Goal: Task Accomplishment & Management: Manage account settings

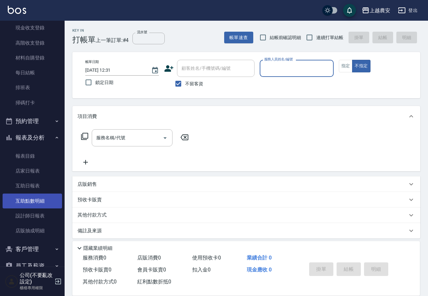
scroll to position [71, 0]
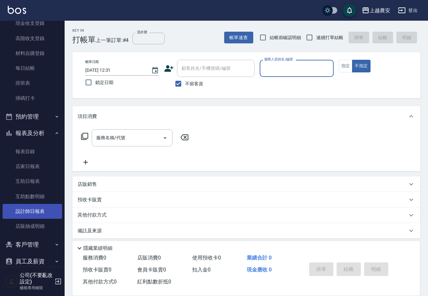
click at [34, 206] on link "設計師日報表" at bounding box center [32, 211] width 59 height 15
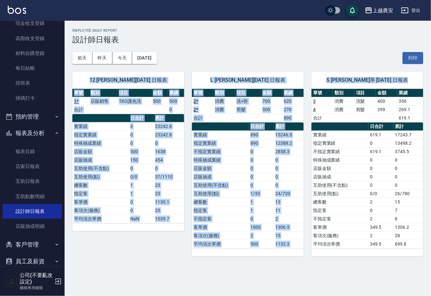
drag, startPoint x: 430, startPoint y: 61, endPoint x: 430, endPoint y: 95, distance: 34.2
click at [428, 95] on div "上越農安 2025-10-05 設計師日報表 列印時間： 2025-10-05-13:13 Employee Daily Report 設計師日報表 前天 昨…" at bounding box center [248, 142] width 366 height 243
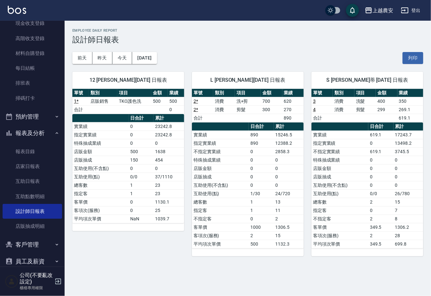
click at [277, 41] on h3 "設計師日報表" at bounding box center [247, 39] width 351 height 9
drag, startPoint x: 430, startPoint y: 45, endPoint x: 430, endPoint y: 73, distance: 27.8
click at [428, 73] on div "上越農安 2025-10-05 設計師日報表 列印時間： 2025-10-05-13:13 Employee Daily Report 設計師日報表 前天 昨…" at bounding box center [248, 142] width 366 height 243
drag, startPoint x: 216, startPoint y: 44, endPoint x: 194, endPoint y: 48, distance: 21.9
click at [216, 44] on div "前天 昨天 今天 2025/10/05 列印" at bounding box center [247, 57] width 351 height 27
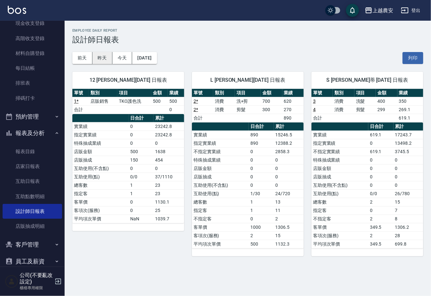
click at [98, 54] on button "昨天" at bounding box center [102, 58] width 20 height 12
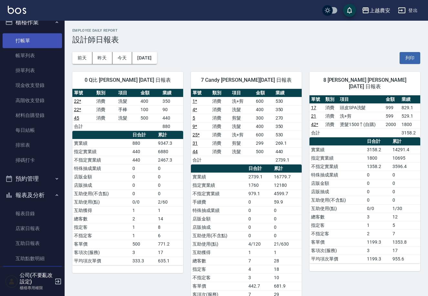
click at [45, 42] on link "打帳單" at bounding box center [32, 40] width 59 height 15
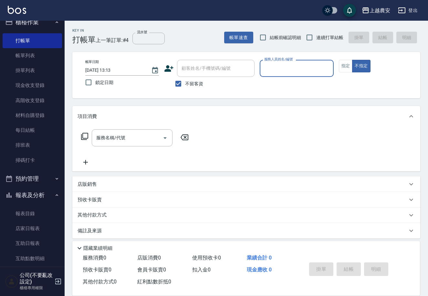
drag, startPoint x: 179, startPoint y: 84, endPoint x: 196, endPoint y: 65, distance: 25.6
click at [179, 83] on input "不留客資" at bounding box center [179, 84] width 14 height 14
checkbox input "false"
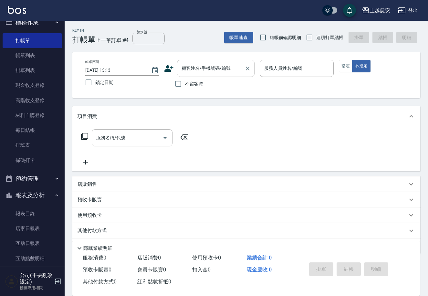
click at [196, 65] on div "顧客姓名/手機號碼/編號 顧客姓名/手機號碼/編號" at bounding box center [216, 68] width 78 height 17
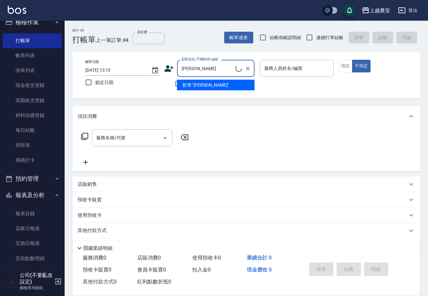
type input "賴翠香(S0215/0988190658/0988190658"
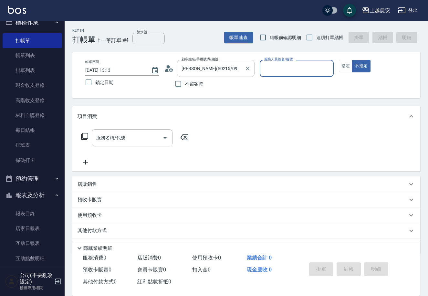
type input "Sandy-S"
click at [351, 61] on button "指定" at bounding box center [346, 66] width 14 height 13
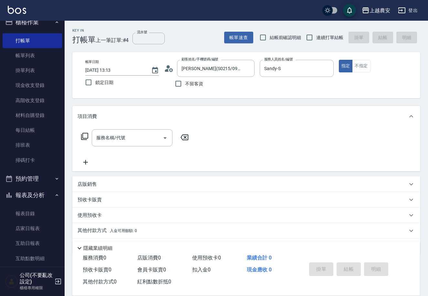
drag, startPoint x: 119, startPoint y: 134, endPoint x: 141, endPoint y: 123, distance: 24.0
click at [125, 131] on div "服務名稱/代號" at bounding box center [132, 137] width 81 height 17
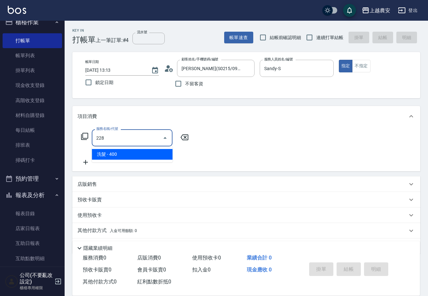
type input "洗髮(228)"
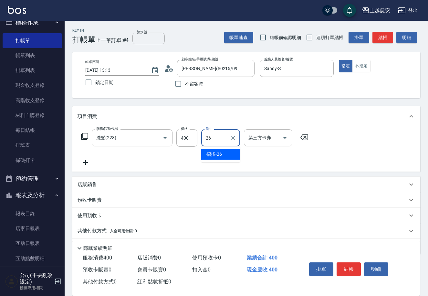
type input "招招-26"
click at [354, 269] on button "結帳" at bounding box center [349, 269] width 24 height 14
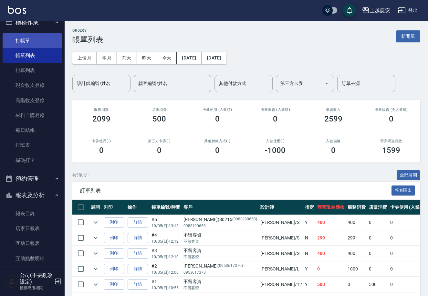
click at [36, 40] on link "打帳單" at bounding box center [32, 40] width 59 height 15
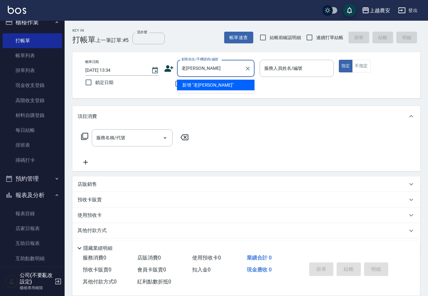
type input "老"
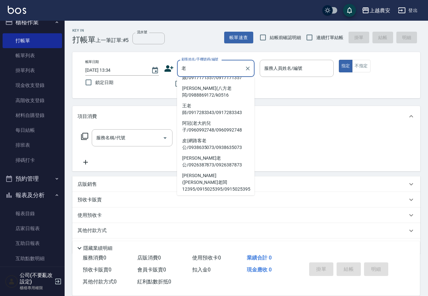
scroll to position [187, 0]
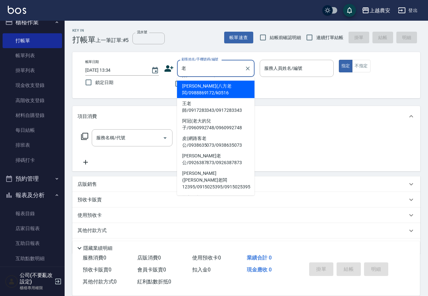
click at [198, 65] on input "老" at bounding box center [211, 68] width 62 height 11
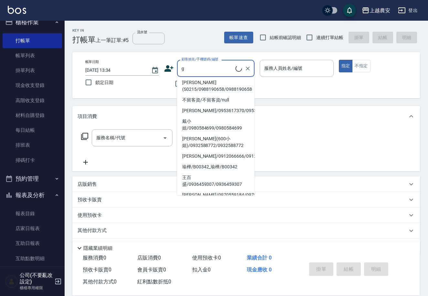
scroll to position [0, 0]
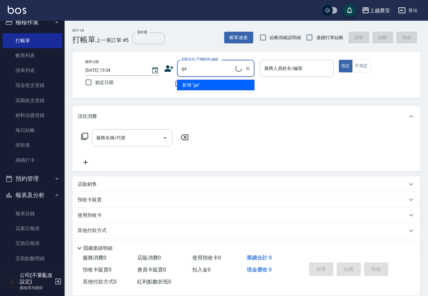
type input "gay"
click at [247, 69] on icon "Clear" at bounding box center [248, 68] width 6 height 6
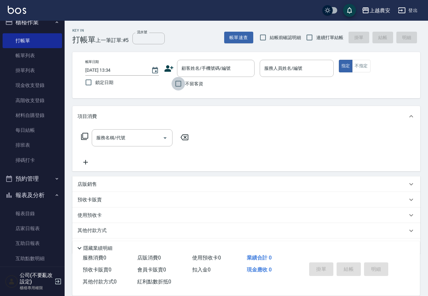
click at [177, 88] on input "不留客資" at bounding box center [179, 84] width 14 height 14
checkbox input "true"
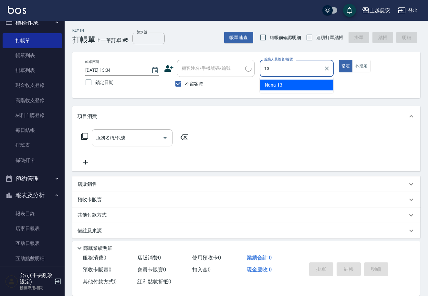
type input "Nana-13"
type button "true"
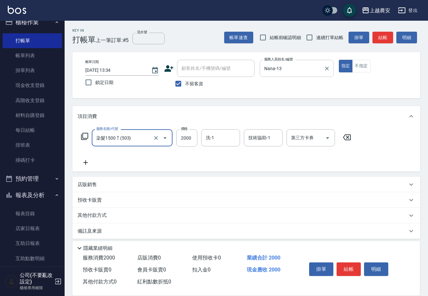
type input "染髮1500↑(503)"
type input "1500"
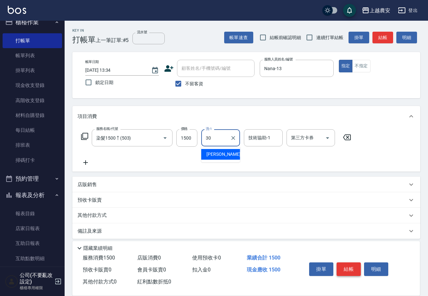
type input "30"
click at [352, 270] on button "結帳" at bounding box center [349, 269] width 24 height 14
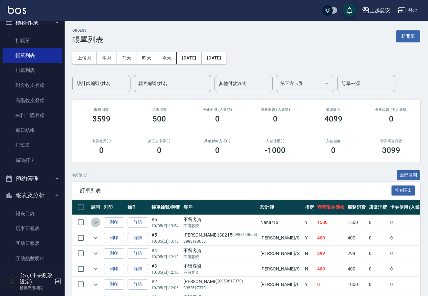
click at [98, 223] on icon "expand row" at bounding box center [96, 222] width 8 height 8
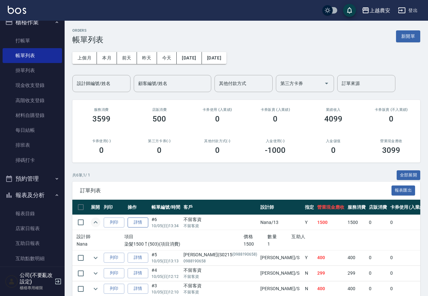
click at [137, 218] on link "詳情" at bounding box center [138, 222] width 21 height 10
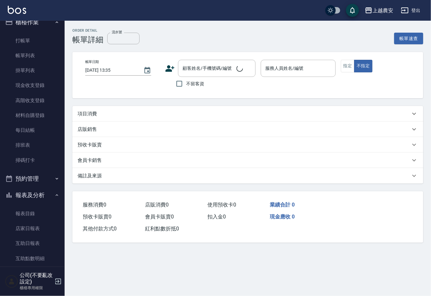
type input "2025/10/05 13:34"
checkbox input "true"
type input "Nana-13"
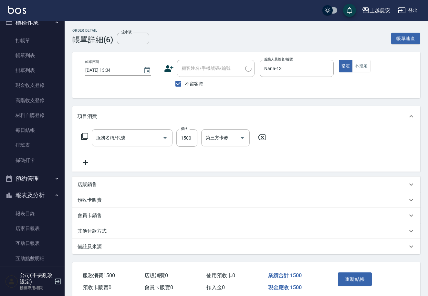
type input "染髮1500↑(503)"
click at [245, 137] on div "技術協助-1" at bounding box center [263, 137] width 39 height 17
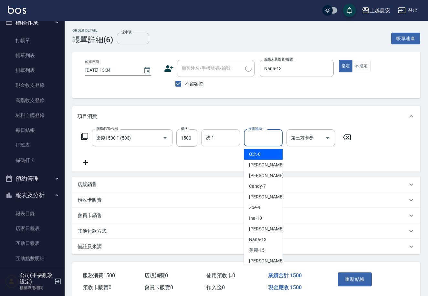
click at [238, 139] on div "洗-1" at bounding box center [220, 137] width 39 height 17
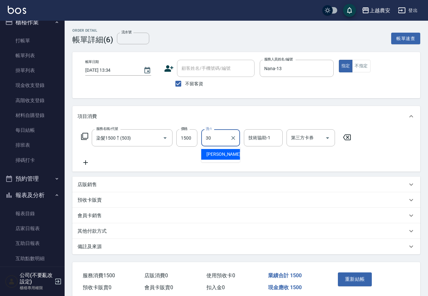
type input "珮珮-30"
click at [367, 280] on button "重新結帳" at bounding box center [355, 279] width 34 height 14
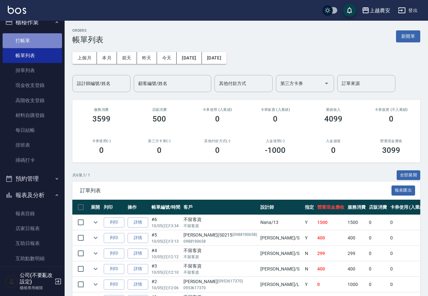
click at [46, 40] on link "打帳單" at bounding box center [32, 40] width 59 height 15
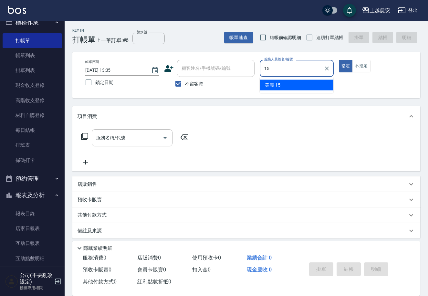
type input "美麗-15"
type button "true"
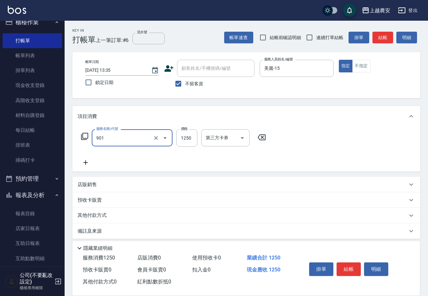
type input "修手指甲(901)"
type input "1200"
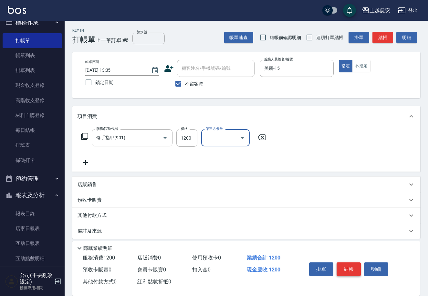
click at [342, 271] on button "結帳" at bounding box center [349, 269] width 24 height 14
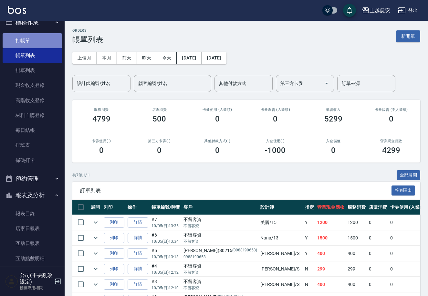
click at [39, 45] on link "打帳單" at bounding box center [32, 40] width 59 height 15
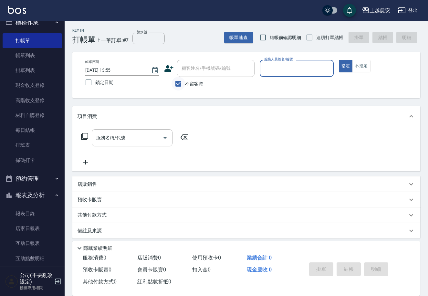
click at [182, 83] on input "不留客資" at bounding box center [179, 84] width 14 height 14
checkbox input "false"
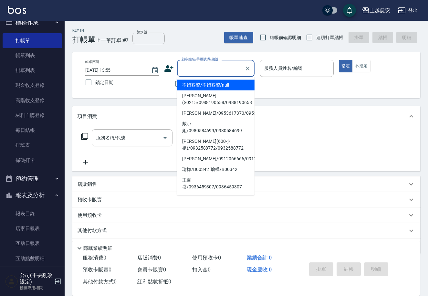
click at [220, 66] on input "顧客姓名/手機號碼/編號" at bounding box center [211, 68] width 62 height 11
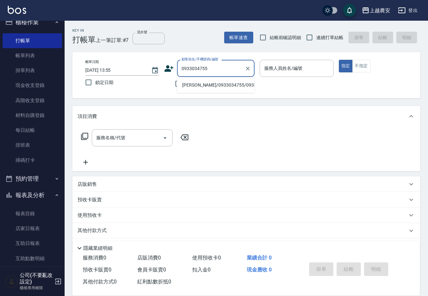
type input "賴靜如/0933034755/0933034755"
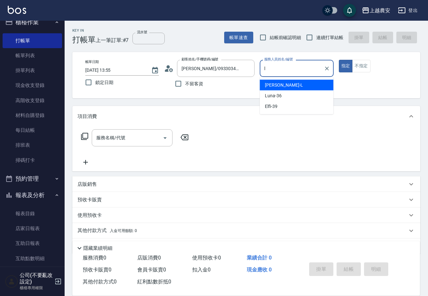
type input "[PERSON_NAME]"
type button "true"
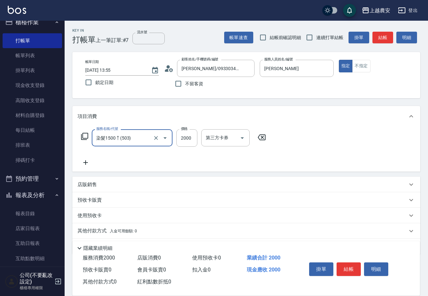
type input "染髮1500↑(503)"
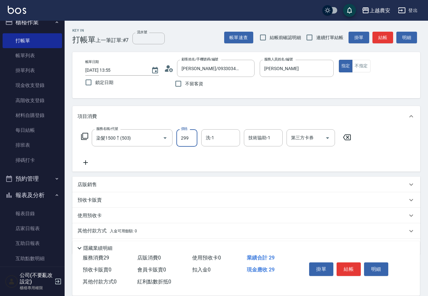
type input "2999"
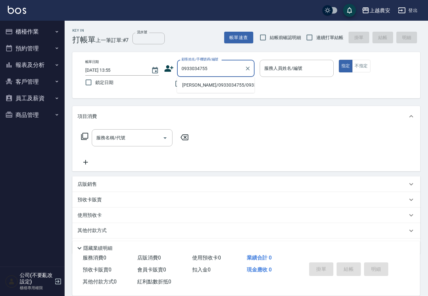
type input "[PERSON_NAME]/0933034755/0933034755"
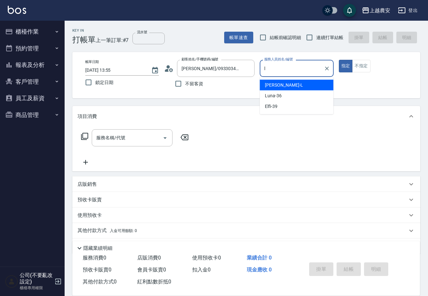
type input "[PERSON_NAME]"
type button "true"
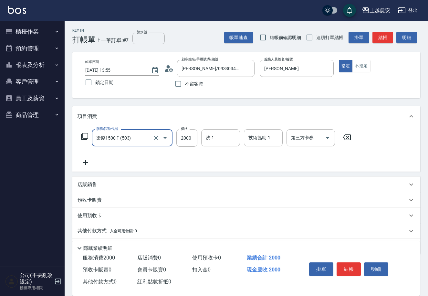
type input "染髮1500↑(503)"
type input "1999"
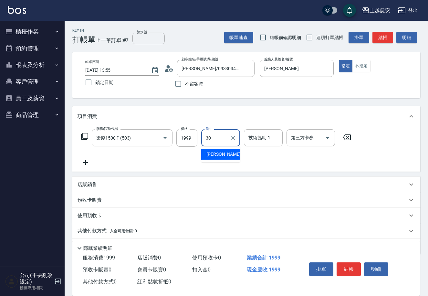
type input "[PERSON_NAME]-30"
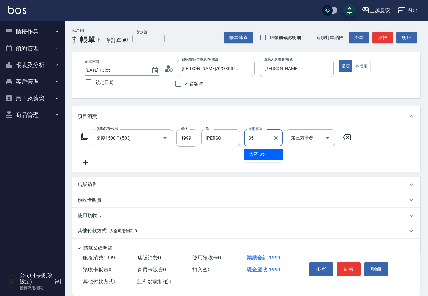
type input "大巫-35"
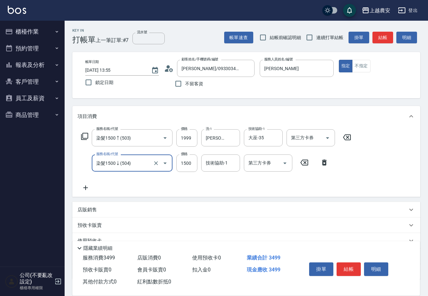
type input "染髮1500↓(504)"
type input "1000"
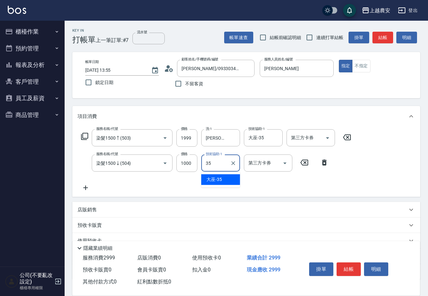
type input "大巫-35"
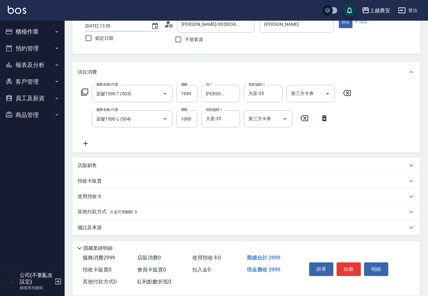
click at [123, 166] on div "店販銷售" at bounding box center [243, 165] width 330 height 7
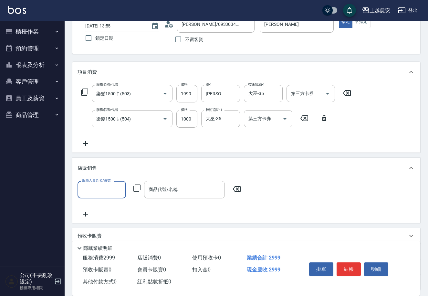
scroll to position [0, 0]
type input "[PERSON_NAME]"
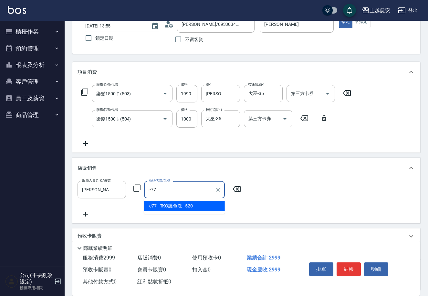
type input "TKO護色洗"
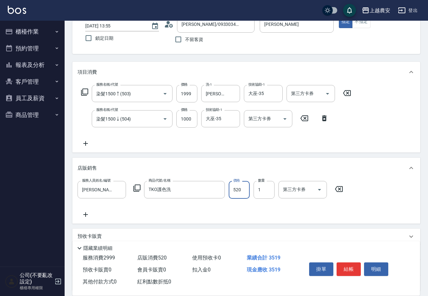
click at [243, 191] on input "520" at bounding box center [239, 189] width 21 height 17
type input "460"
click at [350, 272] on button "結帳" at bounding box center [349, 269] width 24 height 14
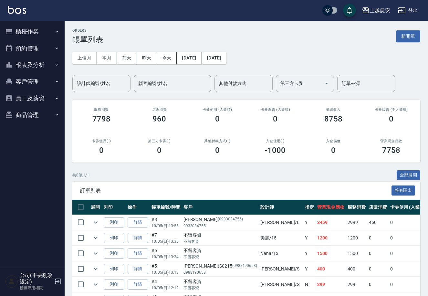
click at [53, 28] on button "櫃檯作業" at bounding box center [32, 31] width 59 height 17
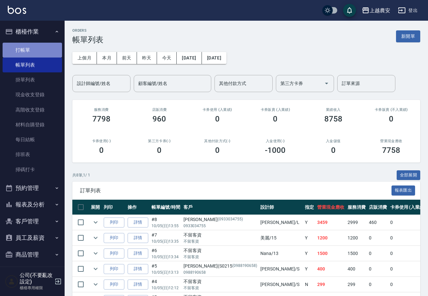
click at [50, 53] on link "打帳單" at bounding box center [32, 50] width 59 height 15
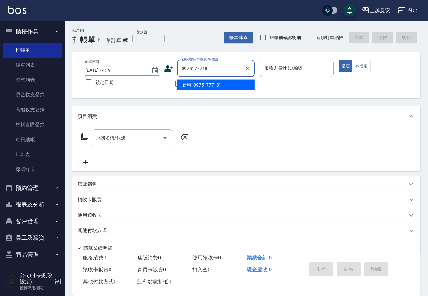
drag, startPoint x: 215, startPoint y: 70, endPoint x: 173, endPoint y: 71, distance: 43.0
click at [173, 71] on div "顧客姓名/手機號碼/編號 0975177718 顧客姓名/手機號碼/編號" at bounding box center [209, 68] width 90 height 17
type input "0975177718"
click at [168, 68] on icon at bounding box center [169, 69] width 10 height 10
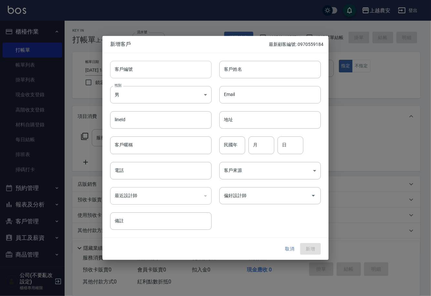
click at [167, 73] on input "客戶編號" at bounding box center [160, 69] width 101 height 17
paste input "0975177718"
type input "0975177718"
click at [182, 95] on body "上越農安 登出 櫃檯作業 打帳單 帳單列表 掛單列表 現金收支登錄 高階收支登錄 材料自購登錄 每日結帳 排班表 掃碼打卡 預約管理 預約管理 單日預約紀錄 …" at bounding box center [215, 157] width 431 height 315
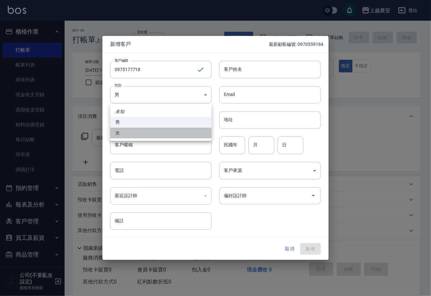
click at [184, 131] on li "女" at bounding box center [160, 133] width 101 height 11
type input "[DEMOGRAPHIC_DATA]"
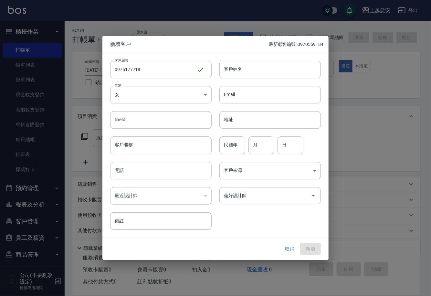
drag, startPoint x: 184, startPoint y: 177, endPoint x: 194, endPoint y: 166, distance: 14.6
click at [184, 177] on input "電話" at bounding box center [160, 170] width 101 height 17
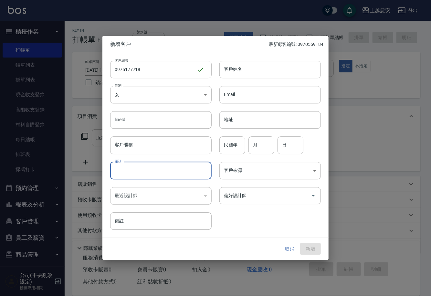
paste input "0975177718"
type input "0975177718"
click at [240, 68] on input "客戶姓名" at bounding box center [269, 69] width 101 height 17
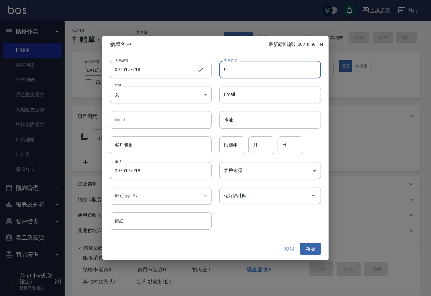
type input "U"
type input "葉小姐"
click at [318, 251] on button "新增" at bounding box center [310, 249] width 21 height 12
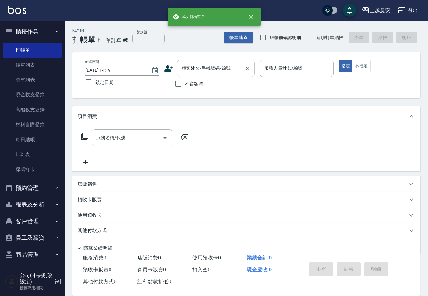
click at [229, 60] on div "顧客姓名/手機號碼/編號" at bounding box center [216, 68] width 78 height 17
click at [227, 67] on input "顧客姓名/手機號碼/編號" at bounding box center [211, 68] width 62 height 11
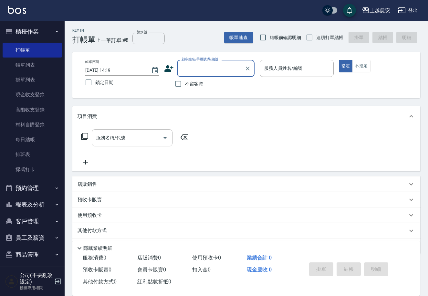
paste input "0975177718"
type input "0975177718"
click at [252, 66] on div "0975177718 顧客姓名/手機號碼/編號" at bounding box center [216, 68] width 78 height 17
click at [248, 68] on icon "Clear" at bounding box center [248, 69] width 4 height 4
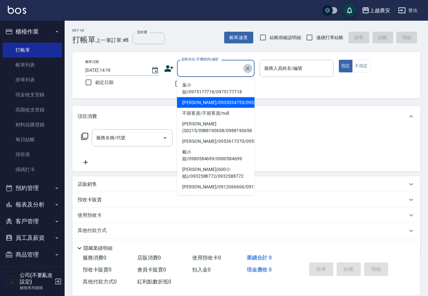
click at [247, 67] on icon "Clear" at bounding box center [248, 68] width 6 height 6
paste input "0975177718"
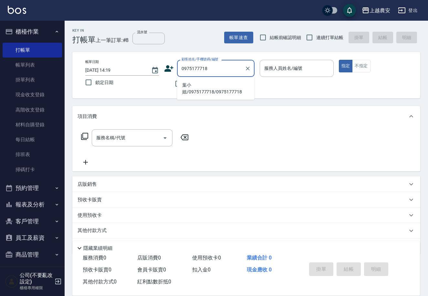
click at [225, 87] on li "葉小姐/0975177718/0975177718" at bounding box center [216, 88] width 78 height 17
type input "葉小姐/0975177718/0975177718"
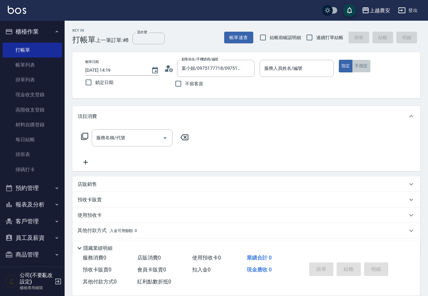
click at [361, 63] on button "不指定" at bounding box center [361, 66] width 18 height 13
click at [145, 129] on div "服務名稱/代號" at bounding box center [132, 137] width 81 height 17
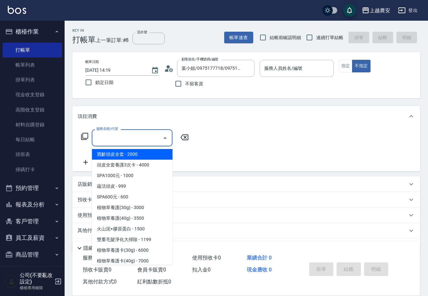
type input "3"
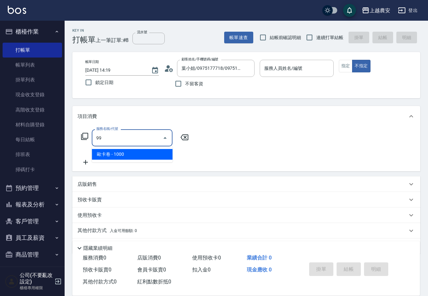
type input "9"
type input "2"
type input "3"
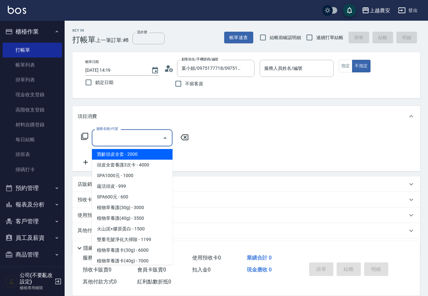
type input "1"
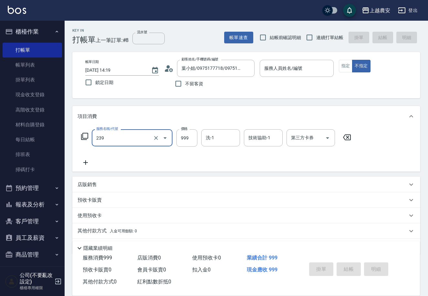
type input "頭皮SPA洗髮(239)"
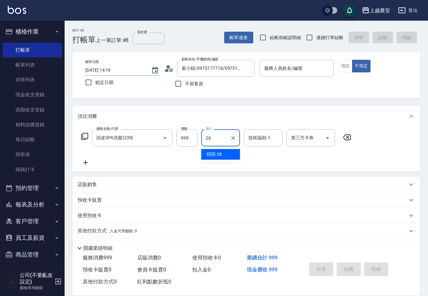
type input "招招-26"
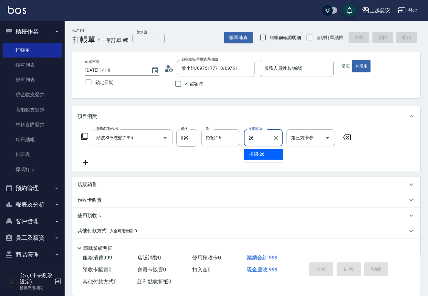
type input "招招-26"
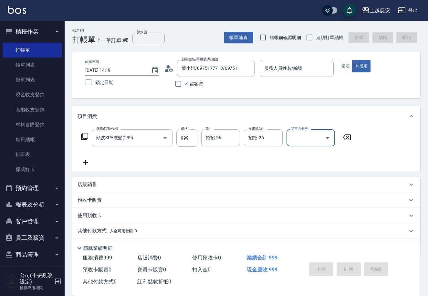
click at [298, 63] on input "服務人員姓名/編號" at bounding box center [297, 68] width 68 height 11
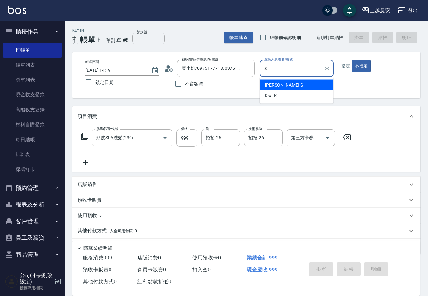
type input "Sandy-S"
type button "false"
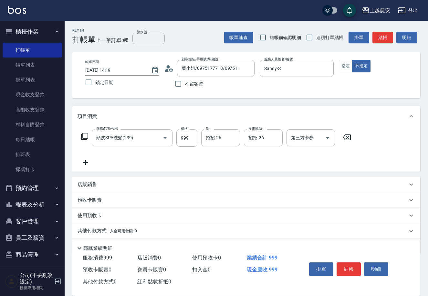
scroll to position [19, 0]
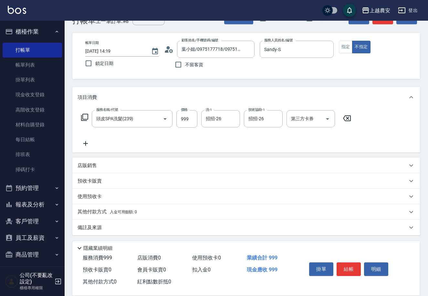
click at [144, 214] on div "其他付款方式 入金可用餘額: 0" at bounding box center [243, 211] width 330 height 7
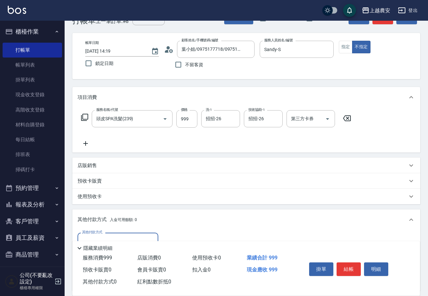
scroll to position [0, 0]
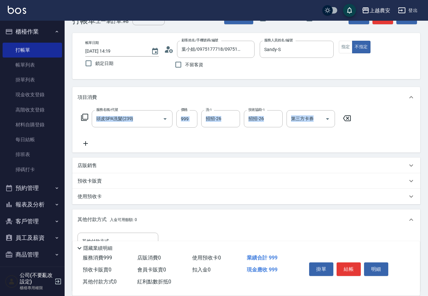
drag, startPoint x: 419, startPoint y: 67, endPoint x: 430, endPoint y: 82, distance: 18.7
click at [428, 106] on html "上越農安 登出 櫃檯作業 打帳單 帳單列表 掛單列表 現金收支登錄 高階收支登錄 材料自購登錄 每日結帳 排班表 掃碼打卡 預約管理 預約管理 單日預約紀錄 …" at bounding box center [214, 177] width 428 height 392
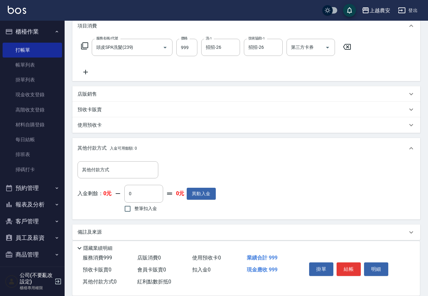
scroll to position [95, 0]
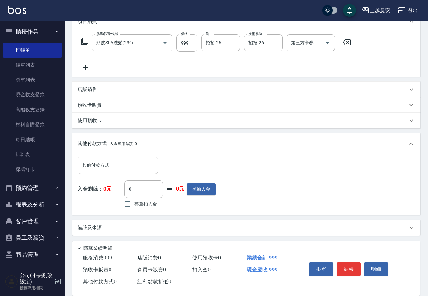
click at [147, 168] on input "其他付款方式" at bounding box center [117, 165] width 75 height 11
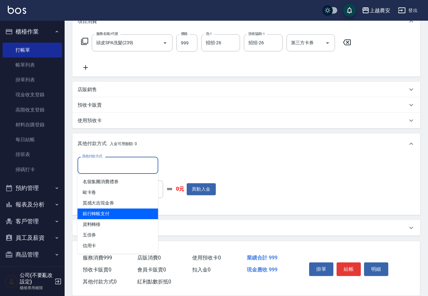
click at [134, 213] on span "銀行轉帳支付" at bounding box center [118, 213] width 81 height 11
type input "銀行轉帳支付"
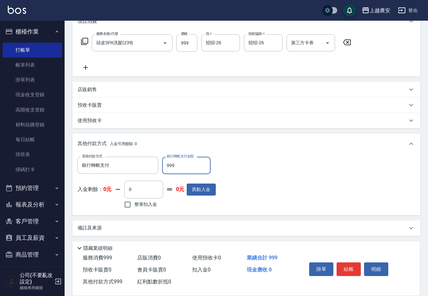
type input "999"
click at [354, 268] on button "結帳" at bounding box center [349, 269] width 24 height 14
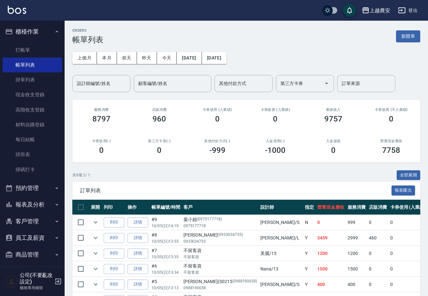
click at [60, 48] on nav "櫃檯作業 打帳單 帳單列表 掛單列表 現金收支登錄 高階收支登錄 材料自購登錄 每日結帳 排班表 掃碼打卡 預約管理 預約管理 單日預約紀錄 單週預約紀錄 報…" at bounding box center [32, 144] width 65 height 246
click at [56, 49] on link "打帳單" at bounding box center [32, 50] width 59 height 15
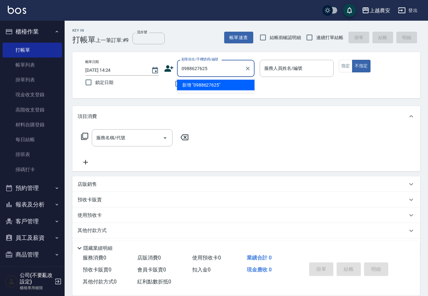
drag, startPoint x: 211, startPoint y: 66, endPoint x: 178, endPoint y: 69, distance: 32.4
click at [178, 69] on div "0988627625 顧客姓名/手機號碼/編號" at bounding box center [216, 68] width 78 height 17
type input "0988627625"
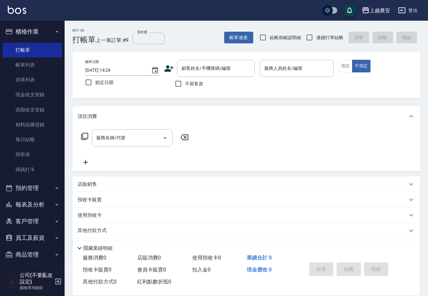
click at [171, 70] on icon at bounding box center [169, 69] width 10 height 10
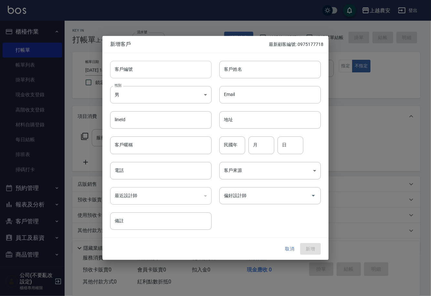
click at [177, 67] on input "客戶編號" at bounding box center [160, 69] width 101 height 17
paste input "0988627625"
type input "0988627625"
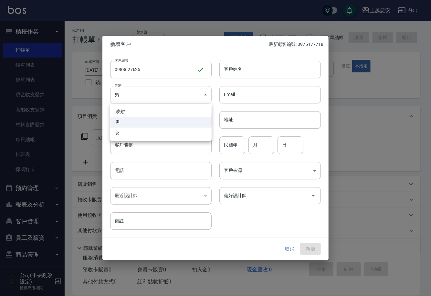
click at [189, 97] on body "上越農安 登出 櫃檯作業 打帳單 帳單列表 掛單列表 現金收支登錄 高階收支登錄 材料自購登錄 每日結帳 排班表 掃碼打卡 預約管理 預約管理 單日預約紀錄 …" at bounding box center [215, 157] width 431 height 315
click at [191, 128] on li "女" at bounding box center [160, 133] width 101 height 11
type input "[DEMOGRAPHIC_DATA]"
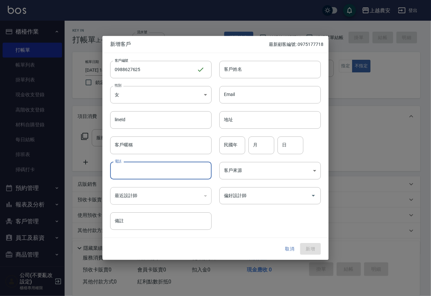
click at [169, 170] on input "電話" at bounding box center [160, 170] width 101 height 17
paste input "0988627625"
type input "0988627625"
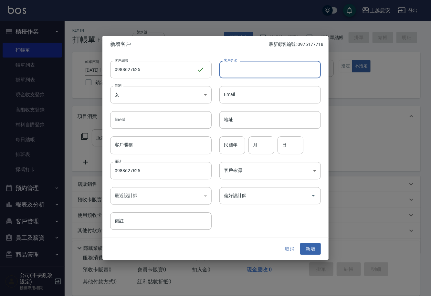
click at [276, 69] on input "客戶姓名" at bounding box center [269, 69] width 101 height 17
type input "H"
type input "[PERSON_NAME]"
click at [305, 251] on button "新增" at bounding box center [310, 249] width 21 height 12
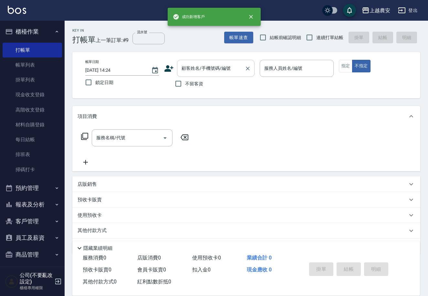
click at [192, 69] on input "顧客姓名/手機號碼/編號" at bounding box center [211, 68] width 62 height 11
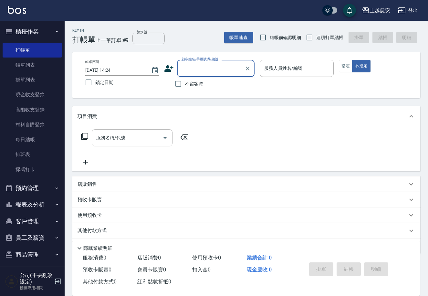
paste input "0988627625"
type input "0988627625"
click at [248, 68] on icon "Clear" at bounding box center [248, 69] width 4 height 4
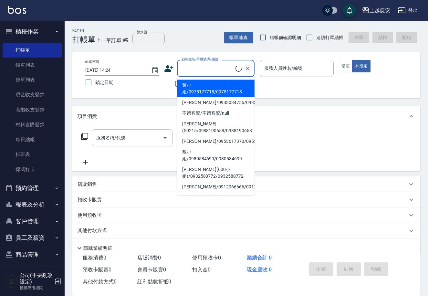
paste input "0988627625"
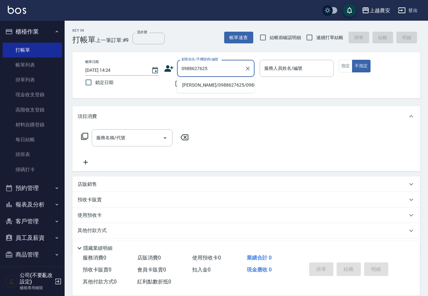
click at [228, 89] on li "蔡小姐/0988627625/0988627625" at bounding box center [216, 85] width 78 height 11
type input "蔡小姐/0988627625/0988627625"
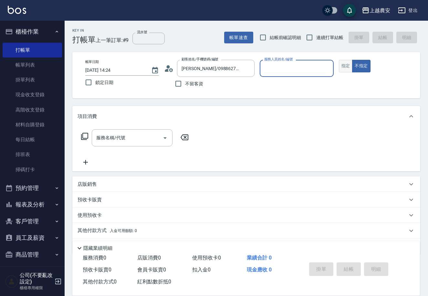
click at [347, 62] on button "指定" at bounding box center [346, 66] width 14 height 13
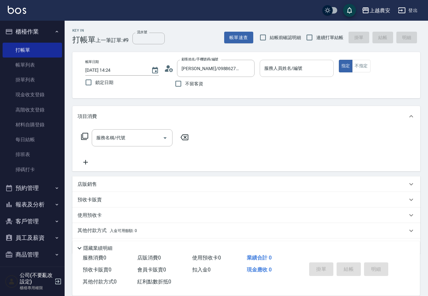
click at [298, 68] on input "服務人員姓名/編號" at bounding box center [297, 68] width 68 height 11
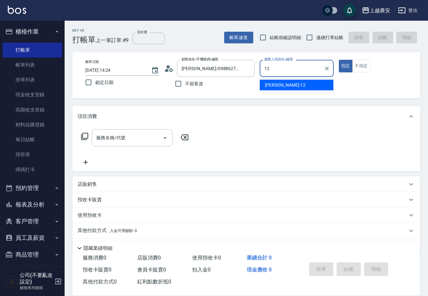
type input "Yoko-12"
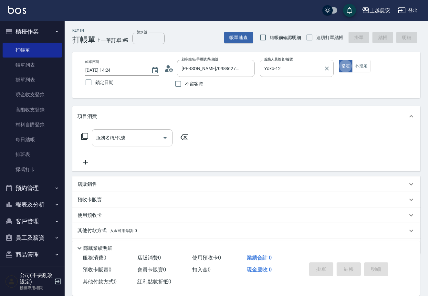
type button "true"
click at [107, 147] on div "服務名稱/代號 服務名稱/代號" at bounding box center [135, 147] width 115 height 37
click at [110, 141] on input "服務名稱/代號" at bounding box center [127, 137] width 65 height 11
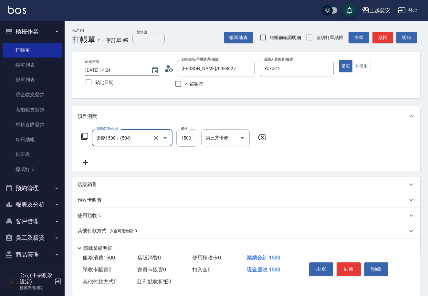
type input "染髮1500↓(504)"
type input "999"
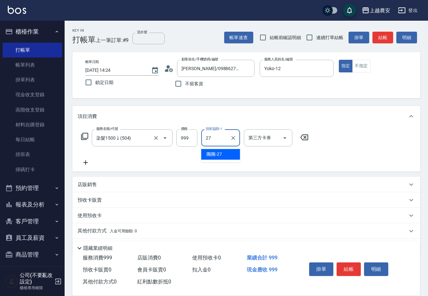
type input "團團-27"
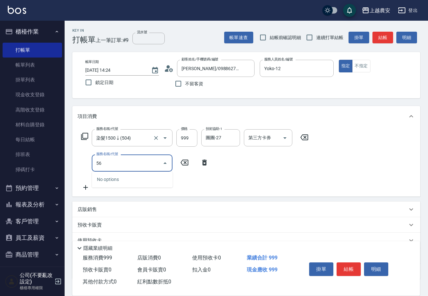
type input "5"
type input "結構2段式(自)(655)"
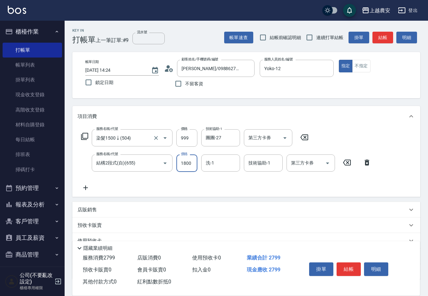
type input "1800"
click at [213, 159] on input "洗-1" at bounding box center [220, 162] width 33 height 11
type input "團團-27"
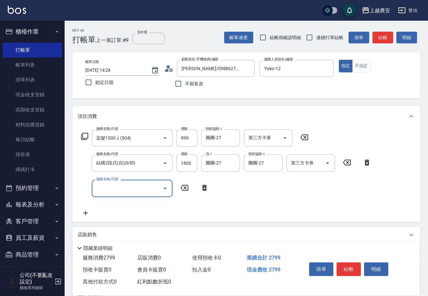
type input "ㄌ"
type input "剪髮(403)"
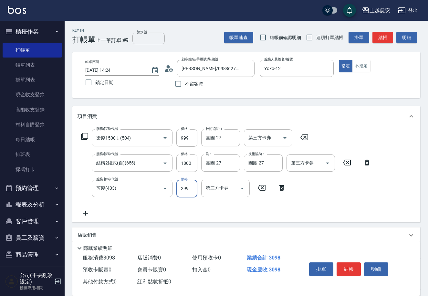
scroll to position [69, 0]
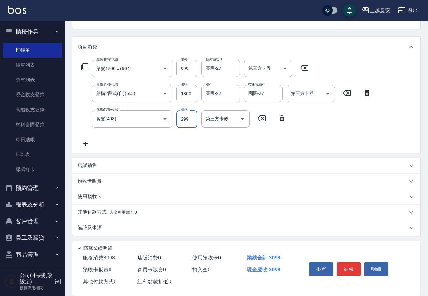
click at [116, 212] on span "入金可用餘額: 0" at bounding box center [123, 212] width 27 height 5
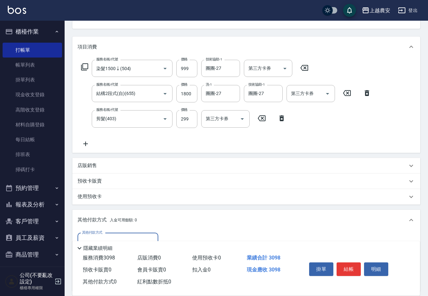
scroll to position [146, 0]
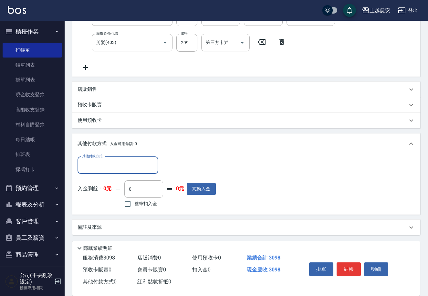
click at [111, 169] on input "其他付款方式" at bounding box center [117, 165] width 75 height 11
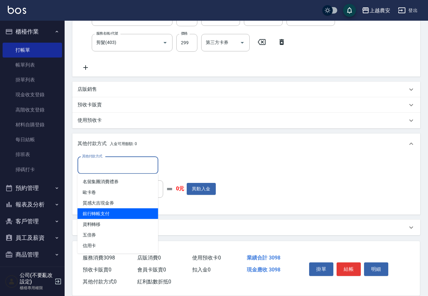
click at [147, 218] on span "銀行轉帳支付" at bounding box center [118, 213] width 81 height 11
type input "銀行轉帳支付"
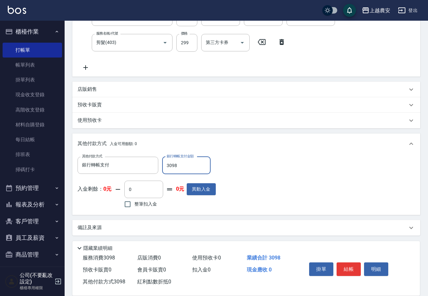
type input "3098"
click at [354, 273] on button "結帳" at bounding box center [349, 269] width 24 height 14
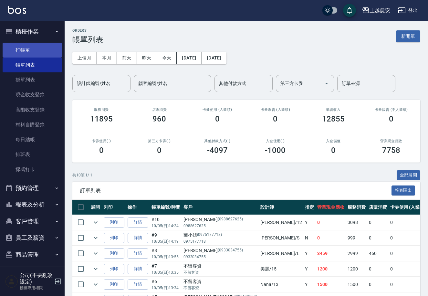
click at [28, 53] on link "打帳單" at bounding box center [32, 50] width 59 height 15
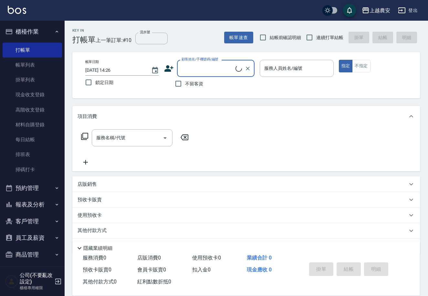
click at [201, 73] on input "顧客姓名/手機號碼/編號" at bounding box center [208, 68] width 56 height 11
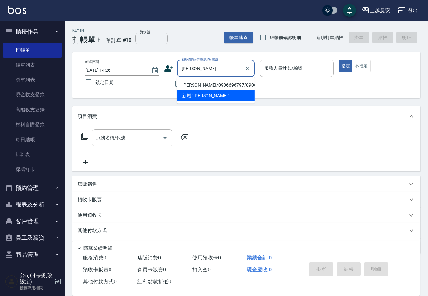
type input "尹威/0906696797/0906696797"
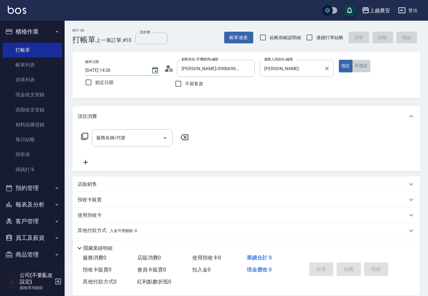
drag, startPoint x: 358, startPoint y: 64, endPoint x: 327, endPoint y: 71, distance: 31.4
click at [357, 64] on button "不指定" at bounding box center [361, 66] width 18 height 13
click at [314, 72] on input "[PERSON_NAME]" at bounding box center [292, 68] width 58 height 11
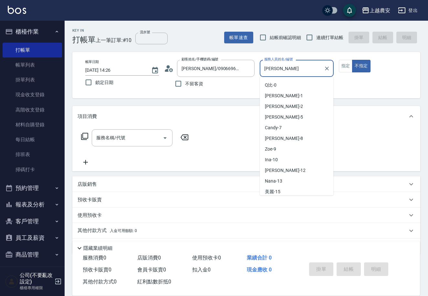
scroll to position [161, 0]
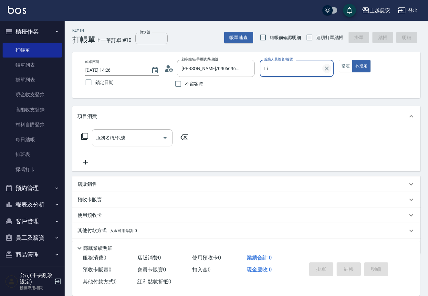
type input "L"
type input "Nana-13"
type button "false"
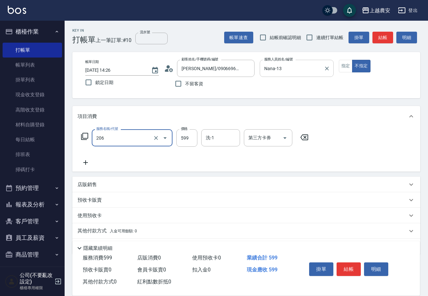
type input "洗+剪(206)"
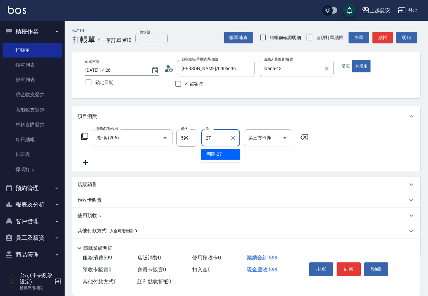
type input "團團-27"
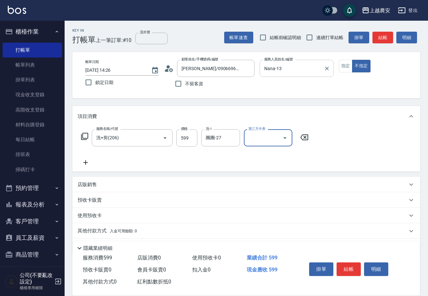
click at [349, 268] on button "結帳" at bounding box center [349, 269] width 24 height 14
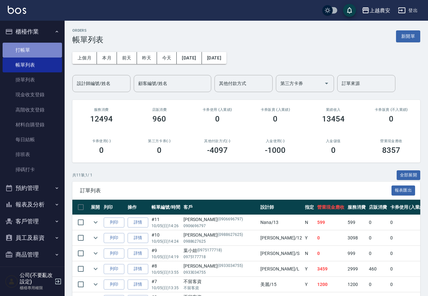
click at [46, 50] on link "打帳單" at bounding box center [32, 50] width 59 height 15
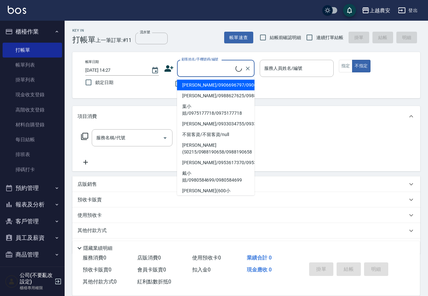
click at [196, 64] on input "顧客姓名/手機號碼/編號" at bounding box center [208, 68] width 56 height 11
click at [205, 85] on li "尹威/0906696797/0906696797" at bounding box center [216, 85] width 78 height 11
type input "尹威/0906696797/0906696797"
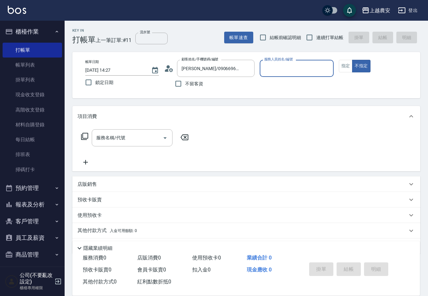
type input "[PERSON_NAME]"
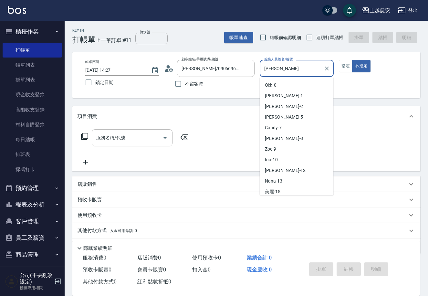
click at [278, 68] on input "[PERSON_NAME]" at bounding box center [292, 68] width 58 height 11
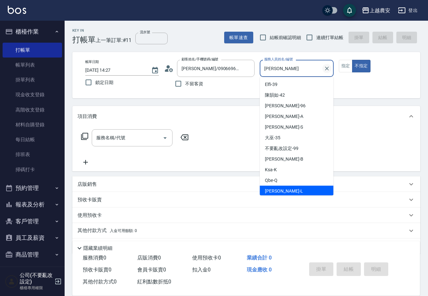
click at [326, 69] on icon "Clear" at bounding box center [327, 69] width 4 height 4
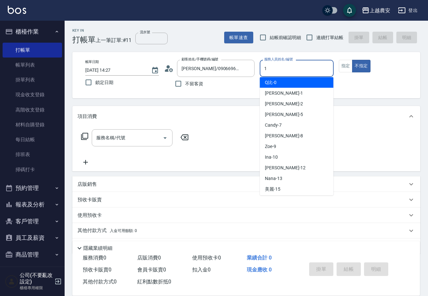
scroll to position [0, 0]
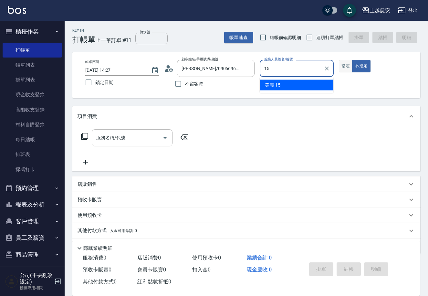
type input "15"
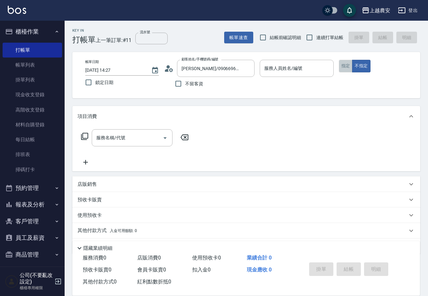
click at [350, 71] on button "指定" at bounding box center [346, 66] width 14 height 13
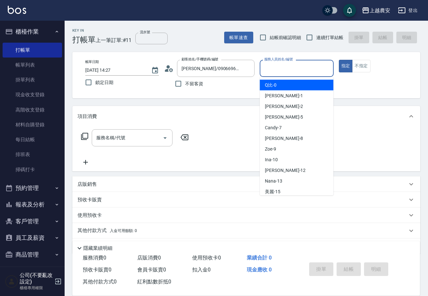
click at [316, 66] on input "服務人員姓名/編號" at bounding box center [297, 68] width 68 height 11
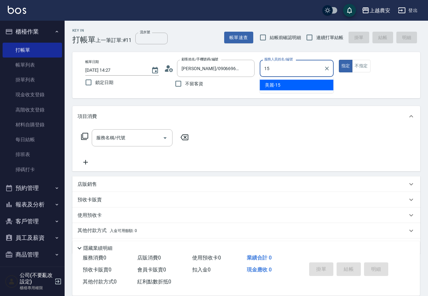
type input "美麗-15"
type button "true"
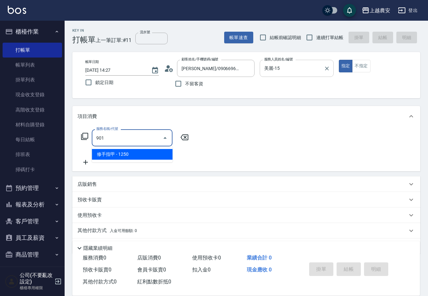
type input "修手指甲(901)"
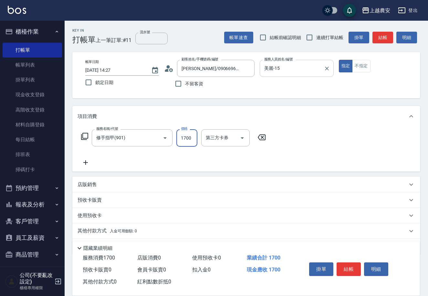
type input "1700"
click at [351, 262] on button "結帳" at bounding box center [349, 269] width 24 height 14
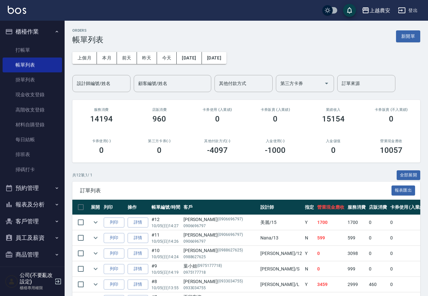
click at [42, 41] on ul "打帳單 帳單列表 掛單列表 現金收支登錄 高階收支登錄 材料自購登錄 每日結帳 排班表 掃碼打卡" at bounding box center [32, 110] width 59 height 140
click at [45, 47] on link "打帳單" at bounding box center [32, 50] width 59 height 15
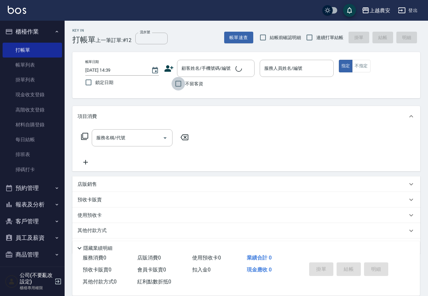
click at [182, 86] on input "不留客資" at bounding box center [179, 84] width 14 height 14
checkbox input "true"
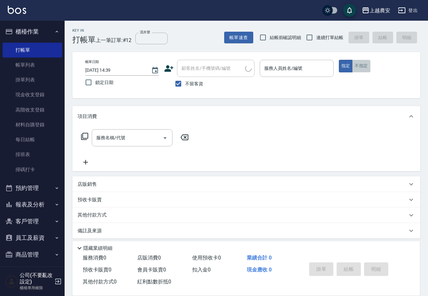
click at [360, 70] on button "不指定" at bounding box center [361, 66] width 18 height 13
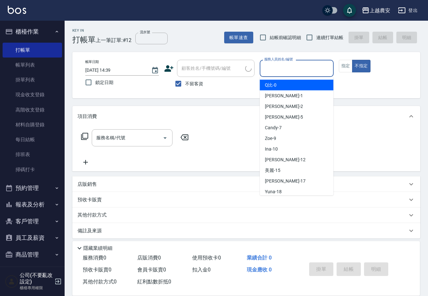
click at [318, 69] on input "服務人員姓名/編號" at bounding box center [297, 68] width 68 height 11
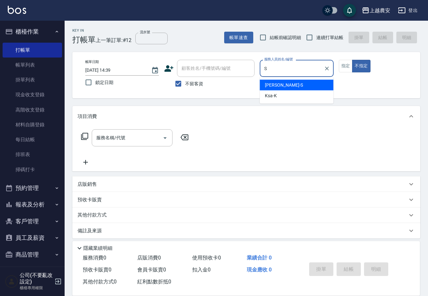
type input "Sandy-S"
type button "false"
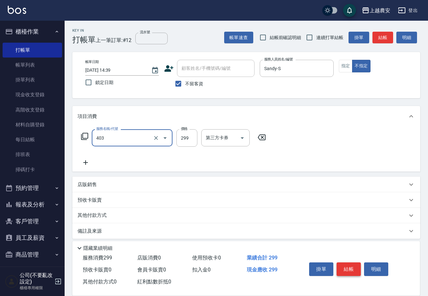
type input "剪髮(403)"
click at [349, 264] on button "結帳" at bounding box center [349, 269] width 24 height 14
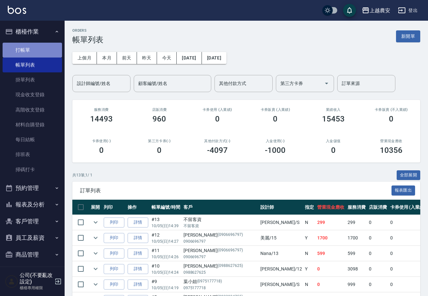
click at [45, 53] on link "打帳單" at bounding box center [32, 50] width 59 height 15
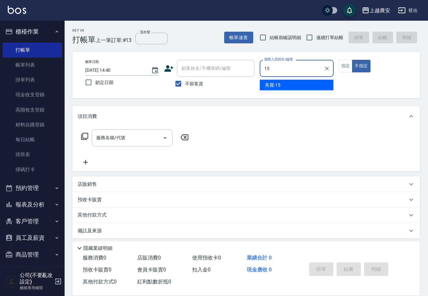
type input "美麗-15"
type button "false"
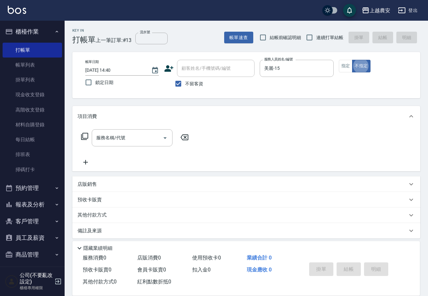
click at [344, 72] on div "帳單日期 2025/10/05 14:40 鎖定日期 顧客姓名/手機號碼/編號 顧客姓名/手機號碼/編號 不留客資 服務人員姓名/編號 美麗-15 服務人員姓…" at bounding box center [246, 75] width 332 height 31
click at [343, 61] on button "指定" at bounding box center [346, 66] width 14 height 13
type button "true"
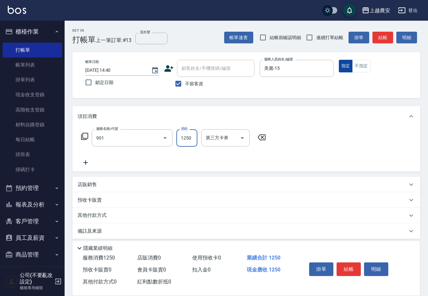
type input "修手指甲(901)"
type input "500"
click at [348, 271] on button "結帳" at bounding box center [349, 269] width 24 height 14
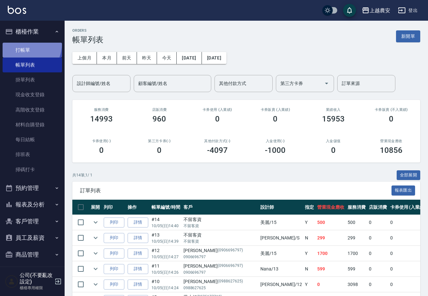
click at [19, 43] on link "打帳單" at bounding box center [32, 50] width 59 height 15
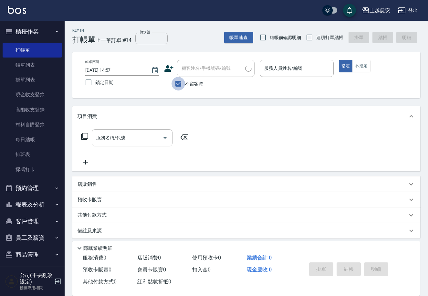
drag, startPoint x: 179, startPoint y: 80, endPoint x: 208, endPoint y: 60, distance: 35.6
click at [180, 80] on input "不留客資" at bounding box center [179, 84] width 14 height 14
checkbox input "false"
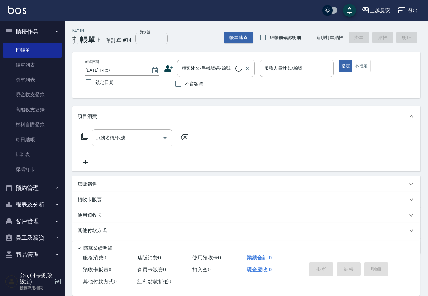
click at [208, 60] on div "顧客姓名/手機號碼/編號 顧客姓名/手機號碼/編號" at bounding box center [216, 68] width 78 height 17
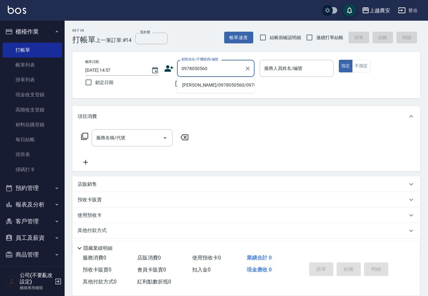
click at [233, 81] on li "陳琦蓉/0978050560/0978050560" at bounding box center [216, 85] width 78 height 11
type input "陳琦蓉/0978050560/0978050560"
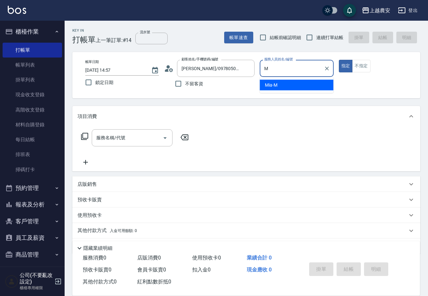
type input "Mia-M"
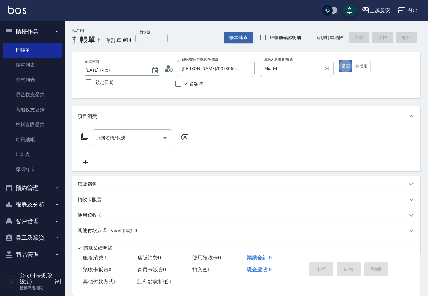
type button "true"
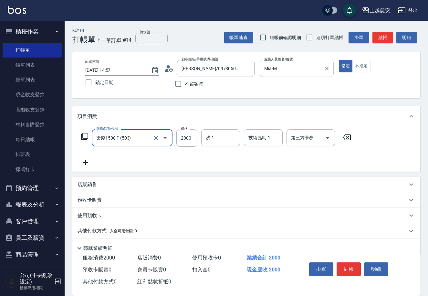
type input "染髮1500↑(503)"
type input "3700"
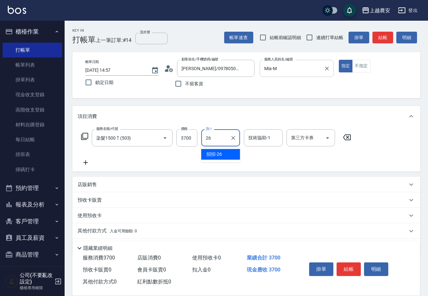
type input "招招-26"
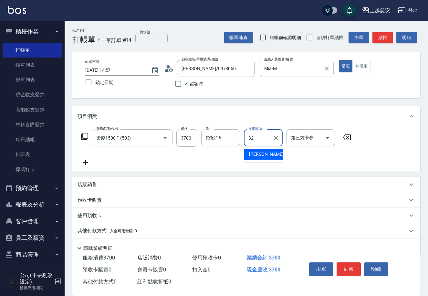
type input "林品妤-32"
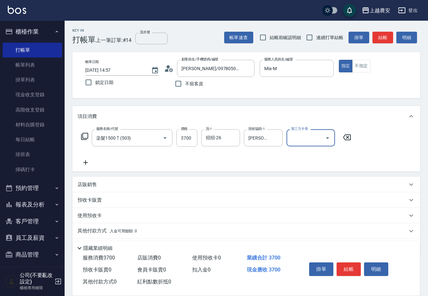
scroll to position [19, 0]
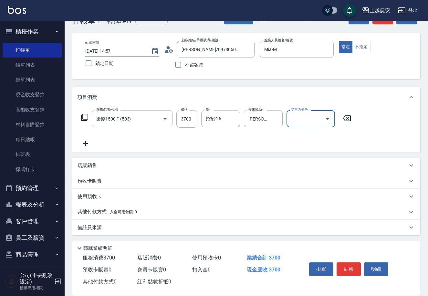
click at [146, 206] on div "其他付款方式 入金可用餘額: 0" at bounding box center [246, 212] width 348 height 16
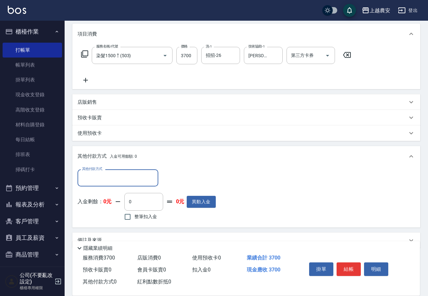
scroll to position [83, 0]
click at [108, 176] on input "其他付款方式" at bounding box center [117, 177] width 75 height 11
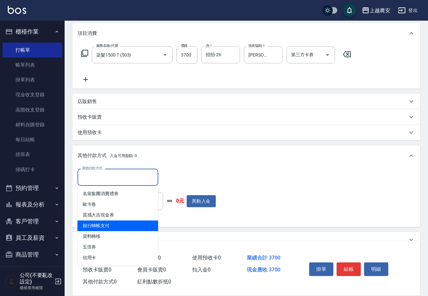
click at [138, 222] on span "銀行轉帳支付" at bounding box center [118, 225] width 81 height 11
type input "銀行轉帳支付"
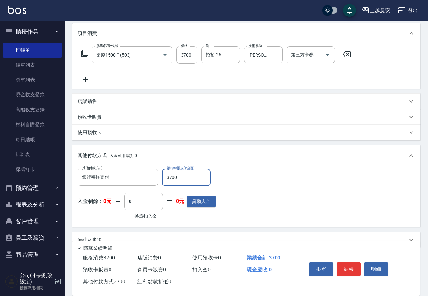
type input "3700"
click at [353, 265] on button "結帳" at bounding box center [349, 269] width 24 height 14
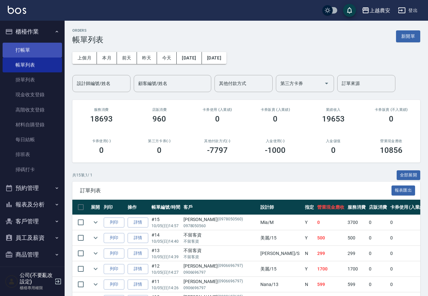
click at [26, 50] on link "打帳單" at bounding box center [32, 50] width 59 height 15
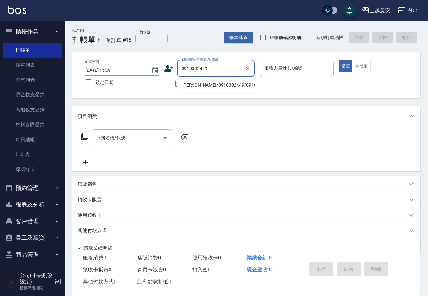
click at [222, 87] on li "許儷瓊/0910302449/0910302449" at bounding box center [216, 85] width 78 height 11
type input "許儷瓊/0910302449/0910302449"
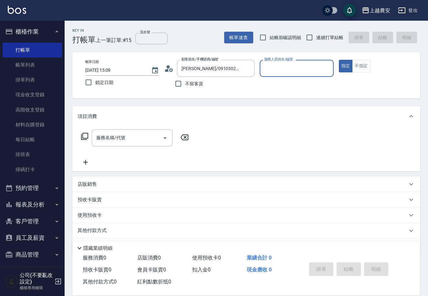
type input "Nana-13"
click at [110, 138] on input "服務名稱/代號" at bounding box center [127, 137] width 65 height 11
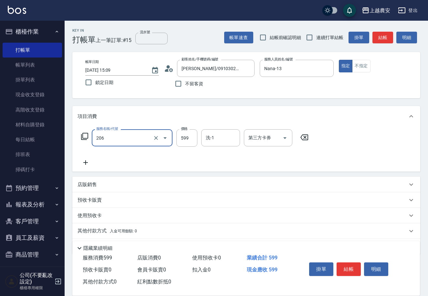
type input "洗+剪(206)"
type input "800"
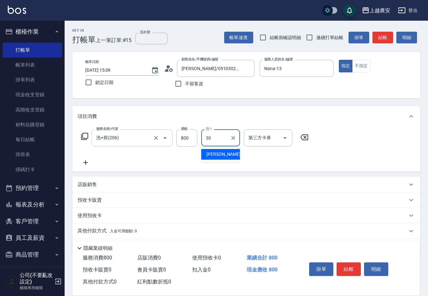
type input "珮珮-30"
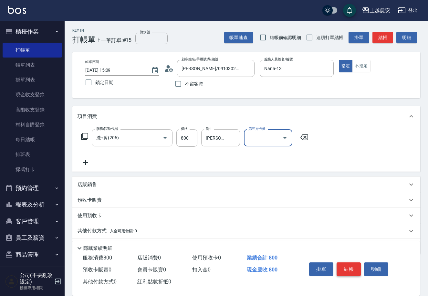
click at [343, 265] on button "結帳" at bounding box center [349, 269] width 24 height 14
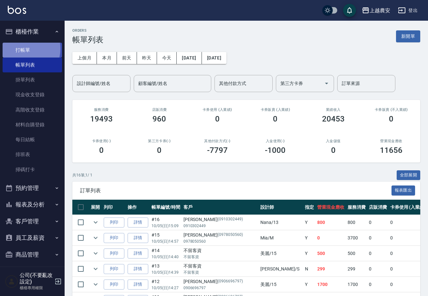
click at [22, 48] on link "打帳單" at bounding box center [32, 50] width 59 height 15
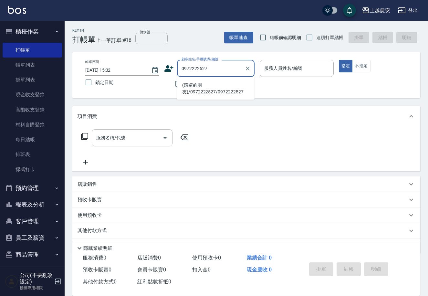
type input "(媗媗的朋友)/0972222527/0972222527"
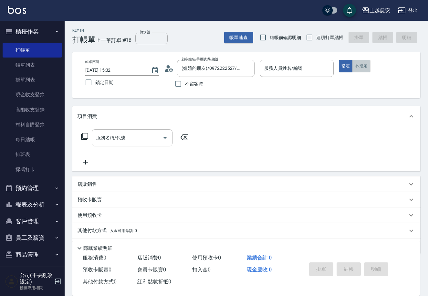
click at [367, 69] on button "不指定" at bounding box center [361, 66] width 18 height 13
click at [298, 72] on input "服務人員姓名/編號" at bounding box center [297, 68] width 68 height 11
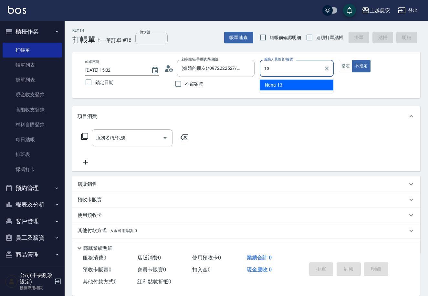
type input "Nana-13"
type button "false"
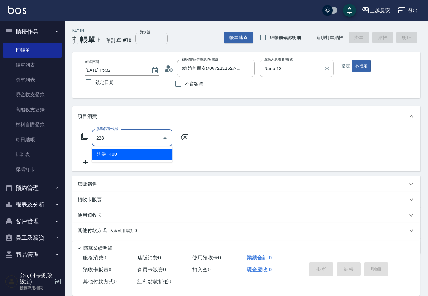
type input "洗髮(228)"
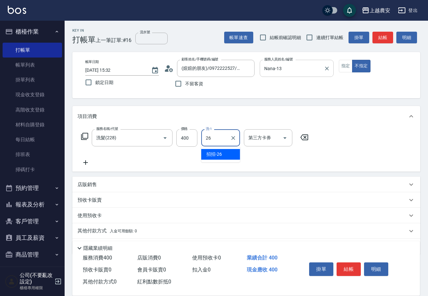
type input "招招-26"
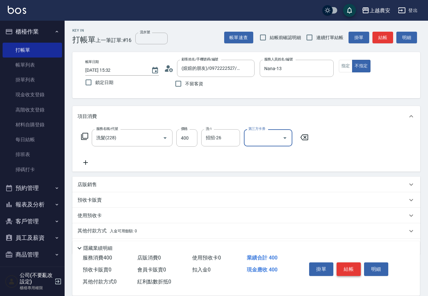
click at [360, 274] on div "掛單 結帳 明細" at bounding box center [349, 270] width 84 height 20
click at [351, 268] on button "結帳" at bounding box center [349, 269] width 24 height 14
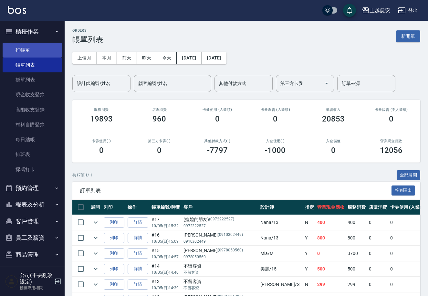
click at [41, 43] on link "打帳單" at bounding box center [32, 50] width 59 height 15
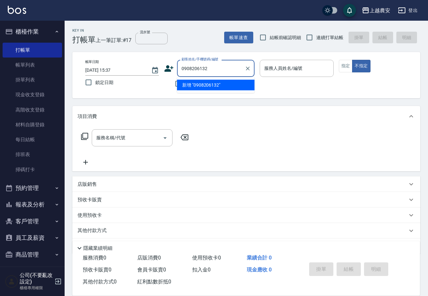
type input "0908206132"
drag, startPoint x: 207, startPoint y: 64, endPoint x: 174, endPoint y: 64, distance: 33.0
click at [173, 64] on div "顧客姓名/手機號碼/編號 0908206132 顧客姓名/手機號碼/編號" at bounding box center [209, 68] width 90 height 17
click at [171, 68] on icon at bounding box center [169, 69] width 10 height 10
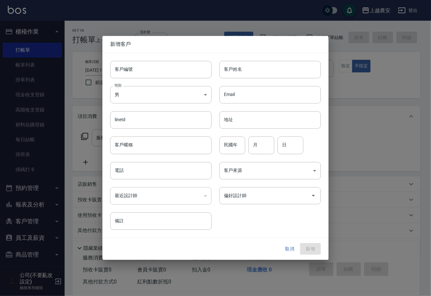
type input "0908206132"
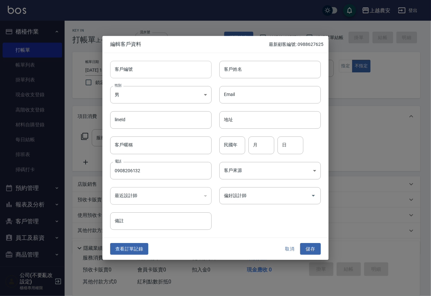
click at [195, 72] on input "客戶編號" at bounding box center [160, 69] width 101 height 17
paste input "0908206132"
type input "0908206132"
click at [173, 98] on body "上越農安 登出 櫃檯作業 打帳單 帳單列表 掛單列表 現金收支登錄 高階收支登錄 材料自購登錄 每日結帳 排班表 掃碼打卡 預約管理 預約管理 單日預約紀錄 …" at bounding box center [215, 157] width 431 height 315
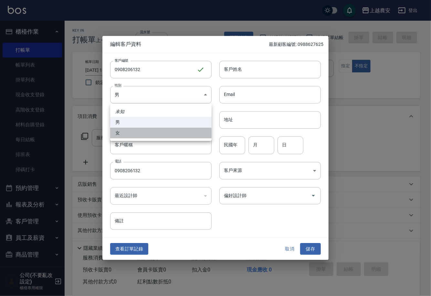
drag, startPoint x: 182, startPoint y: 138, endPoint x: 179, endPoint y: 146, distance: 8.7
click at [182, 138] on li "女" at bounding box center [160, 133] width 101 height 11
type input "[DEMOGRAPHIC_DATA]"
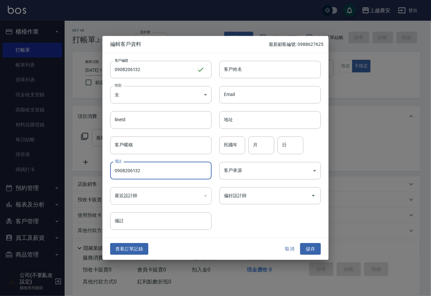
click at [184, 171] on input "0908206132" at bounding box center [160, 170] width 101 height 17
click at [248, 72] on input "客戶姓名" at bounding box center [269, 69] width 101 height 17
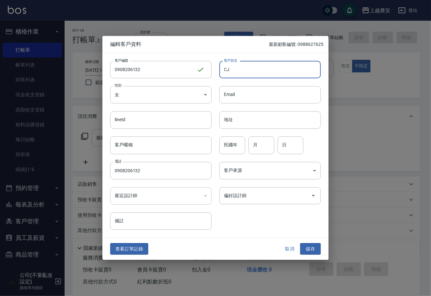
type input "C"
type input "黃小姐"
click at [280, 197] on input "偏好設計師" at bounding box center [265, 195] width 86 height 11
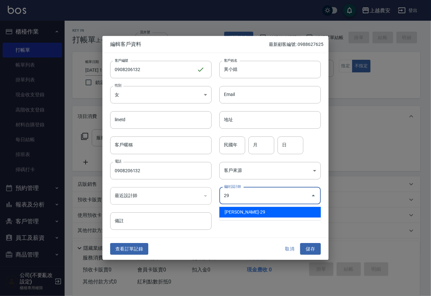
type input "[PERSON_NAME]"
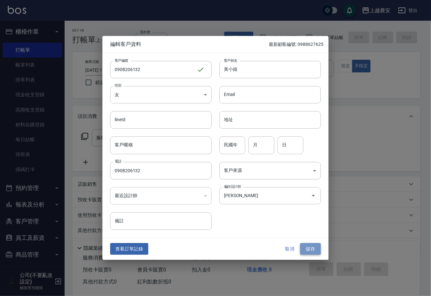
click at [302, 246] on button "儲存" at bounding box center [310, 249] width 21 height 12
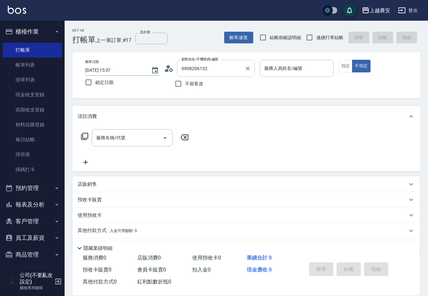
click at [241, 70] on input "0908206132" at bounding box center [211, 68] width 62 height 11
click at [248, 68] on icon "Clear" at bounding box center [248, 69] width 4 height 4
click at [184, 70] on input "顧客姓名/手機號碼/編號" at bounding box center [211, 68] width 62 height 11
click at [190, 69] on input "顧客姓名/手機號碼/編號" at bounding box center [211, 68] width 62 height 11
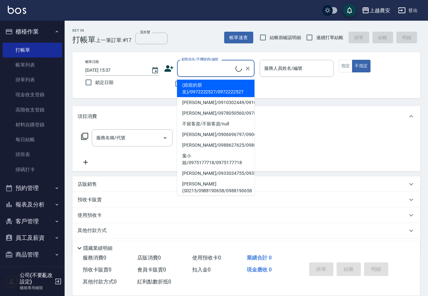
paste input "0908206132"
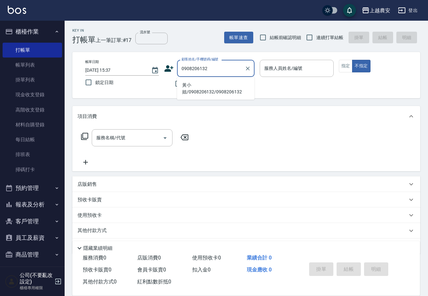
click at [235, 88] on li "黃小姐/0908206132/0908206132" at bounding box center [216, 88] width 78 height 17
type input "黃小姐/0908206132/0908206132"
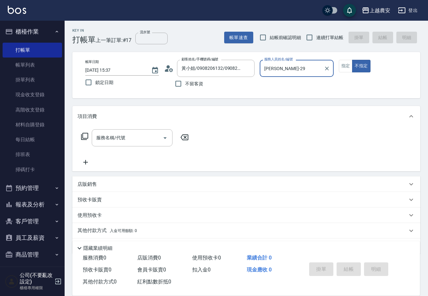
type input "楊馨茹-29"
click at [343, 67] on button "指定" at bounding box center [346, 66] width 14 height 13
click at [114, 141] on input "服務名稱/代號" at bounding box center [127, 137] width 65 height 11
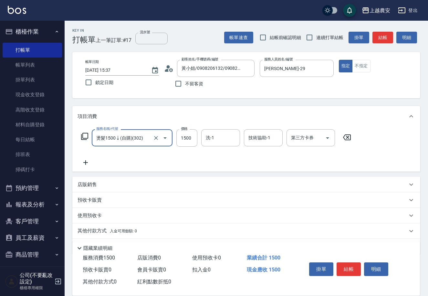
type input "燙髮1500↓(自購)(302)"
type input "1000"
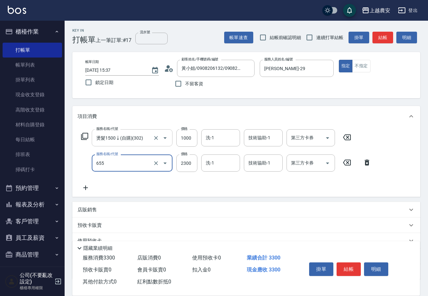
type input "結構2段式(自)(655)"
type input "1000"
click at [338, 267] on button "結帳" at bounding box center [349, 269] width 24 height 14
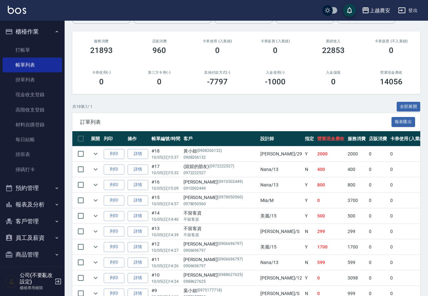
scroll to position [76, 0]
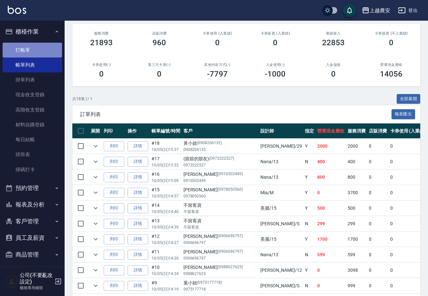
click at [50, 52] on link "打帳單" at bounding box center [32, 50] width 59 height 15
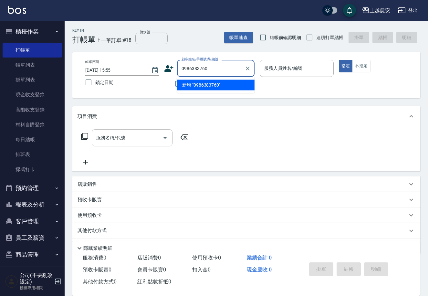
drag, startPoint x: 211, startPoint y: 69, endPoint x: 172, endPoint y: 72, distance: 39.5
click at [172, 72] on div "顧客姓名/手機號碼/編號 0986383760 顧客姓名/手機號碼/編號" at bounding box center [209, 68] width 90 height 17
type input "0986383760"
click at [164, 68] on icon at bounding box center [169, 69] width 10 height 10
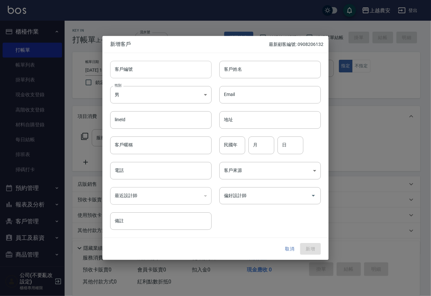
click at [167, 72] on input "客戶編號" at bounding box center [160, 69] width 101 height 17
paste input "0986383760"
type input "0986383760"
click at [188, 97] on body "上越農安 登出 櫃檯作業 打帳單 帳單列表 掛單列表 現金收支登錄 高階收支登錄 材料自購登錄 每日結帳 排班表 掃碼打卡 預約管理 預約管理 單日預約紀錄 …" at bounding box center [215, 157] width 431 height 315
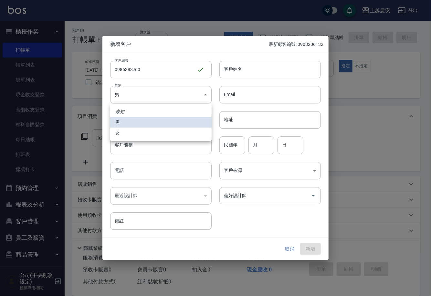
click at [181, 134] on li "女" at bounding box center [160, 133] width 101 height 11
type input "[DEMOGRAPHIC_DATA]"
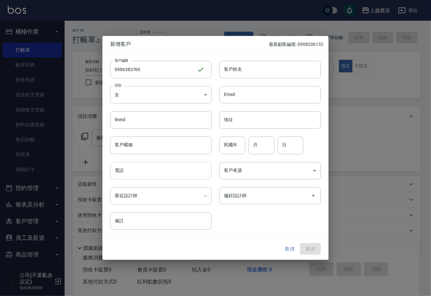
click at [182, 169] on input "電話" at bounding box center [160, 170] width 101 height 17
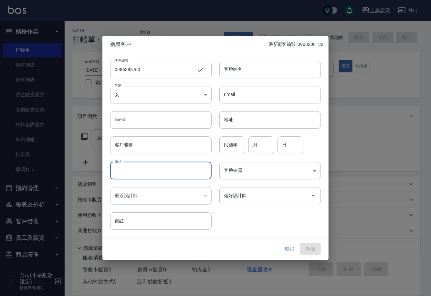
paste input "0986383760"
type input "0986383760"
click at [248, 72] on input "客戶姓名" at bounding box center [269, 69] width 101 height 17
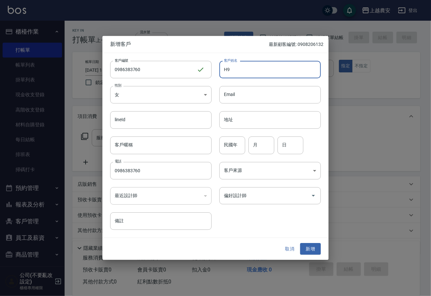
type input "H"
click at [288, 201] on div "偏好設計師" at bounding box center [269, 195] width 101 height 17
type input "[PERSON_NAME]"
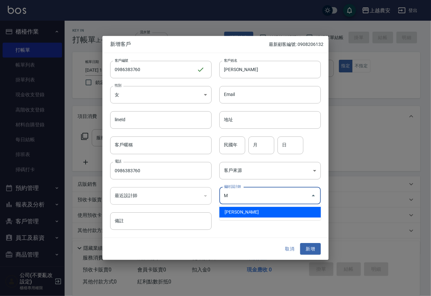
type input "鄭鈺樺"
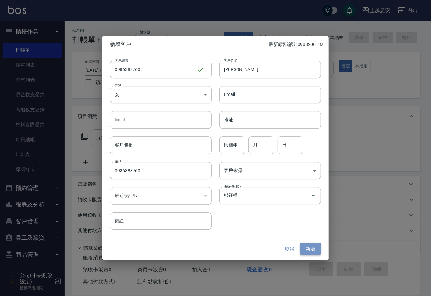
click at [304, 247] on button "新增" at bounding box center [310, 249] width 21 height 12
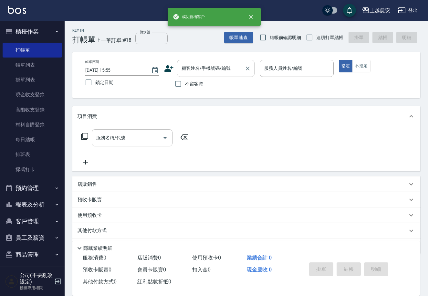
click at [215, 69] on input "顧客姓名/手機號碼/編號" at bounding box center [211, 68] width 62 height 11
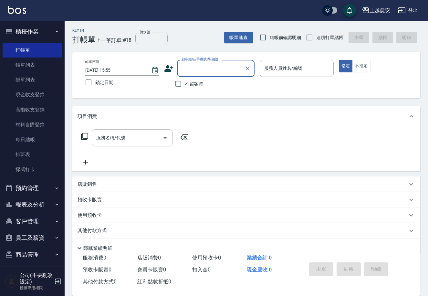
paste input "0986383760"
type input "0986383760"
click at [246, 66] on icon "Clear" at bounding box center [248, 68] width 6 height 6
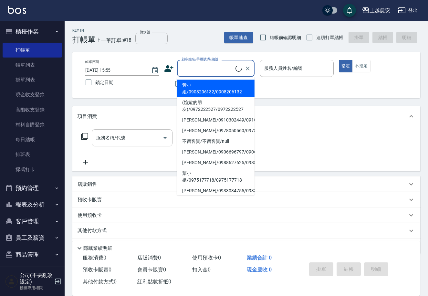
paste input "0986383760"
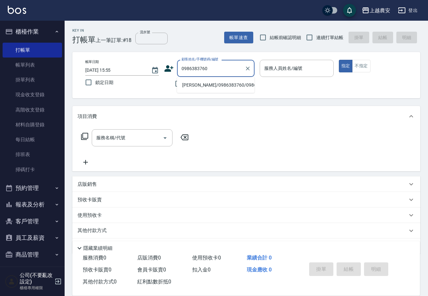
click at [223, 83] on li "蔡佳倫/0986383760/0986383760" at bounding box center [216, 85] width 78 height 11
type input "蔡佳倫/0986383760/0986383760"
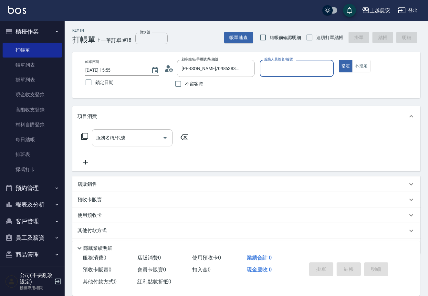
type input "Mia-M"
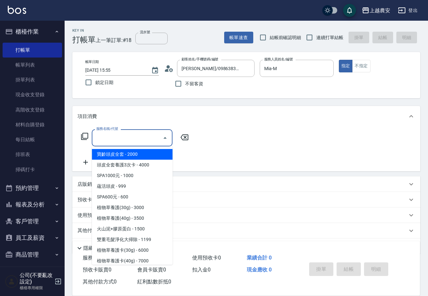
click at [150, 140] on input "服務名稱/代號" at bounding box center [127, 137] width 65 height 11
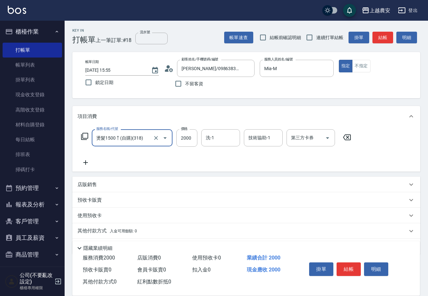
type input "燙髮1500↑(自購)(318)"
click at [189, 140] on input "9" at bounding box center [186, 137] width 21 height 17
click at [187, 136] on input "9" at bounding box center [186, 137] width 21 height 17
type input "1899"
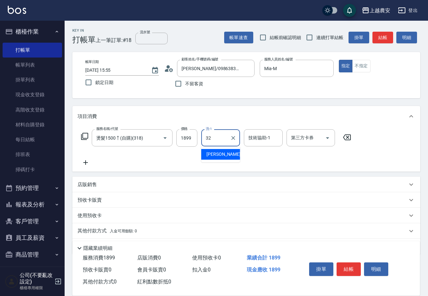
type input "林品妤-32"
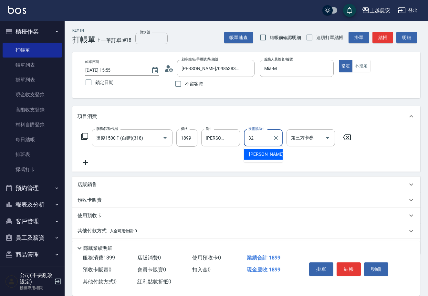
type input "林品妤-32"
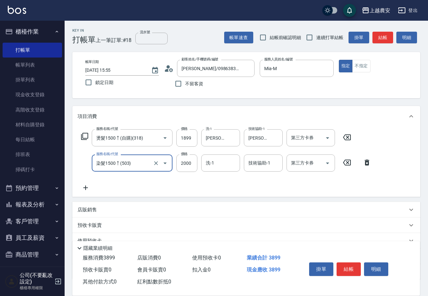
type input "染髮1500↑(503)"
type input "1899"
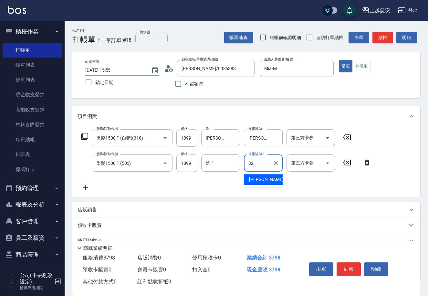
type input "林品妤-32"
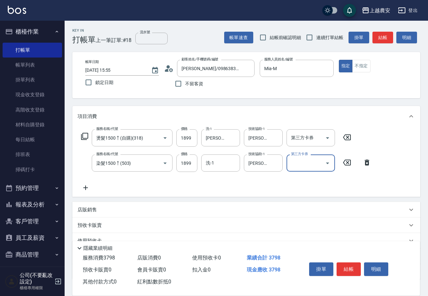
scroll to position [44, 0]
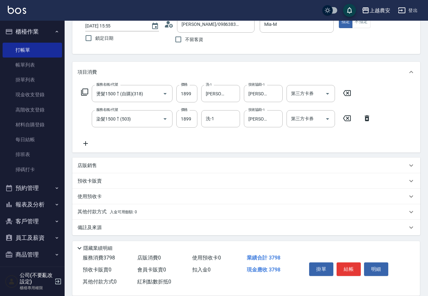
click at [119, 214] on span "入金可用餘額: 0" at bounding box center [123, 212] width 27 height 5
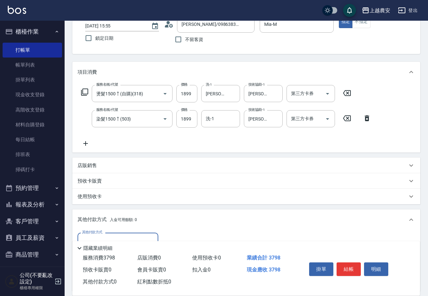
scroll to position [120, 0]
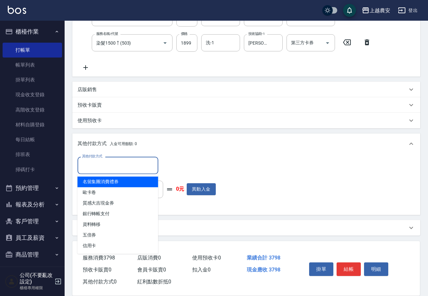
click at [149, 160] on input "其他付款方式" at bounding box center [117, 165] width 75 height 11
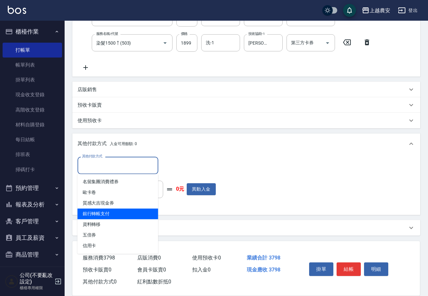
click at [149, 215] on span "銀行轉帳支付" at bounding box center [118, 213] width 81 height 11
type input "銀行轉帳支付"
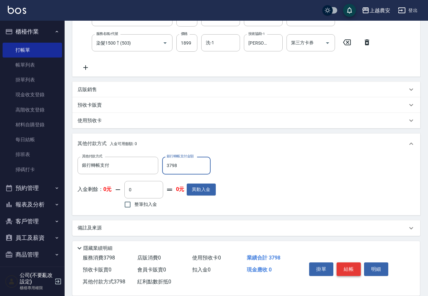
type input "3798"
click at [344, 263] on button "結帳" at bounding box center [349, 269] width 24 height 14
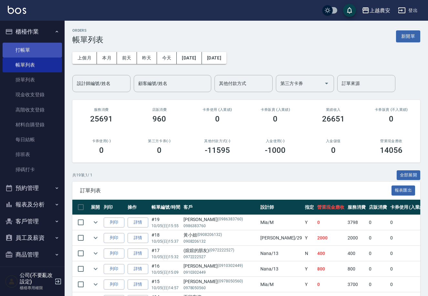
click at [20, 44] on link "打帳單" at bounding box center [32, 50] width 59 height 15
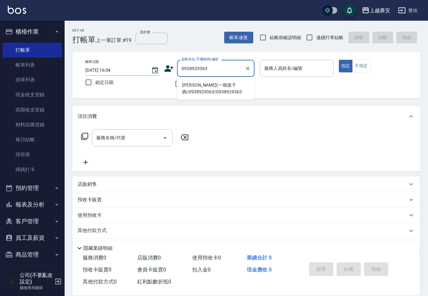
type input "侯宇芩(一個孩子媽/0938929363/0938929363"
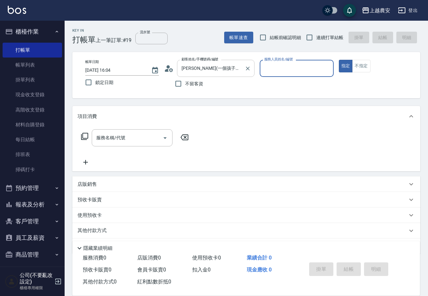
type input "Nana-13"
click at [339, 60] on button "指定" at bounding box center [346, 66] width 14 height 13
type button "true"
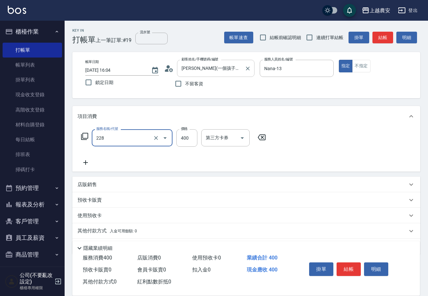
type input "洗髮(228)"
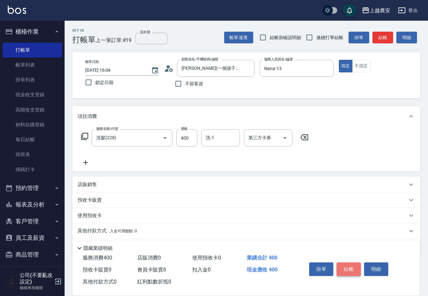
click at [350, 267] on button "結帳" at bounding box center [349, 269] width 24 height 14
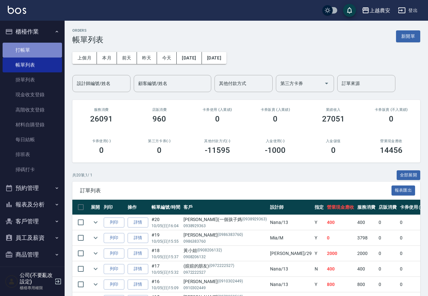
click at [44, 51] on link "打帳單" at bounding box center [32, 50] width 59 height 15
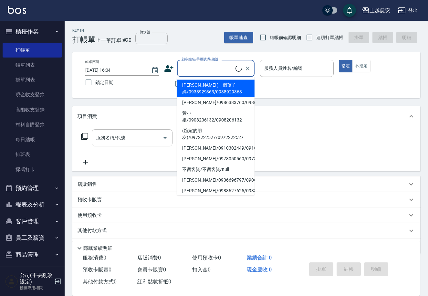
click at [211, 64] on input "顧客姓名/手機號碼/編號" at bounding box center [208, 68] width 56 height 11
click at [207, 85] on li "侯宇芩(一個孩子媽/0938929363/0938929363" at bounding box center [216, 88] width 78 height 17
type input "侯宇芩(一個孩子媽/0938929363/0938929363"
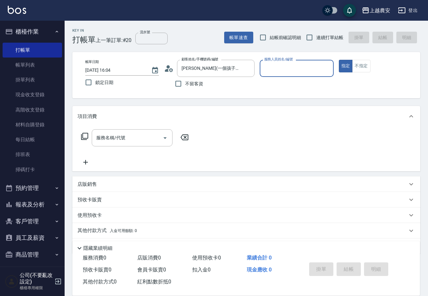
type input "Nana-13"
click at [325, 65] on icon "Clear" at bounding box center [327, 68] width 6 height 6
type input "美麗-15"
type button "true"
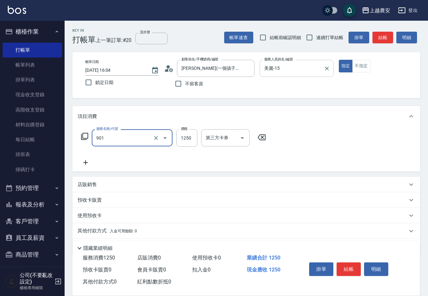
type input "修手指甲(901)"
type input "1000"
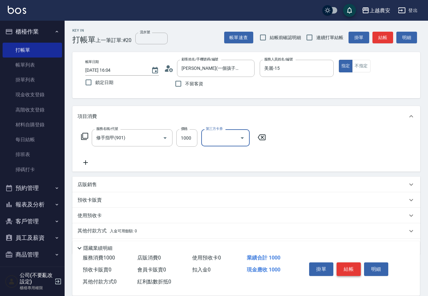
click at [349, 272] on button "結帳" at bounding box center [349, 269] width 24 height 14
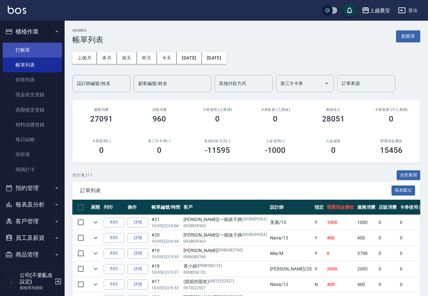
click at [45, 43] on link "打帳單" at bounding box center [32, 50] width 59 height 15
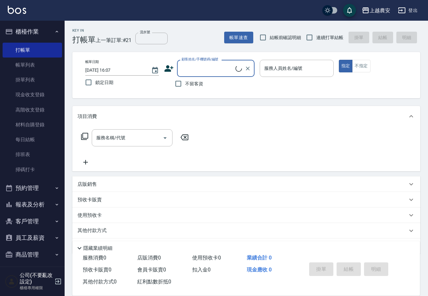
type input "T"
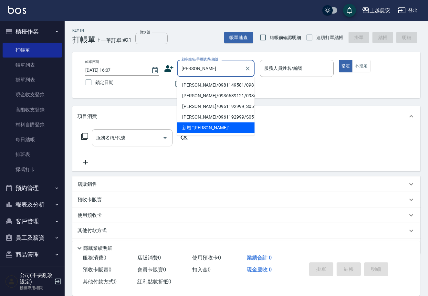
type input "陳思涵/0981149581/0981149581"
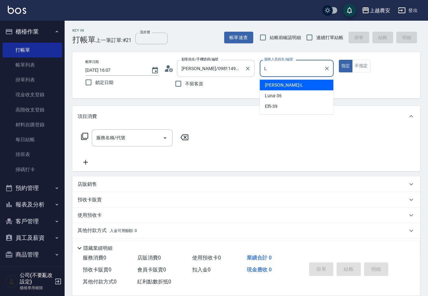
type input "L"
type button "true"
type input "[PERSON_NAME]"
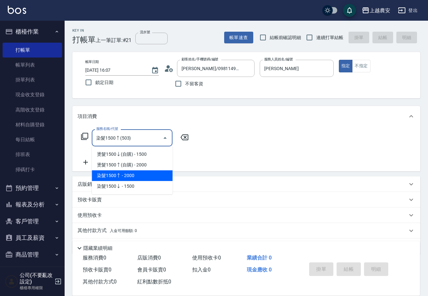
type input "染髮1500↑(503)"
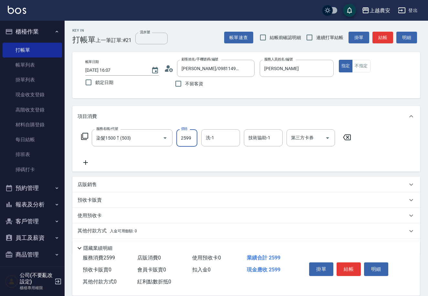
type input "2599"
type input "珮珮-30"
click at [355, 271] on button "結帳" at bounding box center [349, 269] width 24 height 14
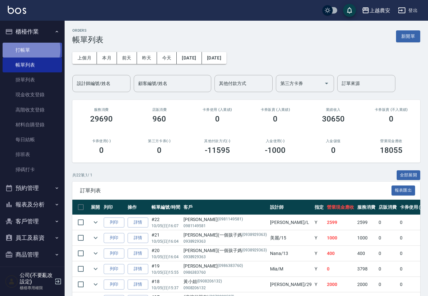
click at [27, 49] on link "打帳單" at bounding box center [32, 50] width 59 height 15
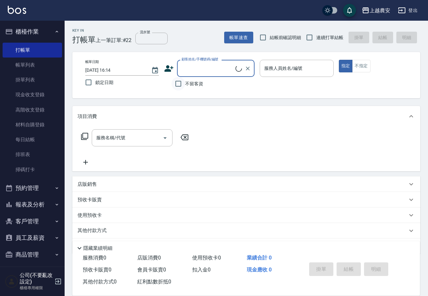
drag, startPoint x: 176, startPoint y: 86, endPoint x: 242, endPoint y: 62, distance: 69.9
click at [176, 86] on input "不留客資" at bounding box center [179, 84] width 14 height 14
checkbox input "true"
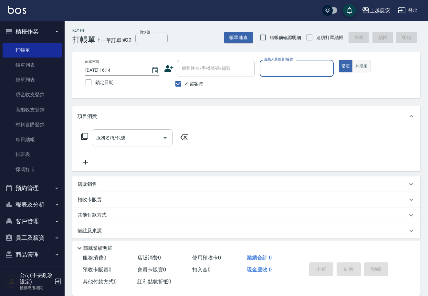
click at [357, 62] on button "不指定" at bounding box center [361, 66] width 18 height 13
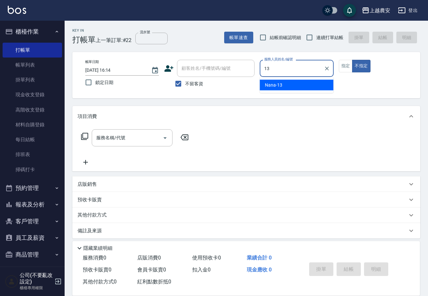
type input "Nana-13"
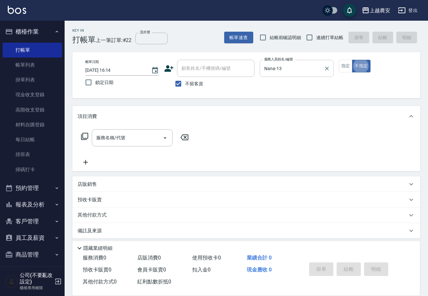
type button "false"
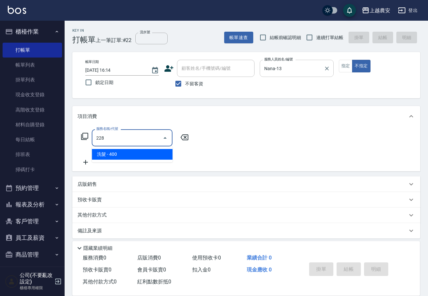
type input "洗髮(228)"
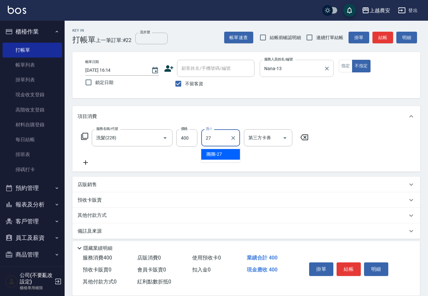
type input "團團-27"
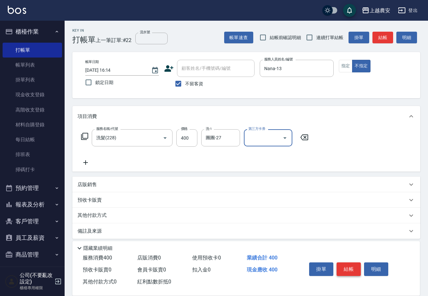
click at [350, 266] on button "結帳" at bounding box center [349, 269] width 24 height 14
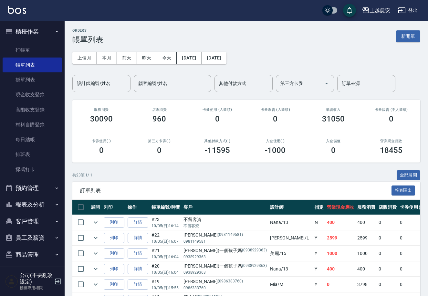
click at [38, 202] on button "報表及分析" at bounding box center [32, 204] width 59 height 17
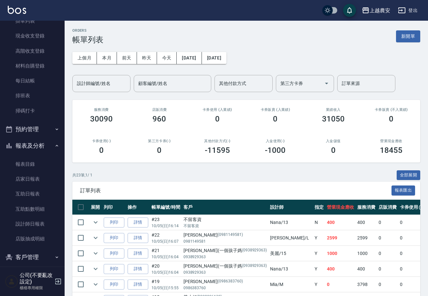
scroll to position [60, 0]
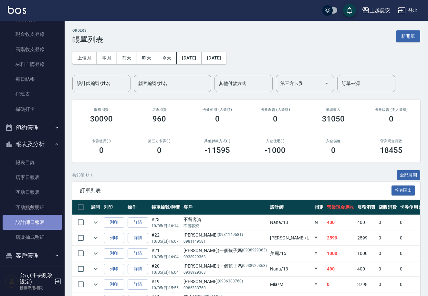
click at [41, 221] on link "設計師日報表" at bounding box center [32, 222] width 59 height 15
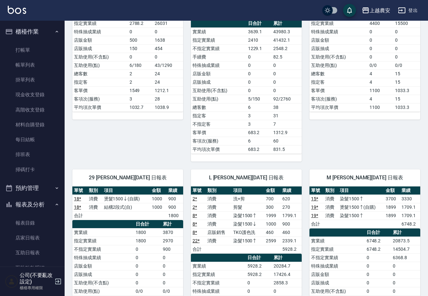
scroll to position [25, 0]
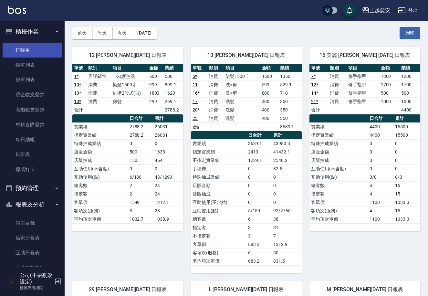
click at [17, 49] on link "打帳單" at bounding box center [32, 50] width 59 height 15
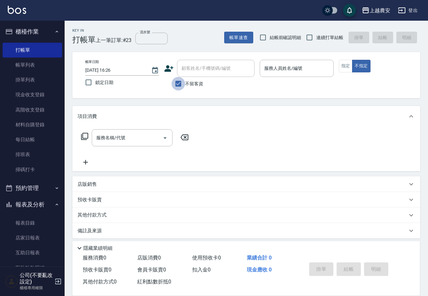
click at [182, 87] on input "不留客資" at bounding box center [179, 84] width 14 height 14
checkbox input "false"
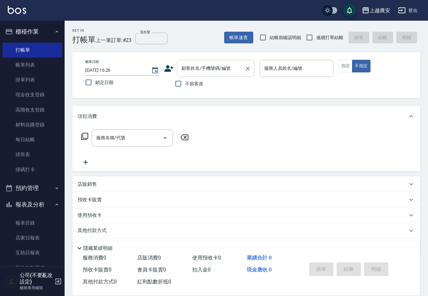
click at [195, 69] on div "顧客姓名/手機號碼/編號 顧客姓名/手機號碼/編號" at bounding box center [216, 68] width 78 height 17
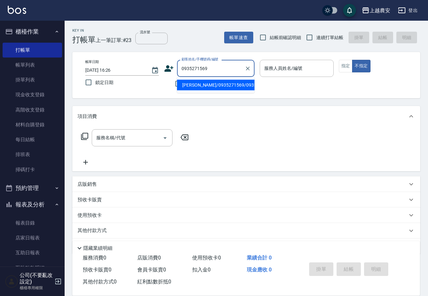
type input "陳瑋芳/0935271569/0935271569"
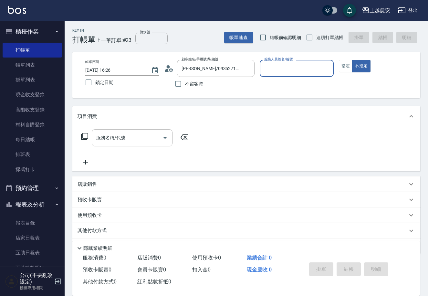
type input "Mia-M"
click at [351, 63] on button "指定" at bounding box center [346, 66] width 14 height 13
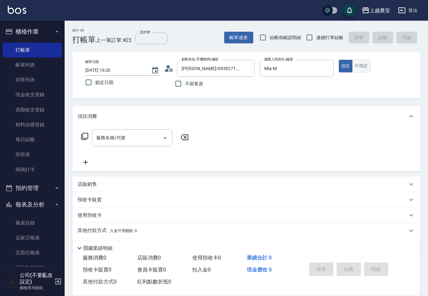
type button "true"
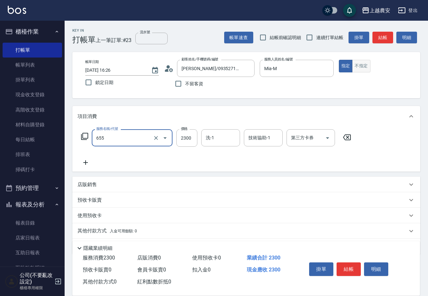
type input "結構2段式(自)(655)"
type input "1900"
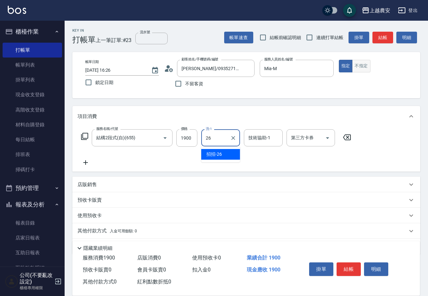
type input "招招-26"
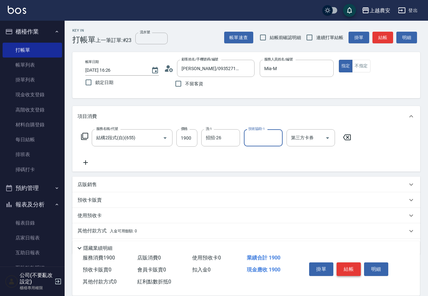
click at [343, 268] on button "結帳" at bounding box center [349, 269] width 24 height 14
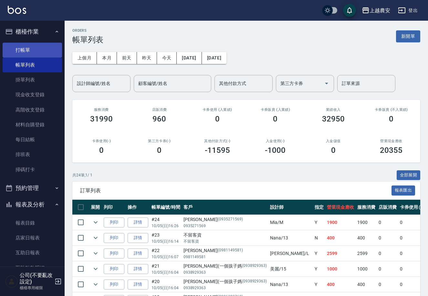
click at [37, 49] on link "打帳單" at bounding box center [32, 50] width 59 height 15
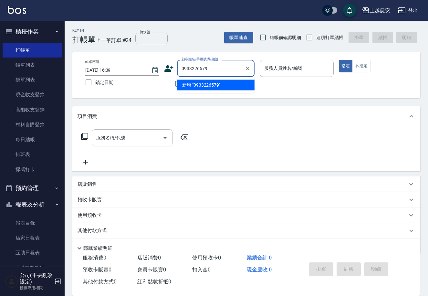
drag, startPoint x: 214, startPoint y: 67, endPoint x: 175, endPoint y: 67, distance: 38.8
click at [175, 67] on div "顧客姓名/手機號碼/編號 0933226579 顧客姓名/手機號碼/編號" at bounding box center [209, 68] width 90 height 17
type input "0933226579"
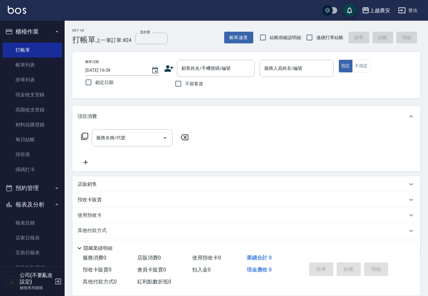
click at [167, 67] on icon at bounding box center [169, 68] width 9 height 6
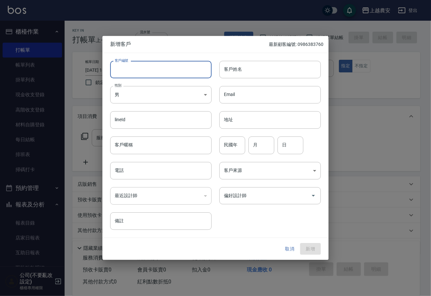
click at [157, 62] on input "客戶編號" at bounding box center [160, 69] width 101 height 17
paste input "0933226579"
type input "0933226579"
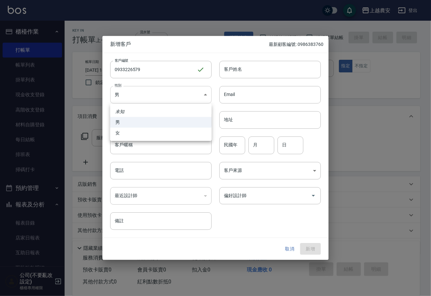
click at [188, 100] on body "上越農安 登出 櫃檯作業 打帳單 帳單列表 掛單列表 現金收支登錄 高階收支登錄 材料自購登錄 每日結帳 排班表 掃碼打卡 預約管理 預約管理 單日預約紀錄 …" at bounding box center [215, 157] width 431 height 315
click at [153, 136] on li "女" at bounding box center [160, 133] width 101 height 11
type input "[DEMOGRAPHIC_DATA]"
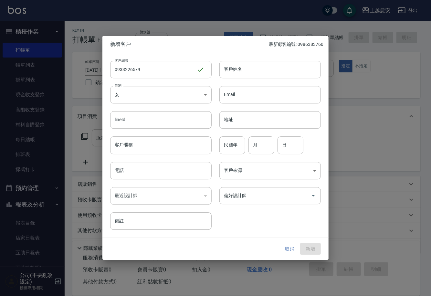
click at [161, 177] on input "電話" at bounding box center [160, 170] width 101 height 17
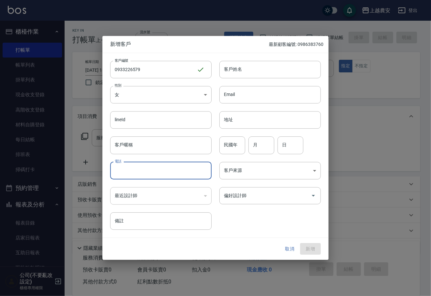
paste input "0933226579"
type input "0933226579"
click at [255, 67] on input "客戶姓名" at bounding box center [269, 69] width 101 height 17
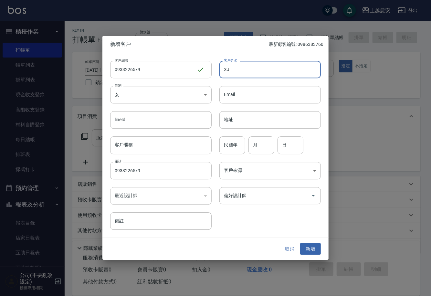
type input "X"
type input "[PERSON_NAME]"
click at [294, 192] on input "偏好設計師" at bounding box center [265, 195] width 86 height 11
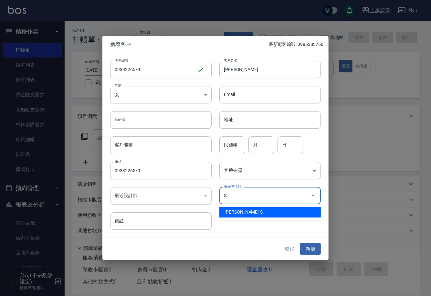
type input "[PERSON_NAME]蒂"
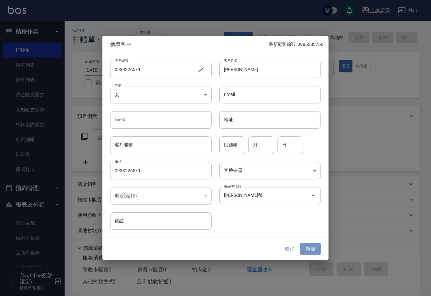
drag, startPoint x: 309, startPoint y: 248, endPoint x: 179, endPoint y: 193, distance: 141.9
click at [309, 248] on button "新增" at bounding box center [310, 249] width 21 height 12
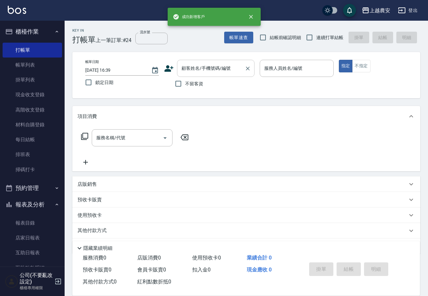
click at [217, 68] on input "顧客姓名/手機號碼/編號" at bounding box center [211, 68] width 62 height 11
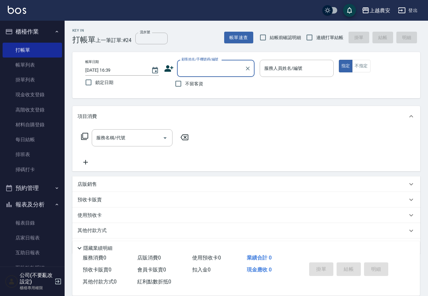
paste input "0933226579"
click at [229, 82] on li "新增 "0933226579"" at bounding box center [216, 85] width 78 height 11
type input "0933226579"
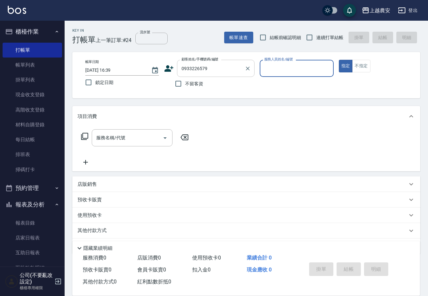
click at [254, 68] on div "0933226579 顧客姓名/手機號碼/編號" at bounding box center [216, 68] width 78 height 17
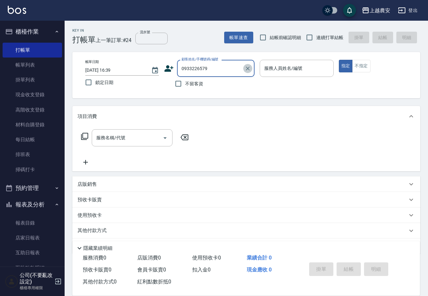
click at [248, 68] on icon "Clear" at bounding box center [248, 69] width 4 height 4
click at [217, 66] on input "顧客姓名/手機號碼/編號" at bounding box center [211, 68] width 62 height 11
paste input "0933226579"
click at [228, 83] on li "盧映妏/0933226579/0933226579" at bounding box center [216, 85] width 78 height 11
type input "盧映妏/0933226579/0933226579"
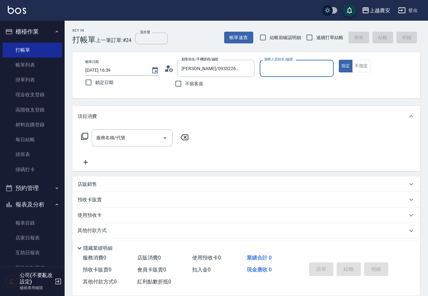
type input "Sandy-S"
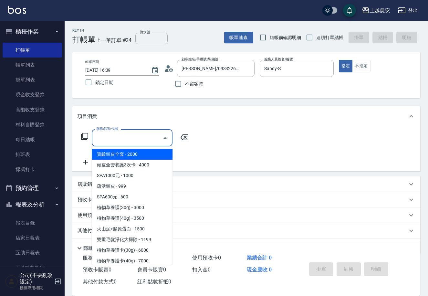
click at [124, 136] on input "服務名稱/代號" at bounding box center [127, 137] width 65 height 11
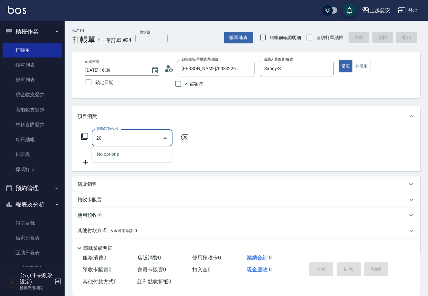
type input "206"
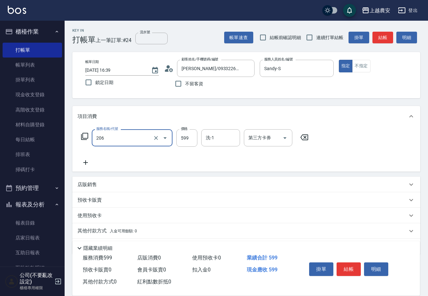
click at [160, 137] on button "Open" at bounding box center [165, 138] width 10 height 10
click at [157, 136] on icon "Clear" at bounding box center [156, 138] width 6 height 6
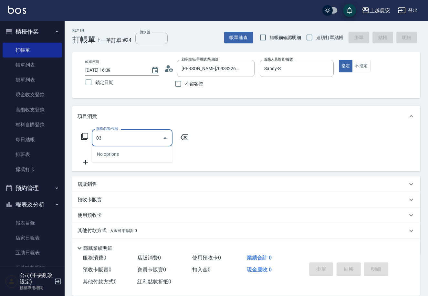
type input "0"
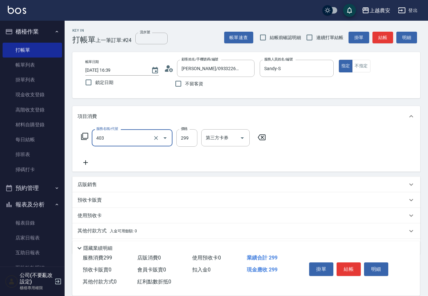
type input "剪髮(403)"
type input "400"
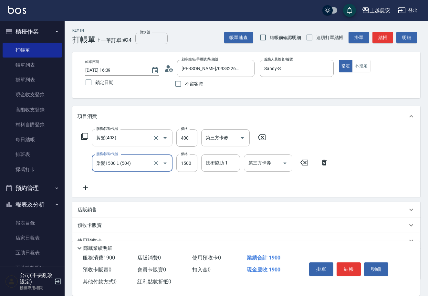
type input "染髮1500↓(504)"
type input "1300"
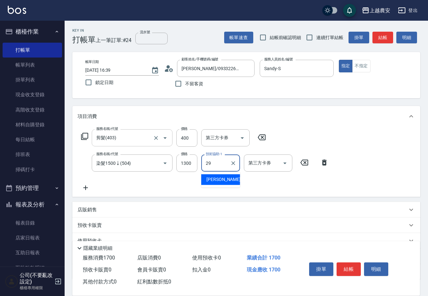
type input "楊馨茹-29"
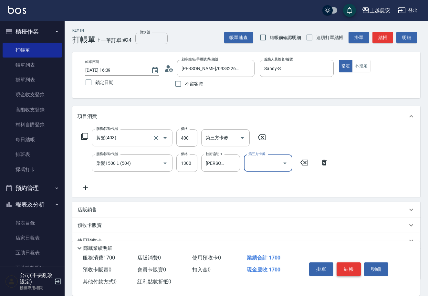
click at [355, 267] on button "結帳" at bounding box center [349, 269] width 24 height 14
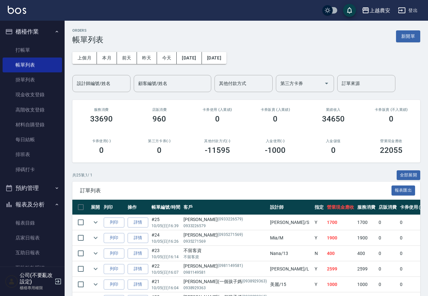
drag, startPoint x: 61, startPoint y: 178, endPoint x: 63, endPoint y: 206, distance: 28.2
click at [63, 206] on nav "櫃檯作業 打帳單 帳單列表 掛單列表 現金收支登錄 高階收支登錄 材料自購登錄 每日結帳 排班表 掃碼打卡 預約管理 預約管理 單日預約紀錄 單週預約紀錄 報…" at bounding box center [32, 144] width 65 height 246
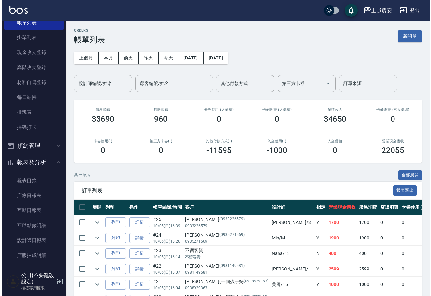
scroll to position [98, 0]
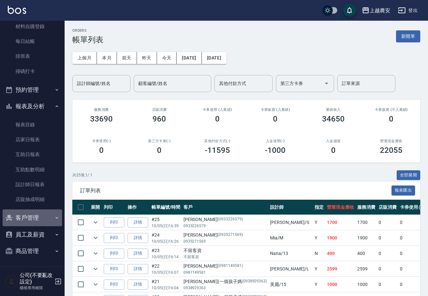
click at [50, 211] on button "客戶管理" at bounding box center [32, 217] width 59 height 17
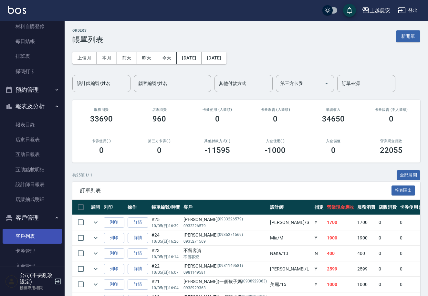
click at [48, 236] on link "客戶列表" at bounding box center [32, 236] width 59 height 15
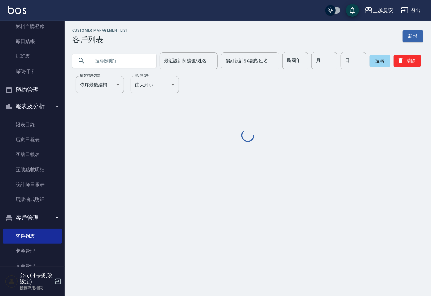
click at [126, 60] on input "text" at bounding box center [120, 60] width 61 height 17
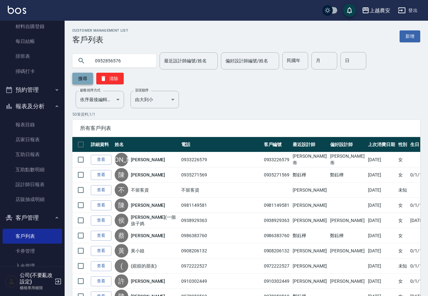
type input "0952856576"
click at [93, 73] on button "搜尋" at bounding box center [82, 79] width 21 height 12
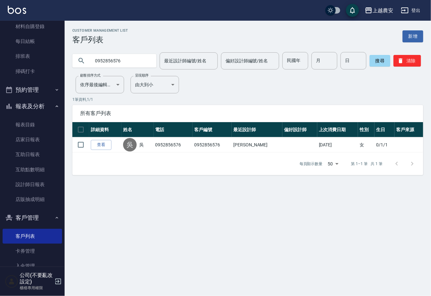
drag, startPoint x: 157, startPoint y: 138, endPoint x: 218, endPoint y: 182, distance: 75.9
click at [168, 146] on tr "查看 吳 吳 0952856576 0952856576 洪美雅 2025/09/30 女 0/1/1" at bounding box center [247, 144] width 351 height 15
drag, startPoint x: 197, startPoint y: 230, endPoint x: 145, endPoint y: 195, distance: 63.2
click at [194, 228] on div "Customer Management List 客戶列表 新增 0952856576 最近設計師編號/姓名 最近設計師編號/姓名 偏好設計師編號/姓名 偏好…" at bounding box center [215, 148] width 431 height 296
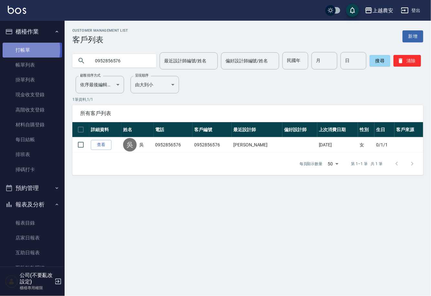
click at [12, 49] on link "打帳單" at bounding box center [32, 50] width 59 height 15
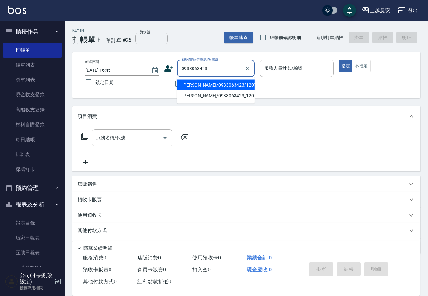
type input "楊美玉/0933063423/12070"
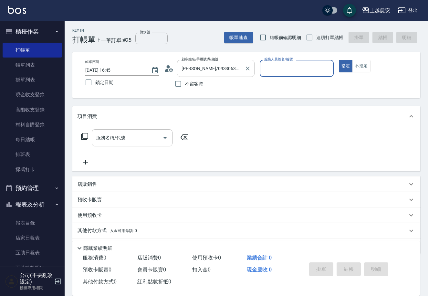
type input "ㄩ"
type input "Mia-M"
type button "true"
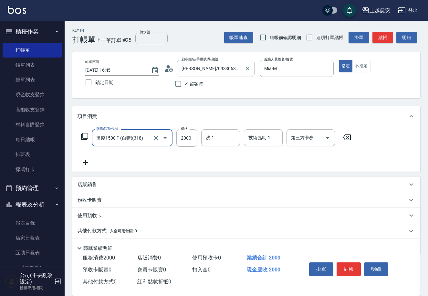
type input "燙髮1500↑(自購)(318)"
type input "2500"
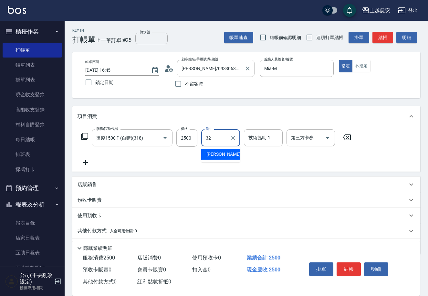
type input "林品妤-32"
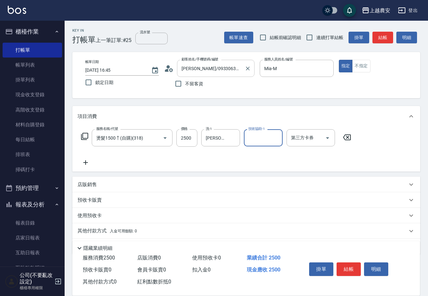
type input "2"
type input "林品妤-32"
click at [345, 270] on button "結帳" at bounding box center [349, 269] width 24 height 14
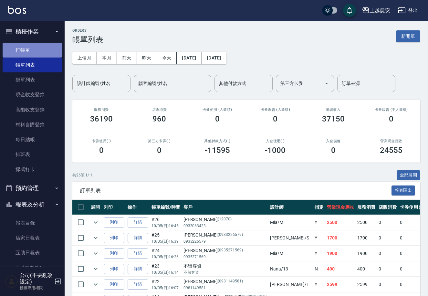
click at [41, 47] on link "打帳單" at bounding box center [32, 50] width 59 height 15
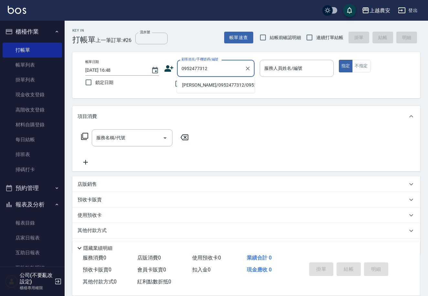
type input "趙永詠/0952477312/0952477312"
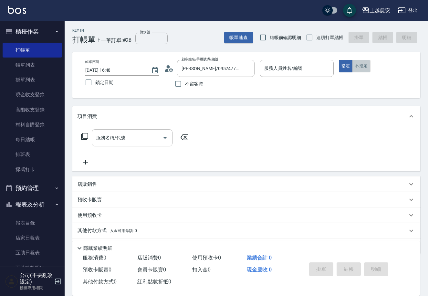
click at [365, 63] on button "不指定" at bounding box center [361, 66] width 18 height 13
click at [312, 64] on input "服務人員姓名/編號" at bounding box center [297, 68] width 68 height 11
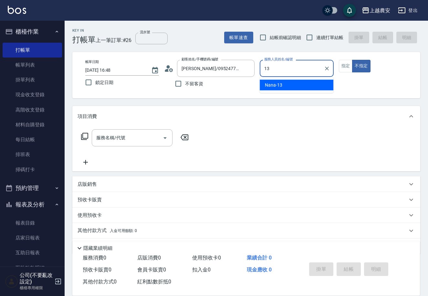
type input "Nana-13"
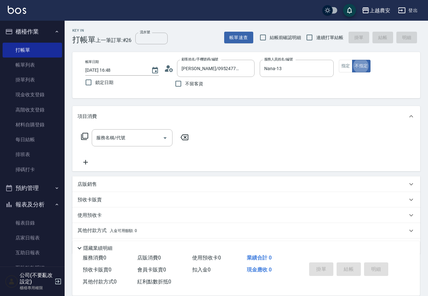
type button "false"
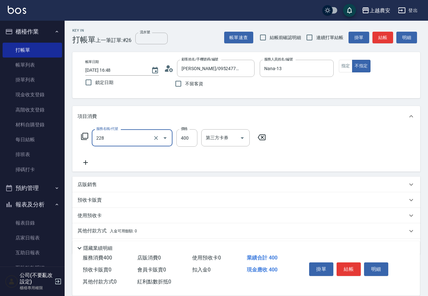
type input "洗髮(228)"
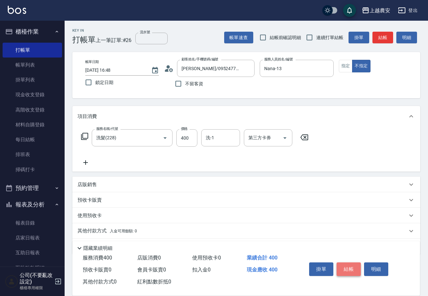
click at [345, 262] on button "結帳" at bounding box center [349, 269] width 24 height 14
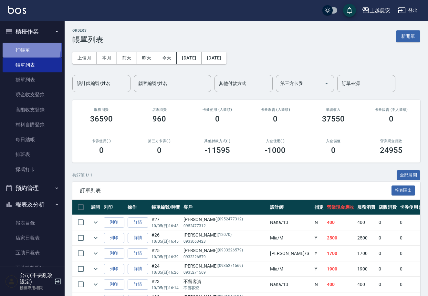
click at [6, 44] on link "打帳單" at bounding box center [32, 50] width 59 height 15
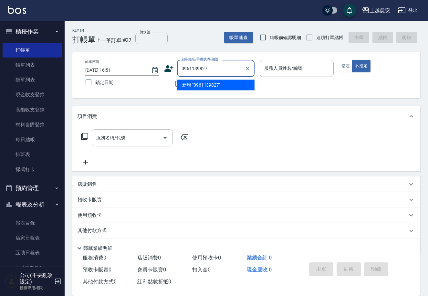
drag, startPoint x: 218, startPoint y: 70, endPoint x: 142, endPoint y: 63, distance: 76.6
click at [140, 63] on div "帳單日期 2025/10/05 16:51 鎖定日期 顧客姓名/手機號碼/編號 0961139827 顧客姓名/手機號碼/編號 不留客資 服務人員姓名/編號 …" at bounding box center [246, 75] width 332 height 31
type input "0961139827"
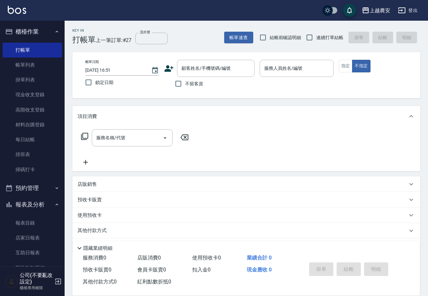
click at [172, 67] on icon at bounding box center [169, 68] width 9 height 6
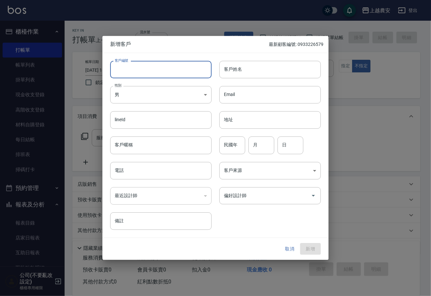
click at [162, 73] on input "客戶編號" at bounding box center [160, 69] width 101 height 17
paste input "0961139827"
type input "0961139827"
click at [165, 96] on body "上越農安 登出 櫃檯作業 打帳單 帳單列表 掛單列表 現金收支登錄 高階收支登錄 材料自購登錄 每日結帳 排班表 掃碼打卡 預約管理 預約管理 單日預約紀錄 …" at bounding box center [215, 157] width 431 height 315
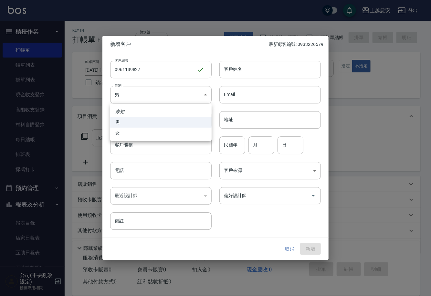
click at [172, 131] on li "女" at bounding box center [160, 133] width 101 height 11
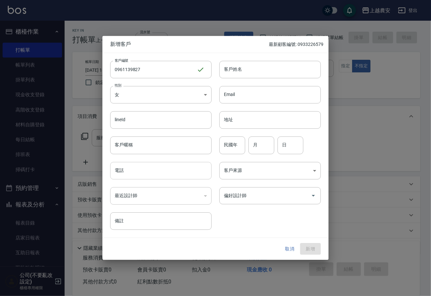
click at [176, 167] on input "電話" at bounding box center [160, 170] width 101 height 17
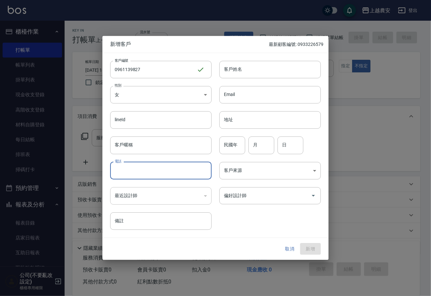
paste input "0961139827"
click at [253, 69] on input "客戶姓名" at bounding box center [269, 69] width 101 height 17
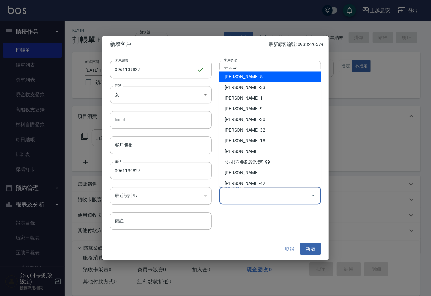
click at [303, 193] on input "偏好設計師" at bounding box center [265, 195] width 86 height 11
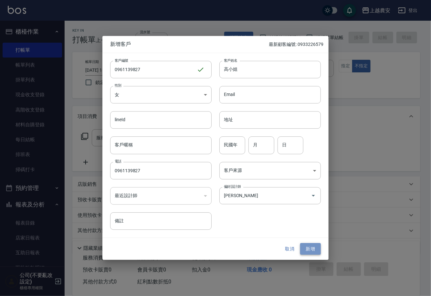
click at [315, 251] on button "新增" at bounding box center [310, 249] width 21 height 12
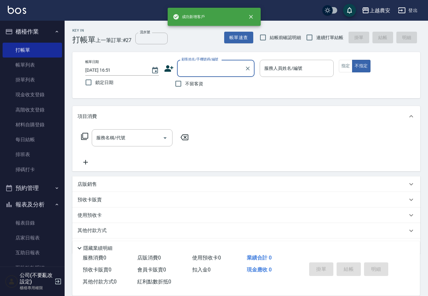
click at [212, 71] on input "顧客姓名/手機號碼/編號" at bounding box center [211, 68] width 62 height 11
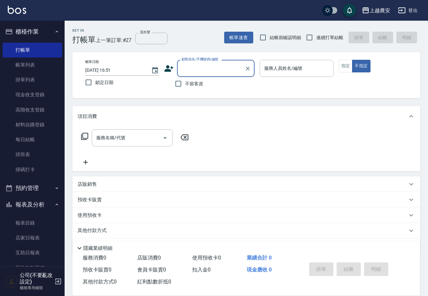
paste input "0961139827"
click at [249, 68] on icon "Clear" at bounding box center [248, 68] width 6 height 6
click at [232, 65] on input "顧客姓名/手機號碼/編號" at bounding box center [211, 68] width 62 height 11
paste input "0961139827"
click at [222, 84] on li "高小姐/0961139827/0961139827" at bounding box center [216, 88] width 78 height 17
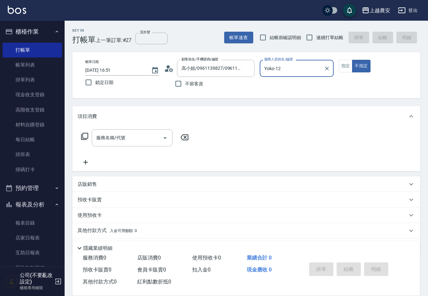
click at [335, 65] on div "帳單日期 2025/10/05 16:51 鎖定日期 顧客姓名/手機號碼/編號 高小姐/0961139827/0961139827 顧客姓名/手機號碼/編號 …" at bounding box center [246, 75] width 332 height 31
click at [340, 65] on button "指定" at bounding box center [346, 66] width 14 height 13
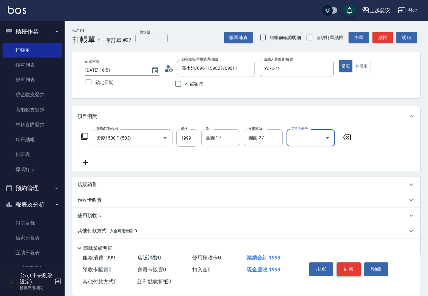
click at [347, 269] on button "結帳" at bounding box center [349, 269] width 24 height 14
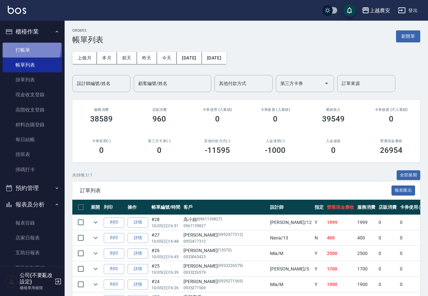
click at [26, 47] on link "打帳單" at bounding box center [32, 50] width 59 height 15
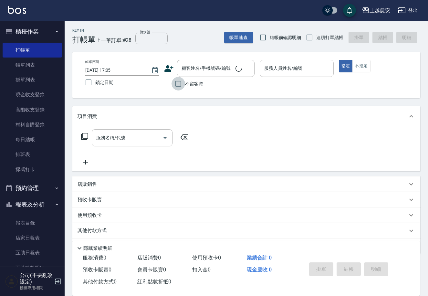
drag, startPoint x: 176, startPoint y: 83, endPoint x: 268, endPoint y: 73, distance: 92.3
click at [183, 82] on input "不留客資" at bounding box center [179, 84] width 14 height 14
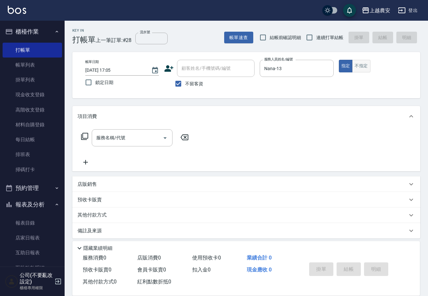
click at [360, 63] on button "不指定" at bounding box center [361, 66] width 18 height 13
click at [147, 131] on div "服務名稱/代號" at bounding box center [132, 137] width 81 height 17
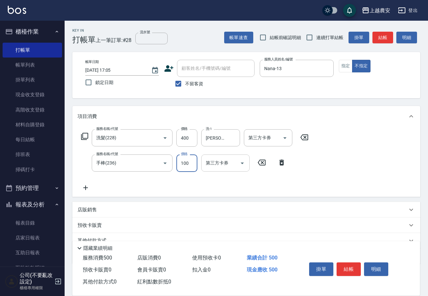
scroll to position [29, 0]
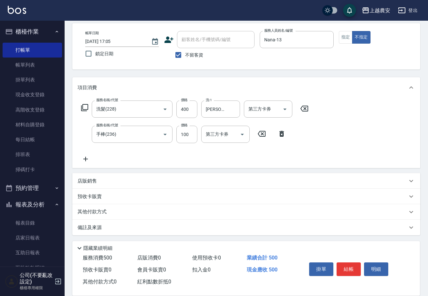
click at [271, 181] on div "店販銷售" at bounding box center [243, 181] width 330 height 7
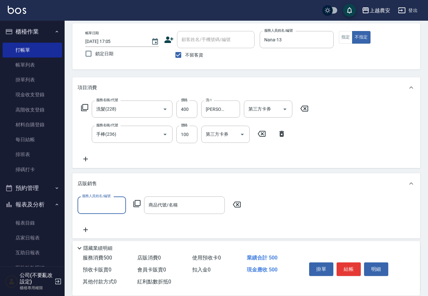
scroll to position [0, 0]
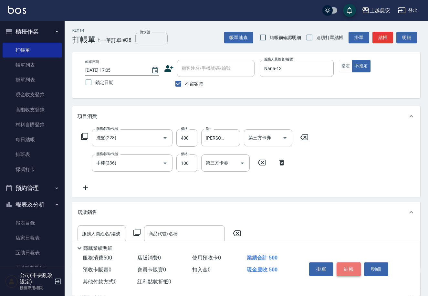
click at [348, 265] on button "結帳" at bounding box center [349, 269] width 24 height 14
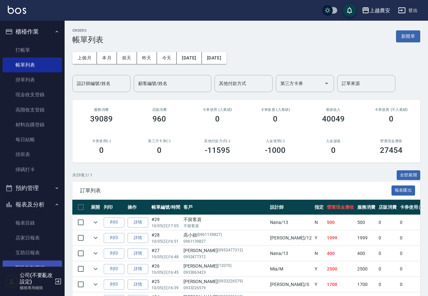
scroll to position [100, 0]
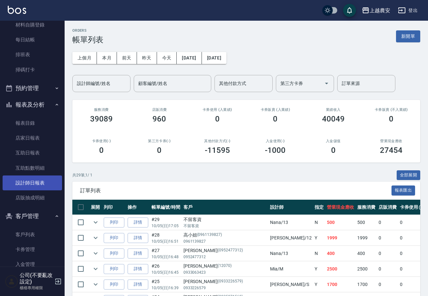
click at [26, 178] on link "設計師日報表" at bounding box center [32, 182] width 59 height 15
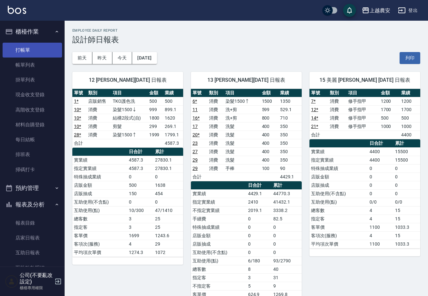
click at [21, 48] on link "打帳單" at bounding box center [32, 50] width 59 height 15
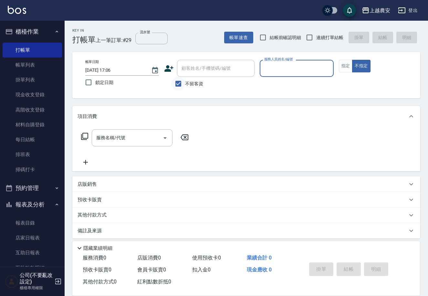
click at [183, 83] on input "不留客資" at bounding box center [179, 84] width 14 height 14
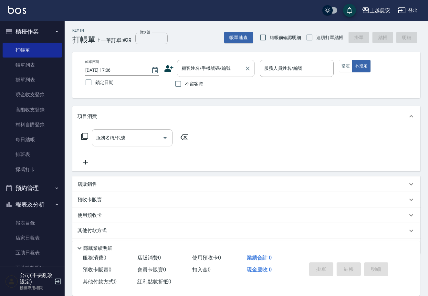
click at [193, 73] on input "顧客姓名/手機號碼/編號" at bounding box center [211, 68] width 62 height 11
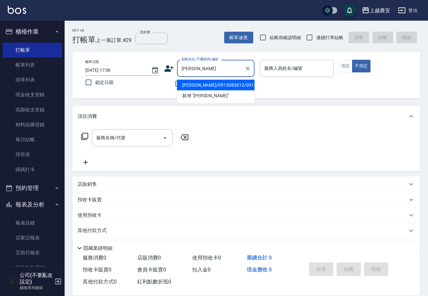
click at [236, 85] on li "徐涵卿/0915083612/0915083612" at bounding box center [216, 85] width 78 height 11
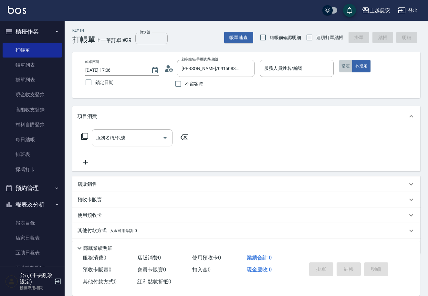
drag, startPoint x: 347, startPoint y: 62, endPoint x: 339, endPoint y: 61, distance: 8.1
click at [346, 61] on button "指定" at bounding box center [346, 66] width 14 height 13
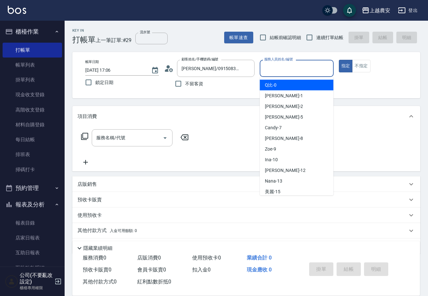
click at [291, 70] on input "服務人員姓名/編號" at bounding box center [297, 68] width 68 height 11
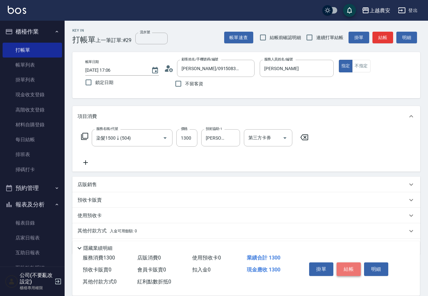
click at [350, 269] on button "結帳" at bounding box center [349, 269] width 24 height 14
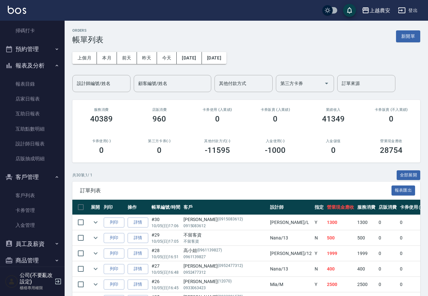
scroll to position [148, 0]
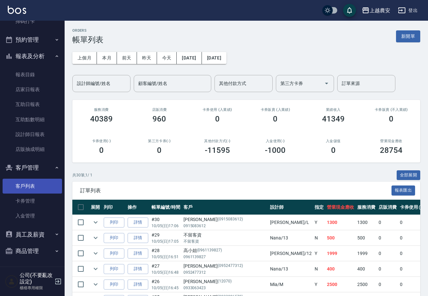
click at [29, 188] on link "客戶列表" at bounding box center [32, 186] width 59 height 15
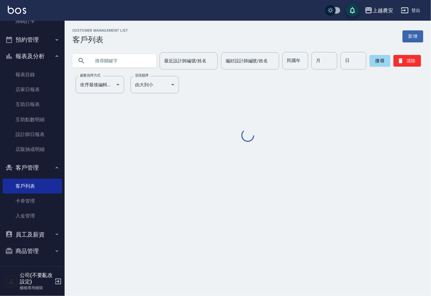
click at [116, 60] on input "text" at bounding box center [120, 60] width 61 height 17
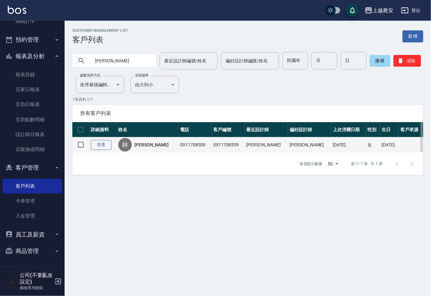
click at [110, 142] on link "查看" at bounding box center [101, 145] width 21 height 10
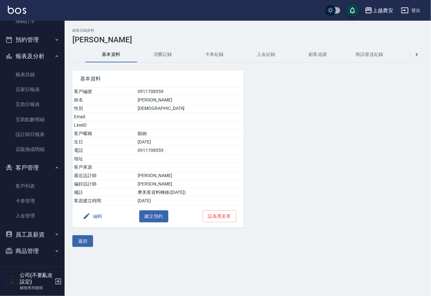
click at [153, 55] on button "消費記錄" at bounding box center [163, 55] width 52 height 16
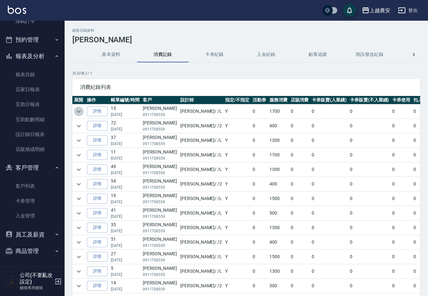
click at [75, 108] on icon "expand row" at bounding box center [79, 112] width 8 height 8
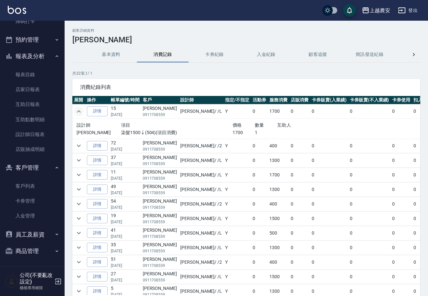
click at [78, 109] on icon "expand row" at bounding box center [79, 112] width 8 height 8
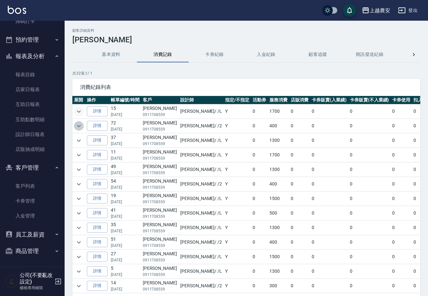
click at [77, 122] on icon "expand row" at bounding box center [79, 126] width 8 height 8
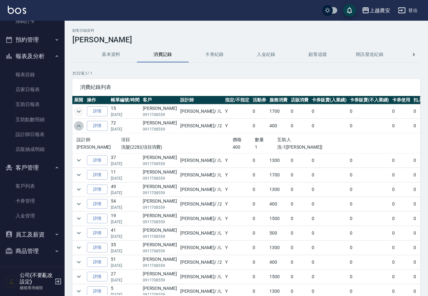
click at [77, 122] on icon "expand row" at bounding box center [79, 126] width 8 height 8
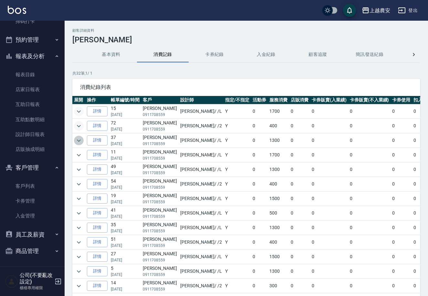
click at [80, 141] on icon "expand row" at bounding box center [79, 141] width 8 height 8
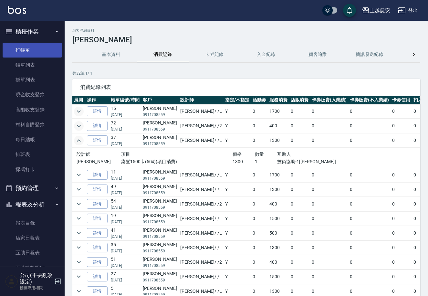
click at [21, 52] on link "打帳單" at bounding box center [32, 50] width 59 height 15
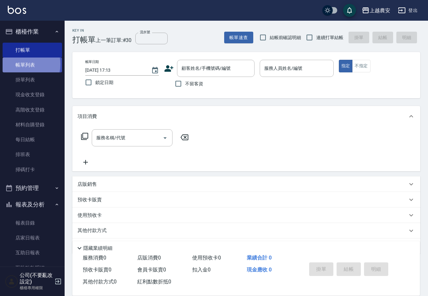
click at [20, 64] on link "帳單列表" at bounding box center [32, 65] width 59 height 15
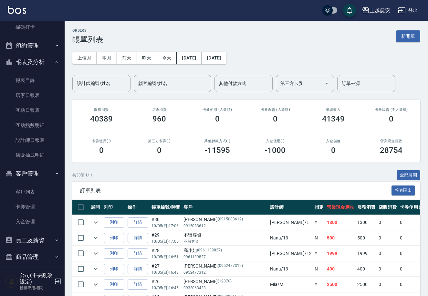
scroll to position [148, 0]
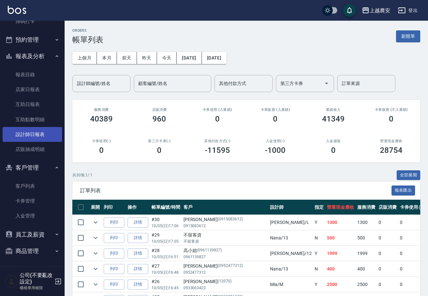
click at [47, 134] on link "設計師日報表" at bounding box center [32, 134] width 59 height 15
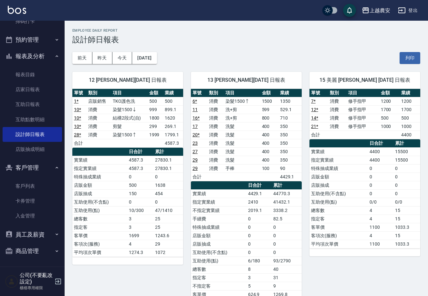
scroll to position [15, 0]
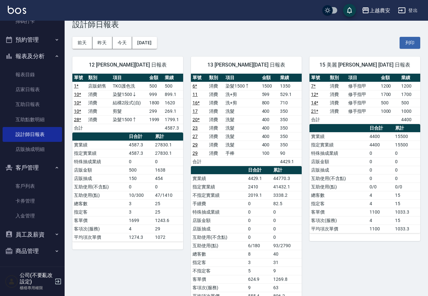
click at [195, 96] on link "11" at bounding box center [195, 94] width 5 height 5
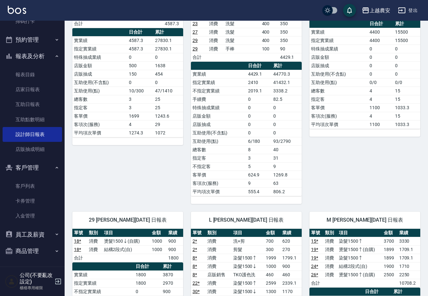
scroll to position [91, 0]
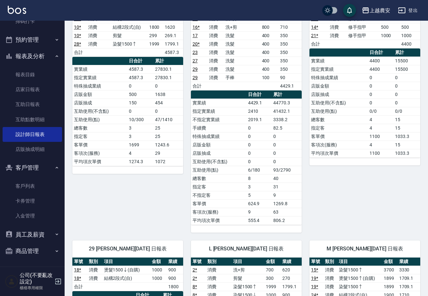
click at [194, 68] on link "29" at bounding box center [195, 69] width 5 height 5
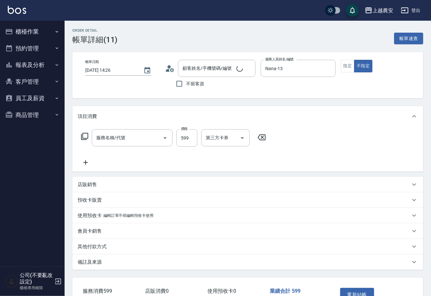
type input "[DATE] 14:26"
type input "Nana-13"
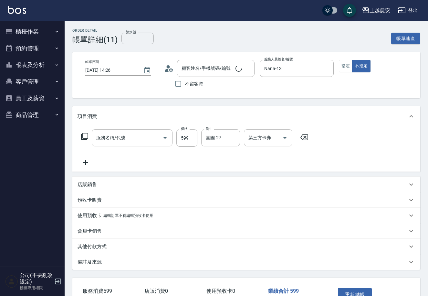
type input "[PERSON_NAME]/0906696797/0906696797"
type input "洗+剪(206)"
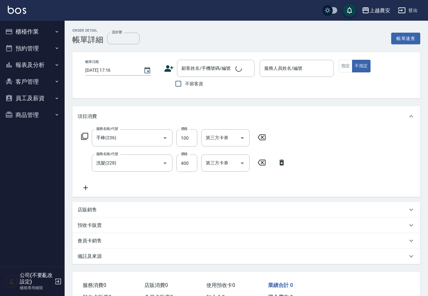
type input "手棒(236)"
type input "洗髮(228)"
type input "2025/10/05 17:05"
checkbox input "true"
type input "Nana-13"
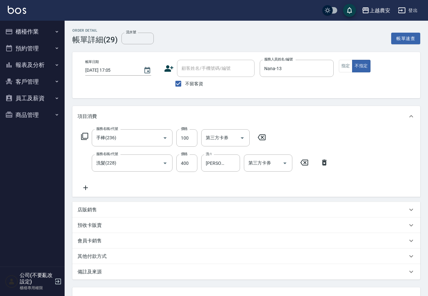
click at [39, 33] on button "櫃檯作業" at bounding box center [32, 31] width 59 height 17
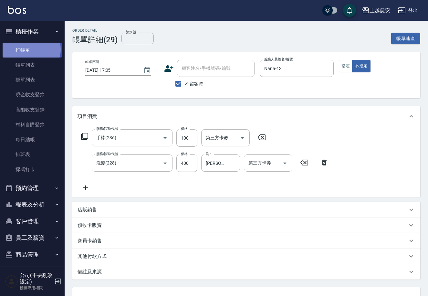
click at [30, 49] on link "打帳單" at bounding box center [32, 50] width 59 height 15
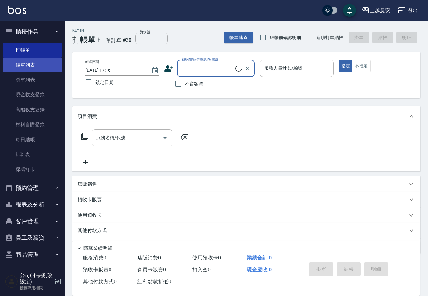
click at [19, 66] on link "帳單列表" at bounding box center [32, 65] width 59 height 15
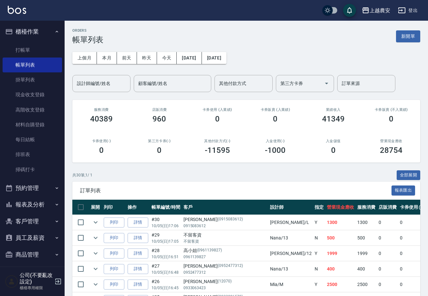
click at [42, 224] on button "客戶管理" at bounding box center [32, 221] width 59 height 17
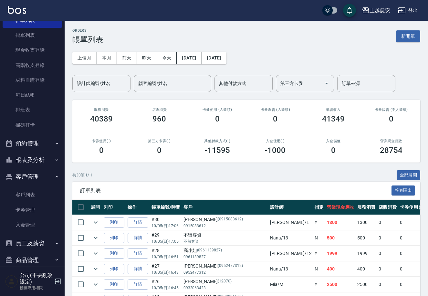
scroll to position [53, 0]
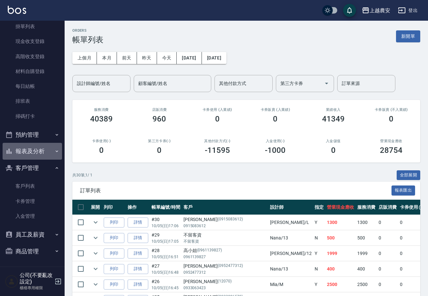
click at [37, 145] on button "報表及分析" at bounding box center [32, 151] width 59 height 17
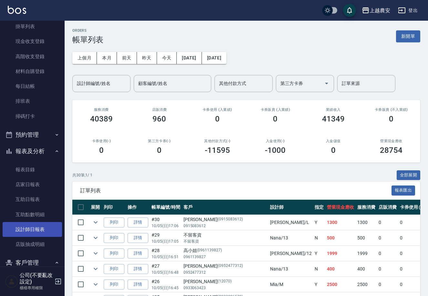
click at [24, 226] on link "設計師日報表" at bounding box center [32, 229] width 59 height 15
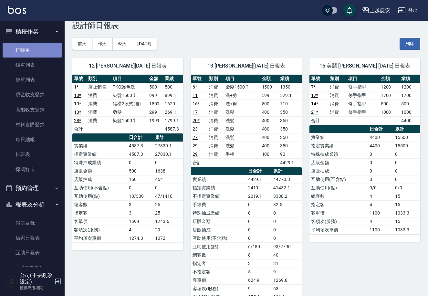
click at [44, 55] on link "打帳單" at bounding box center [32, 50] width 59 height 15
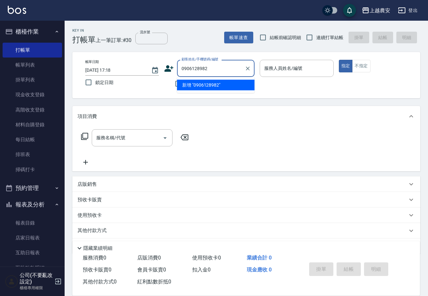
drag, startPoint x: 203, startPoint y: 66, endPoint x: 174, endPoint y: 69, distance: 28.5
click at [174, 69] on div "顧客姓名/手機號碼/編號 0906128982 顧客姓名/手機號碼/編號" at bounding box center [209, 68] width 90 height 17
type input "0906128982"
click at [168, 65] on icon at bounding box center [169, 68] width 9 height 6
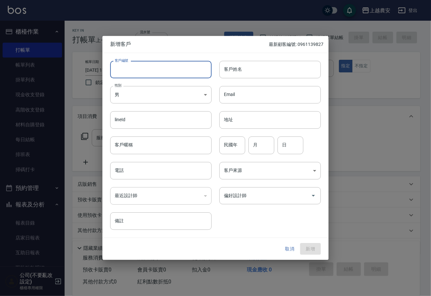
click at [187, 72] on input "客戶編號" at bounding box center [160, 69] width 101 height 17
paste input "0906128982"
type input "0906128982"
click at [160, 91] on body "上越農安 登出 櫃檯作業 打帳單 帳單列表 掛單列表 現金收支登錄 高階收支登錄 材料自購登錄 每日結帳 排班表 掃碼打卡 預約管理 預約管理 單日預約紀錄 …" at bounding box center [215, 157] width 431 height 315
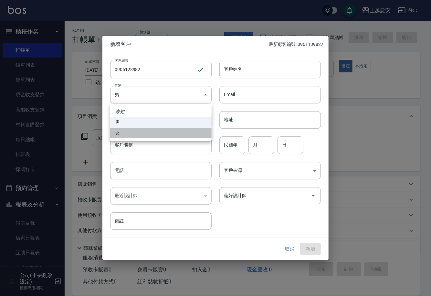
click at [166, 131] on li "女" at bounding box center [160, 133] width 101 height 11
type input "[DEMOGRAPHIC_DATA]"
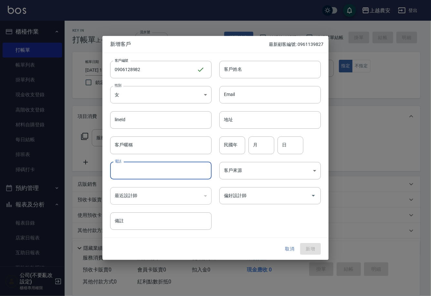
click at [171, 171] on input "電話" at bounding box center [160, 170] width 101 height 17
paste input "0906128982"
type input "0906128982"
click at [244, 72] on input "客戶姓名" at bounding box center [269, 69] width 101 height 17
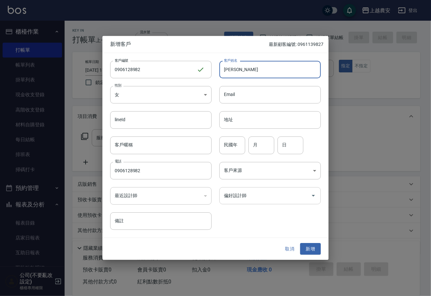
click at [301, 204] on div "偏好設計師" at bounding box center [269, 195] width 101 height 17
type input "陳珮慈"
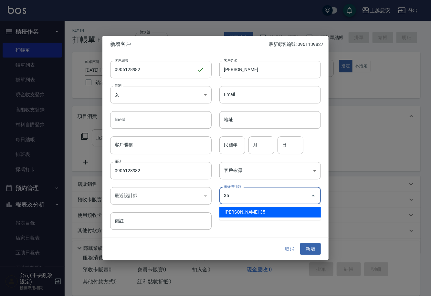
type input "巫芸瑄"
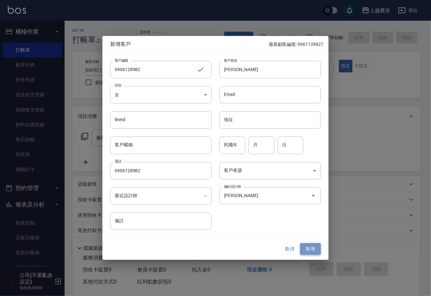
click at [312, 253] on button "新增" at bounding box center [310, 249] width 21 height 12
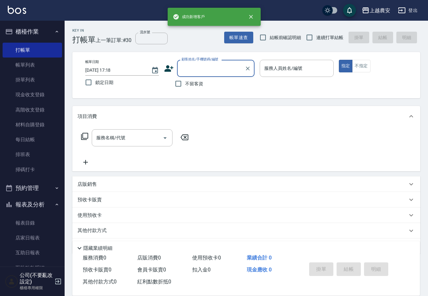
click at [211, 66] on div "顧客姓名/手機號碼/編號 顧客姓名/手機號碼/編號" at bounding box center [216, 68] width 78 height 17
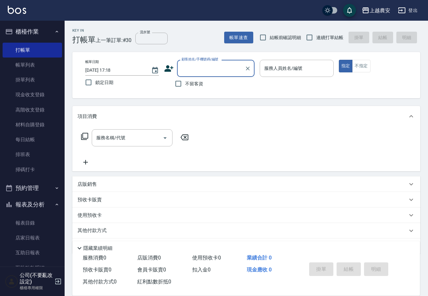
paste input "0906128982"
type input "0906128982"
click at [249, 69] on icon "Clear" at bounding box center [248, 68] width 6 height 6
paste input "0906128982"
click at [227, 87] on li "陳珮慈/0906128982/0906128982" at bounding box center [216, 85] width 78 height 11
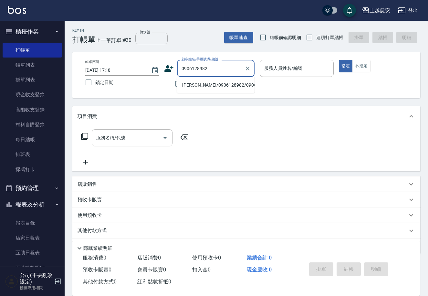
type input "陳珮慈/0906128982/0906128982"
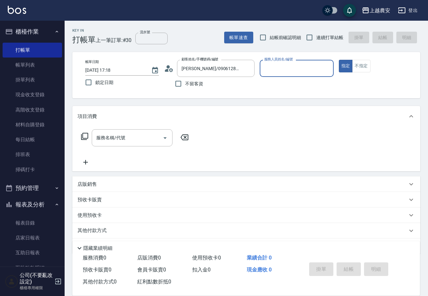
type input "大巫-35"
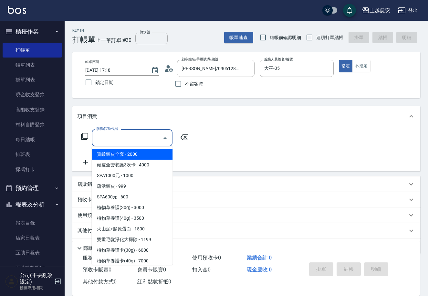
click at [147, 137] on input "服務名稱/代號" at bounding box center [127, 137] width 65 height 11
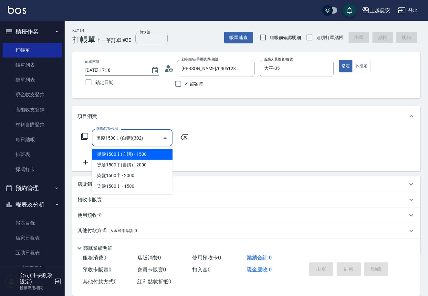
type input "燙髮1500↓(自購)(302)"
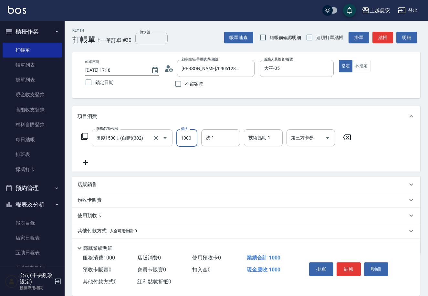
type input "1000"
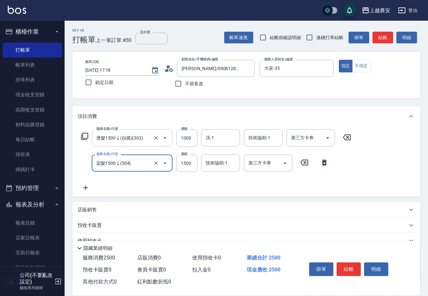
type input "染髮1500↓(504)"
type input "1100"
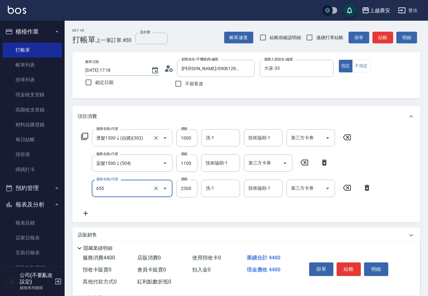
type input "結構2段式(自)(655)"
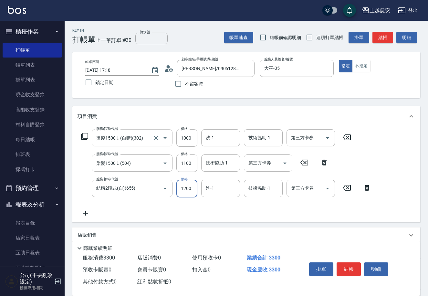
type input "1200"
click at [348, 265] on button "結帳" at bounding box center [349, 269] width 24 height 14
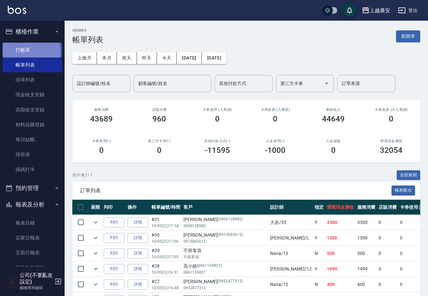
click at [27, 51] on link "打帳單" at bounding box center [32, 50] width 59 height 15
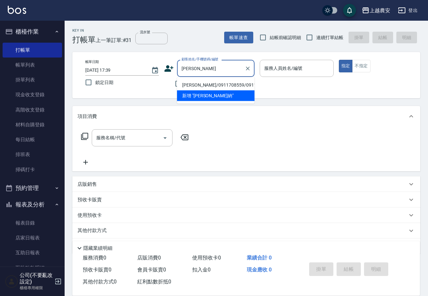
type input "林順納/0911708559/0911708559"
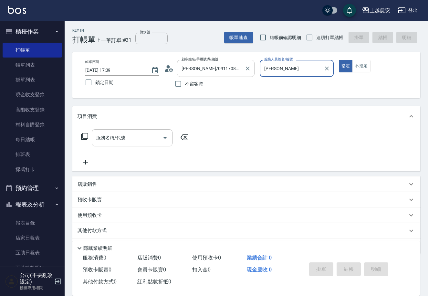
type input "[PERSON_NAME]"
click at [339, 60] on button "指定" at bounding box center [346, 66] width 14 height 13
type button "true"
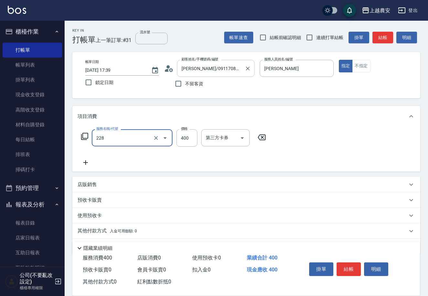
type input "洗髮(228)"
drag, startPoint x: 193, startPoint y: 134, endPoint x: 189, endPoint y: 144, distance: 10.7
click at [193, 134] on input "400" at bounding box center [186, 137] width 21 height 17
type input "600"
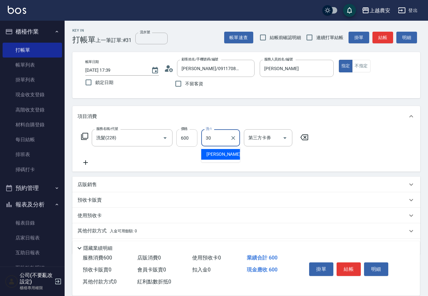
type input "[PERSON_NAME]-30"
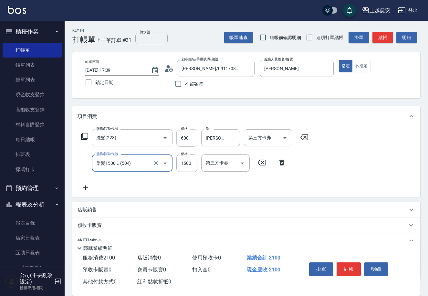
type input "染髮1500↓(504)"
type input "1700"
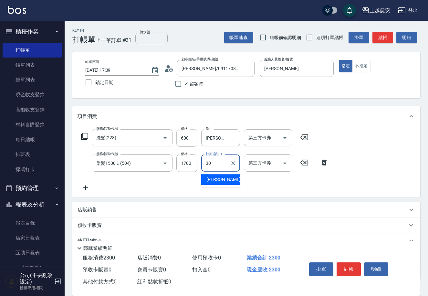
type input "[PERSON_NAME]-30"
click at [348, 269] on button "結帳" at bounding box center [349, 269] width 24 height 14
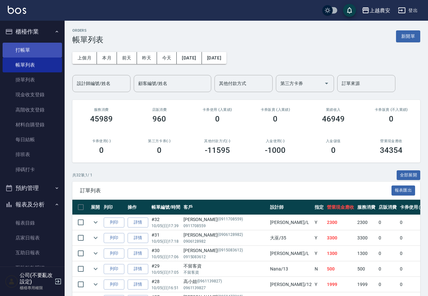
click at [36, 46] on link "打帳單" at bounding box center [32, 50] width 59 height 15
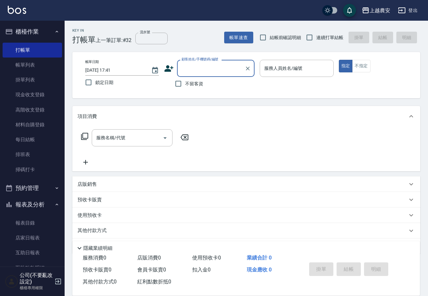
click at [188, 78] on label "不留客資" at bounding box center [188, 84] width 32 height 14
click at [185, 78] on input "不留客資" at bounding box center [179, 84] width 14 height 14
checkbox input "true"
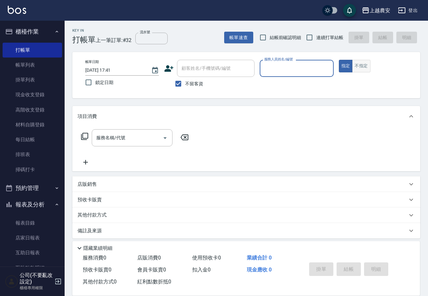
click at [352, 66] on button "不指定" at bounding box center [361, 66] width 18 height 13
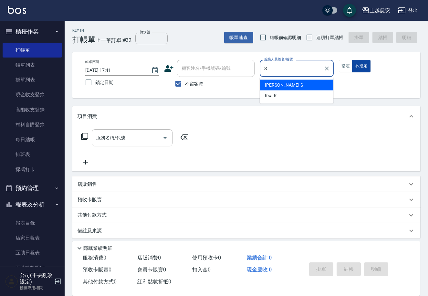
type input "Sandy-S"
type button "false"
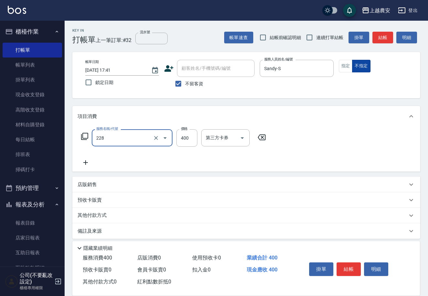
type input "洗髮(228)"
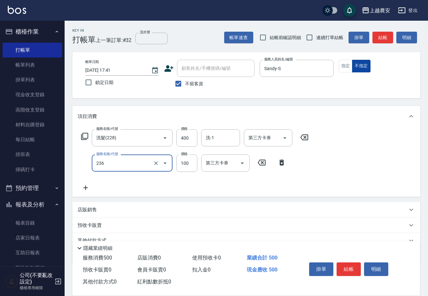
type input "手棒(236)"
click at [351, 266] on button "結帳" at bounding box center [349, 269] width 24 height 14
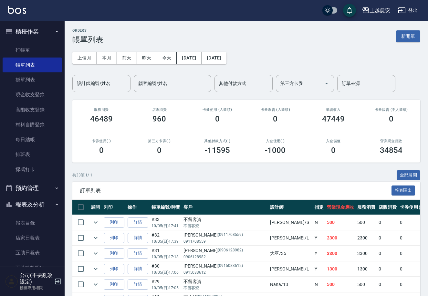
click at [46, 42] on ul "打帳單 帳單列表 掛單列表 現金收支登錄 高階收支登錄 材料自購登錄 每日結帳 排班表 掃碼打卡" at bounding box center [32, 110] width 59 height 140
click at [47, 46] on link "打帳單" at bounding box center [32, 50] width 59 height 15
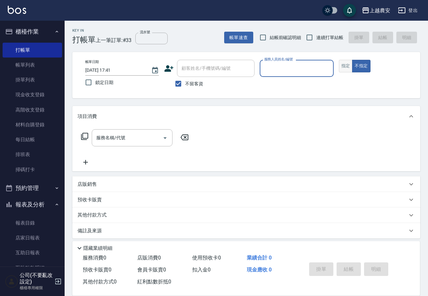
click at [347, 67] on button "指定" at bounding box center [346, 66] width 14 height 13
click at [303, 69] on input "服務人員姓名/編號" at bounding box center [297, 68] width 68 height 11
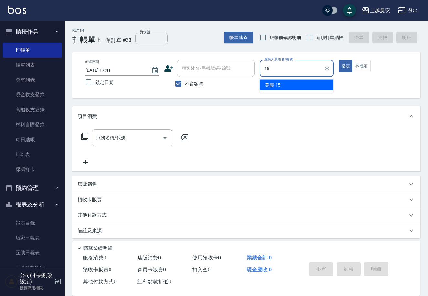
type input "美麗-15"
type button "true"
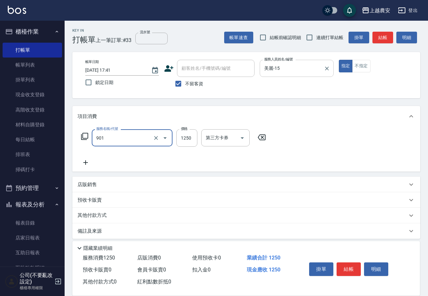
type input "修手指甲(901)"
type input "1500"
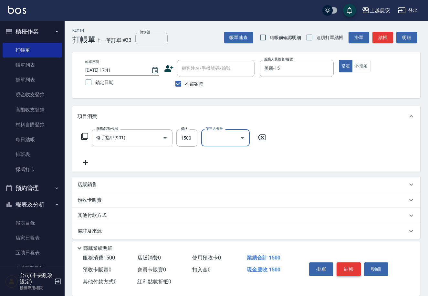
click at [340, 262] on button "結帳" at bounding box center [349, 269] width 24 height 14
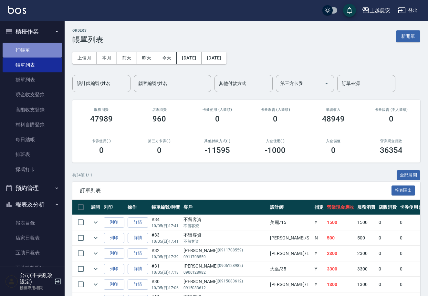
drag, startPoint x: 41, startPoint y: 47, endPoint x: 93, endPoint y: 41, distance: 52.0
click at [41, 47] on link "打帳單" at bounding box center [32, 50] width 59 height 15
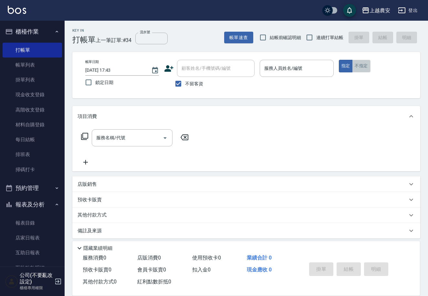
drag, startPoint x: 356, startPoint y: 66, endPoint x: 357, endPoint y: 61, distance: 5.2
click at [356, 66] on button "不指定" at bounding box center [361, 66] width 18 height 13
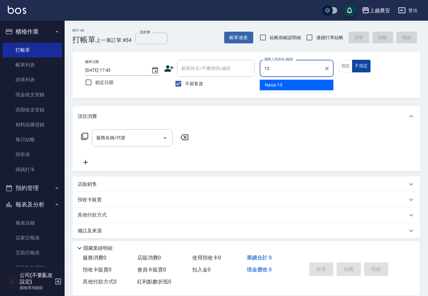
type input "Nana-13"
type button "false"
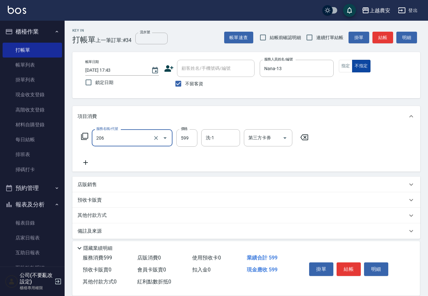
type input "洗+剪(206)"
click at [341, 268] on button "結帳" at bounding box center [349, 269] width 24 height 14
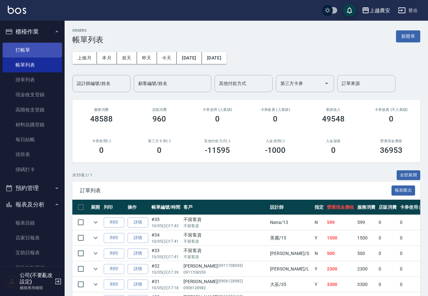
click at [22, 46] on link "打帳單" at bounding box center [32, 50] width 59 height 15
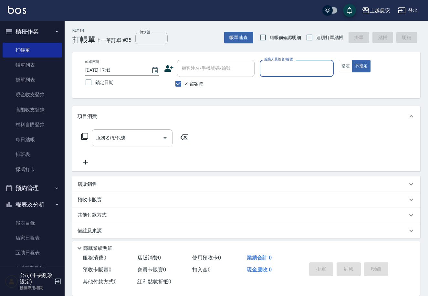
type input "ㄋ"
type input "Sandy-S"
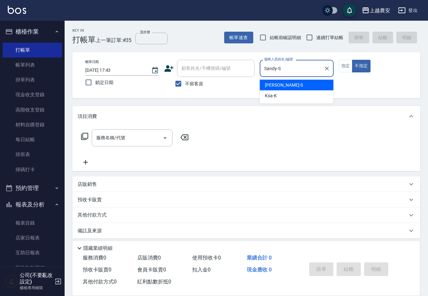
type button "false"
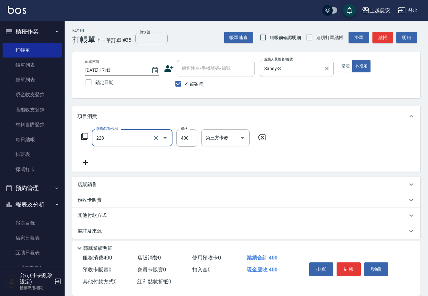
type input "洗髮(228)"
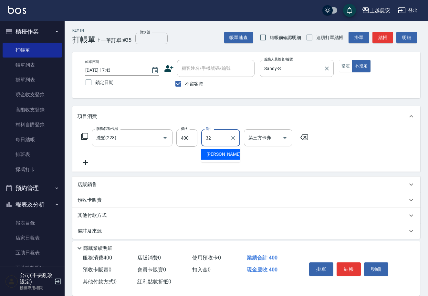
type input "林品妤-32"
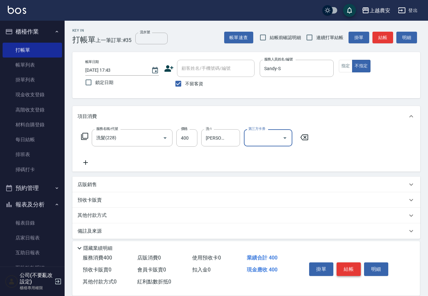
click at [346, 271] on button "結帳" at bounding box center [349, 269] width 24 height 14
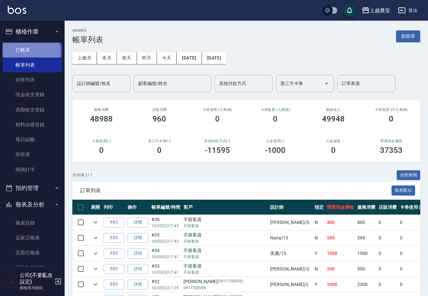
click at [22, 52] on link "打帳單" at bounding box center [32, 50] width 59 height 15
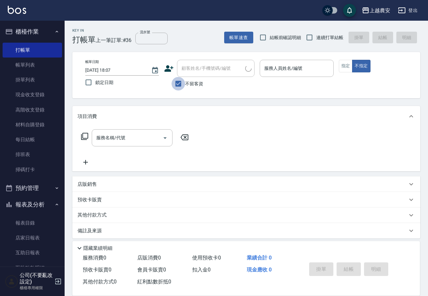
click at [178, 84] on input "不留客資" at bounding box center [179, 84] width 14 height 14
checkbox input "false"
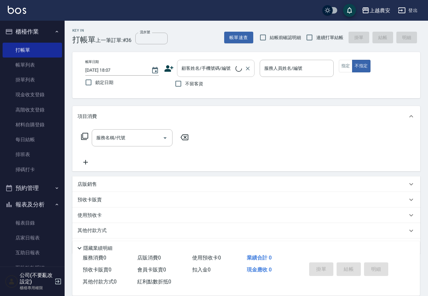
click at [196, 67] on div "顧客姓名/手機號碼/編號 顧客姓名/手機號碼/編號" at bounding box center [216, 68] width 78 height 17
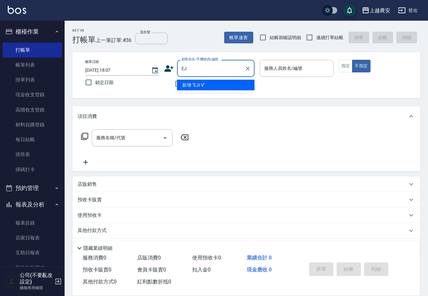
type input "E"
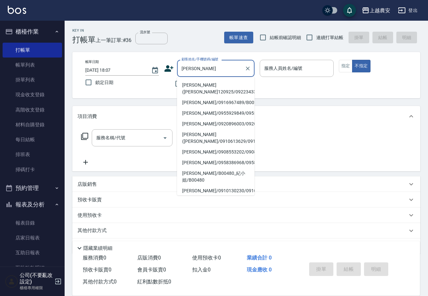
click at [219, 82] on li "郭鳳晴(郭小姐120925/0922343307/0922343307" at bounding box center [216, 88] width 78 height 17
type input "郭鳳晴(郭小姐120925/0922343307/0922343307"
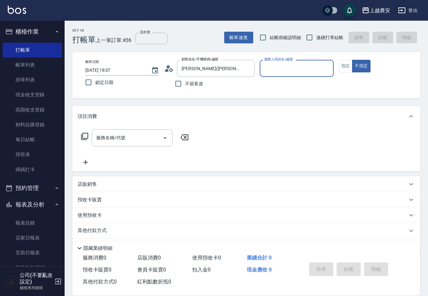
type input "Yoko-12"
click at [334, 64] on div "帳單日期 2025/10/05 18:07 鎖定日期 顧客姓名/手機號碼/編號 郭鳳晴(郭小姐120925/0922343307/0922343307 顧客姓…" at bounding box center [246, 75] width 332 height 31
click at [340, 63] on button "指定" at bounding box center [346, 66] width 14 height 13
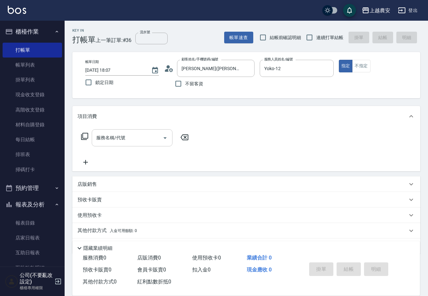
click at [131, 135] on input "服務名稱/代號" at bounding box center [127, 137] width 65 height 11
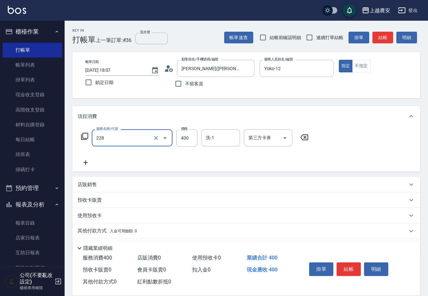
type input "洗髮(228)"
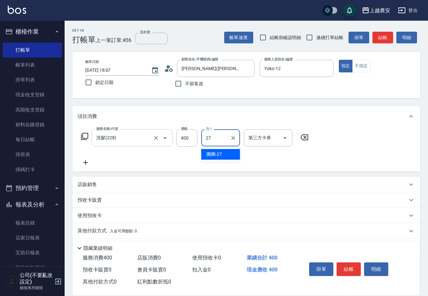
type input "團團-27"
click at [349, 264] on button "結帳" at bounding box center [349, 269] width 24 height 14
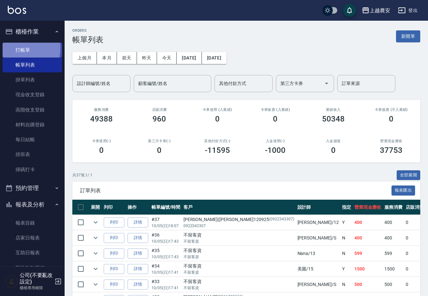
click at [14, 48] on link "打帳單" at bounding box center [32, 50] width 59 height 15
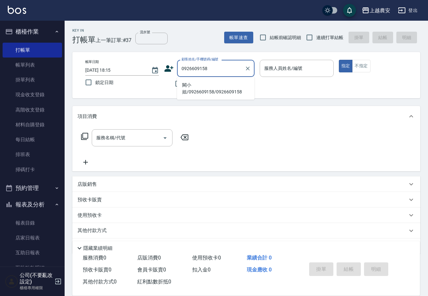
click at [220, 87] on li "闕小姐/0926609158/0926609158" at bounding box center [216, 88] width 78 height 17
type input "闕小姐/0926609158/0926609158"
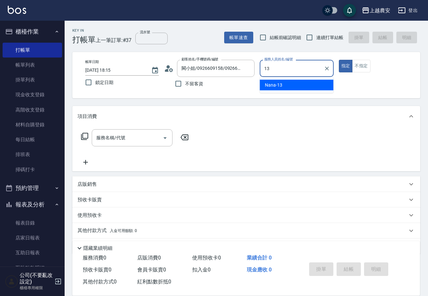
type input "Nana-13"
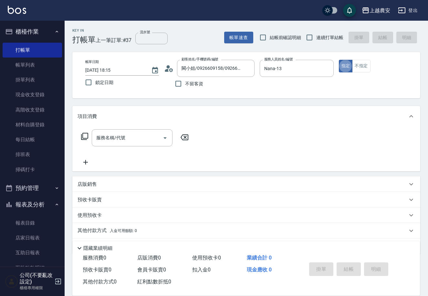
type button "true"
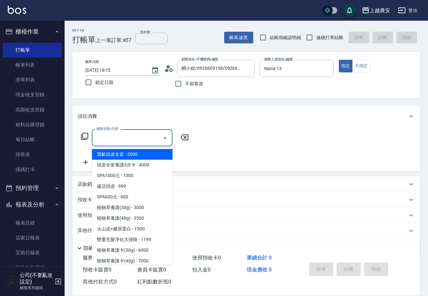
drag, startPoint x: 142, startPoint y: 134, endPoint x: 158, endPoint y: 121, distance: 20.7
click at [142, 132] on input "服務名稱/代號" at bounding box center [127, 137] width 65 height 11
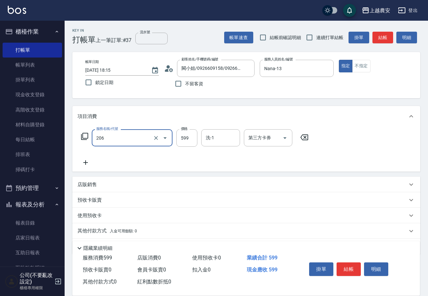
type input "洗+剪(206)"
click at [194, 139] on input "599" at bounding box center [186, 137] width 21 height 17
type input "800"
type input "大巫-35"
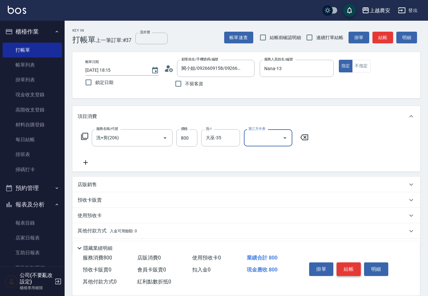
click at [350, 274] on button "結帳" at bounding box center [349, 269] width 24 height 14
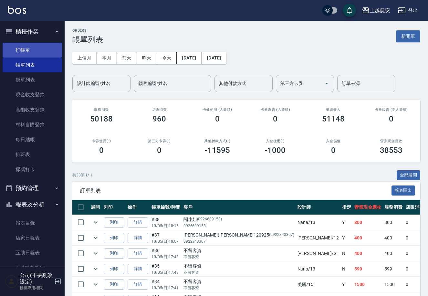
click at [47, 50] on link "打帳單" at bounding box center [32, 50] width 59 height 15
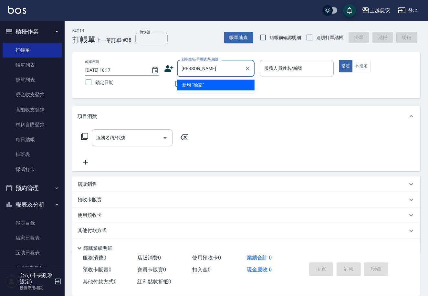
click at [220, 70] on input "徐家" at bounding box center [211, 68] width 62 height 11
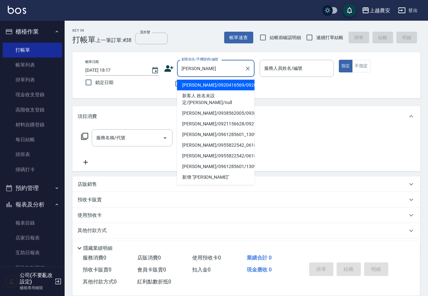
click at [231, 83] on li "徐佳慧/0920416569/0920416569" at bounding box center [216, 85] width 78 height 11
type input "徐佳慧/0920416569/0920416569"
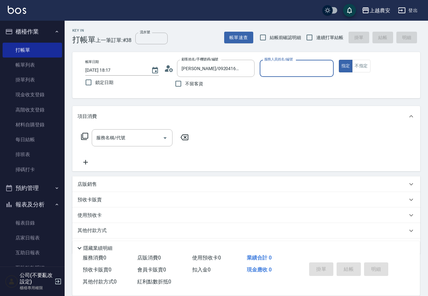
type input "Mia-M"
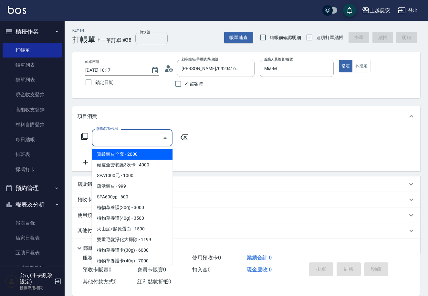
click at [125, 136] on input "服務名稱/代號" at bounding box center [127, 137] width 65 height 11
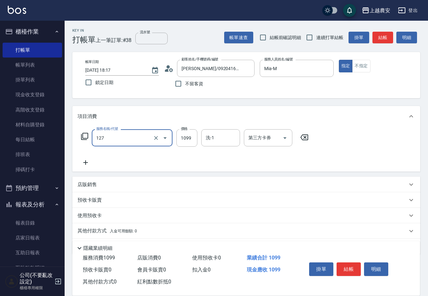
type input "蘊活頭皮(送養髮液)(127)"
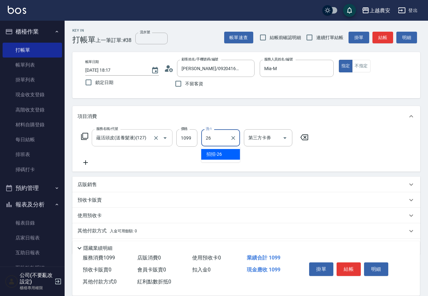
type input "招招-26"
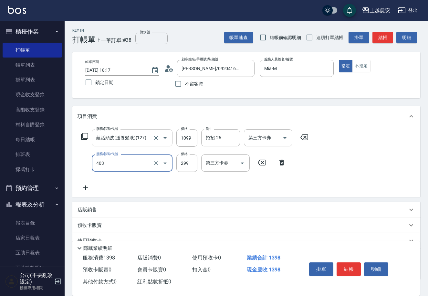
type input "剪髮(403)"
type input "340"
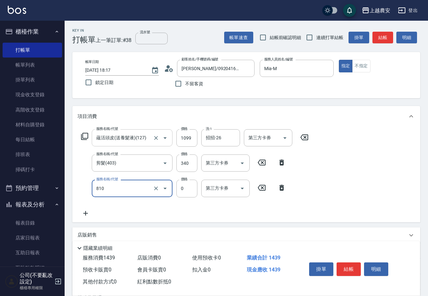
type input "頭皮護髮卡券使用(810)"
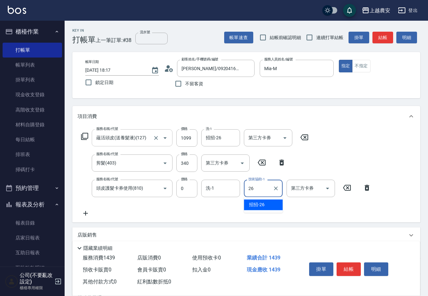
type input "招招-26"
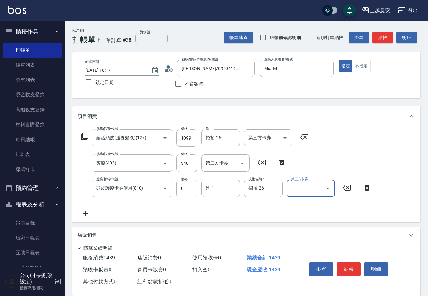
scroll to position [69, 0]
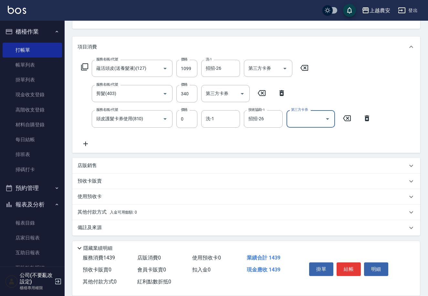
click at [143, 205] on div "其他付款方式 入金可用餘額: 0" at bounding box center [246, 212] width 348 height 16
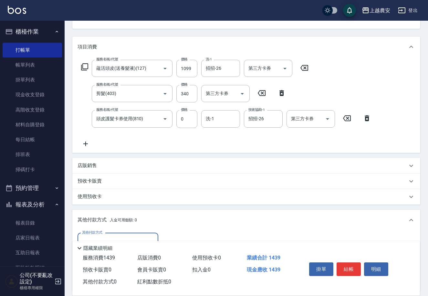
scroll to position [0, 0]
drag, startPoint x: 429, startPoint y: 120, endPoint x: 430, endPoint y: 188, distance: 68.2
click at [428, 188] on html "上越農安 登出 櫃檯作業 打帳單 帳單列表 掛單列表 現金收支登錄 高階收支登錄 材料自購登錄 每日結帳 排班表 掃碼打卡 預約管理 預約管理 單日預約紀錄 …" at bounding box center [214, 152] width 428 height 442
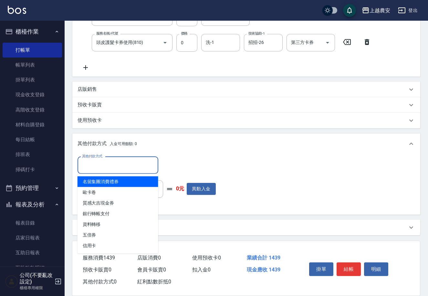
click at [126, 161] on input "其他付款方式" at bounding box center [117, 165] width 75 height 11
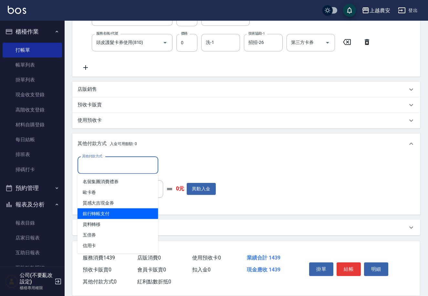
click at [148, 214] on span "銀行轉帳支付" at bounding box center [118, 213] width 81 height 11
type input "銀行轉帳支付"
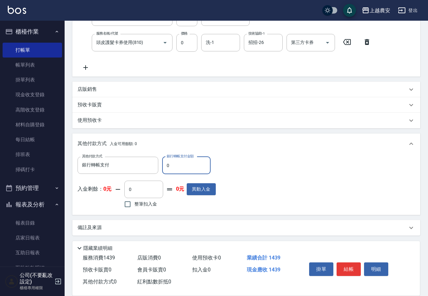
drag, startPoint x: 180, startPoint y: 163, endPoint x: 193, endPoint y: 159, distance: 14.2
click at [181, 163] on input "0" at bounding box center [186, 165] width 48 height 17
type input "1439"
click at [346, 267] on button "結帳" at bounding box center [349, 269] width 24 height 14
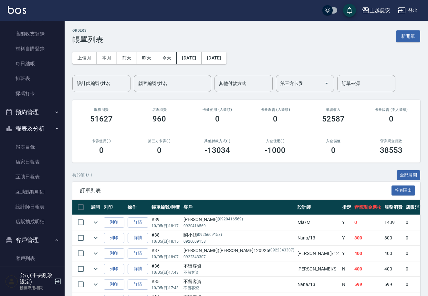
scroll to position [81, 0]
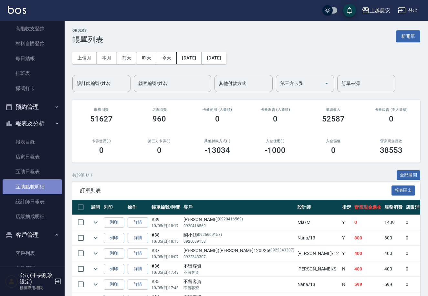
click at [46, 193] on link "互助點數明細" at bounding box center [32, 186] width 59 height 15
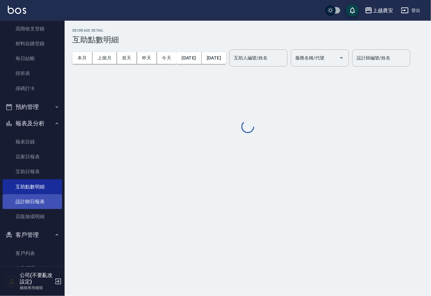
click at [46, 199] on link "設計師日報表" at bounding box center [32, 201] width 59 height 15
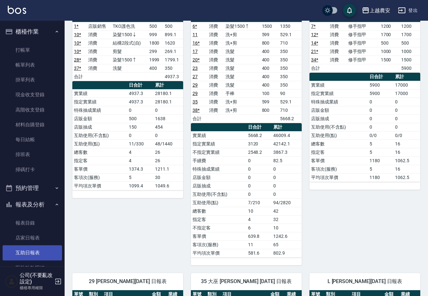
click at [28, 254] on link "互助日報表" at bounding box center [32, 252] width 59 height 15
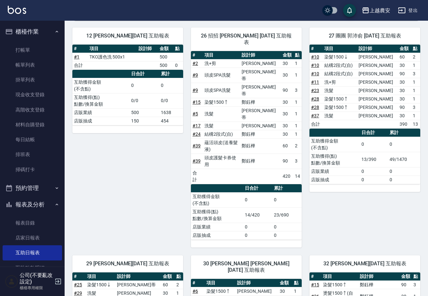
scroll to position [67, 0]
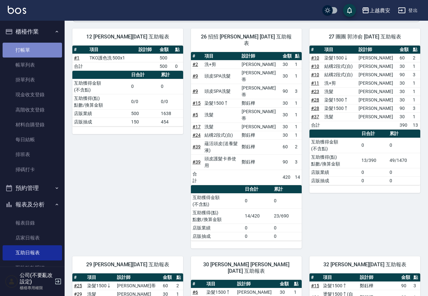
click at [53, 51] on link "打帳單" at bounding box center [32, 50] width 59 height 15
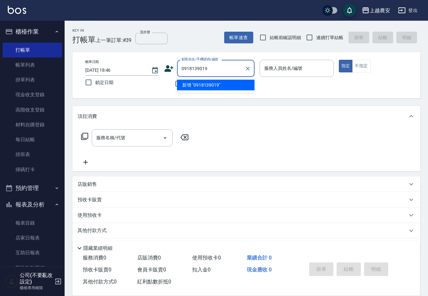
drag, startPoint x: 207, startPoint y: 67, endPoint x: 188, endPoint y: 66, distance: 19.7
click at [174, 67] on div "顧客姓名/手機號碼/編號 0918139019 顧客姓名/手機號碼/編號" at bounding box center [209, 68] width 90 height 17
type input "0918139019"
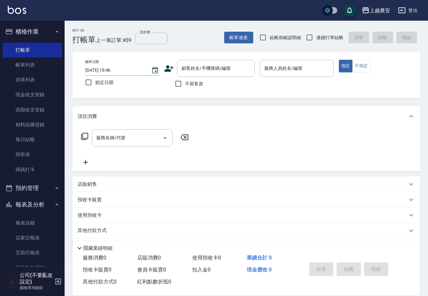
click at [170, 71] on icon at bounding box center [169, 68] width 9 height 6
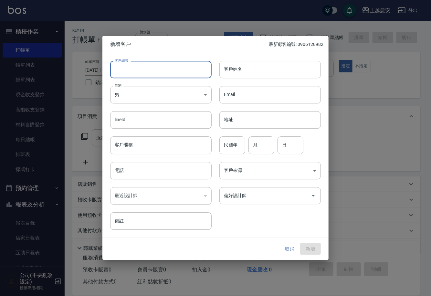
click at [174, 71] on input "客戶編號" at bounding box center [160, 69] width 101 height 17
paste input "0918139019"
type input "0918139019"
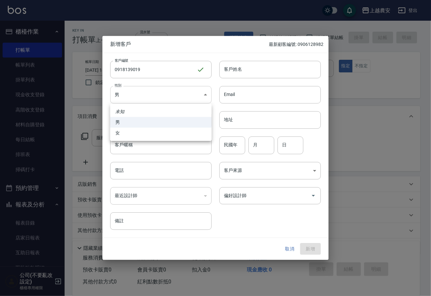
click at [167, 88] on body "上越農安 登出 櫃檯作業 打帳單 帳單列表 掛單列表 現金收支登錄 高階收支登錄 材料自購登錄 每日結帳 排班表 掃碼打卡 預約管理 預約管理 單日預約紀錄 …" at bounding box center [215, 157] width 431 height 315
click at [181, 135] on li "女" at bounding box center [160, 133] width 101 height 11
type input "[DEMOGRAPHIC_DATA]"
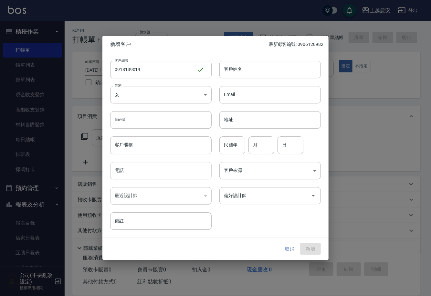
click at [175, 169] on input "電話" at bounding box center [160, 170] width 101 height 17
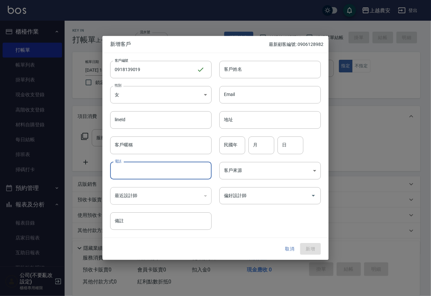
paste input "0918139019"
type input "0918139019"
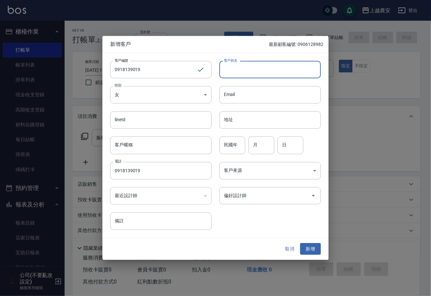
click at [228, 68] on input "客戶姓名" at bounding box center [269, 69] width 101 height 17
type input "邱"
click at [259, 196] on input "偏好設計師" at bounding box center [265, 195] width 86 height 11
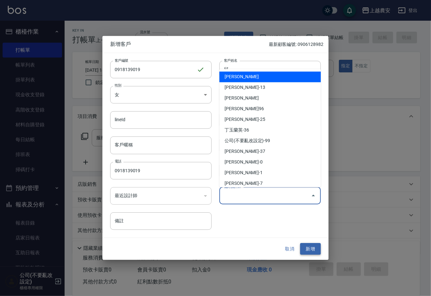
type input "[PERSON_NAME]"
click at [310, 247] on button "新增" at bounding box center [310, 249] width 21 height 12
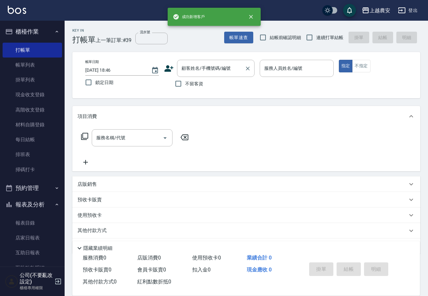
click at [205, 68] on input "顧客姓名/手機號碼/編號" at bounding box center [211, 68] width 62 height 11
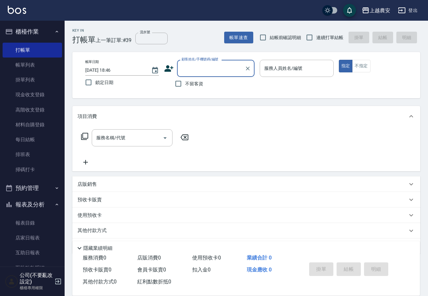
paste input "0918139019"
type input "0918139019"
click at [246, 70] on icon "Clear" at bounding box center [248, 68] width 6 height 6
paste input "0918139019"
type input "0918139019"
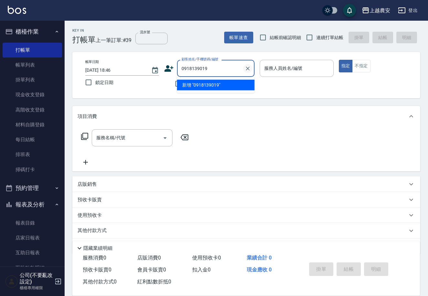
click at [246, 66] on icon "Clear" at bounding box center [248, 68] width 6 height 6
paste input "0918139019"
type input "0918139019"
click at [249, 66] on icon "Clear" at bounding box center [248, 68] width 6 height 6
click at [223, 71] on input "顧客姓名/手機號碼/編號" at bounding box center [211, 68] width 62 height 11
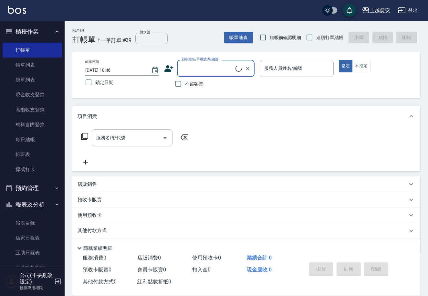
paste input "0918139019"
click at [225, 86] on li "邱/0918139019/0918139019" at bounding box center [216, 85] width 78 height 11
type input "邱/0918139019/0918139019"
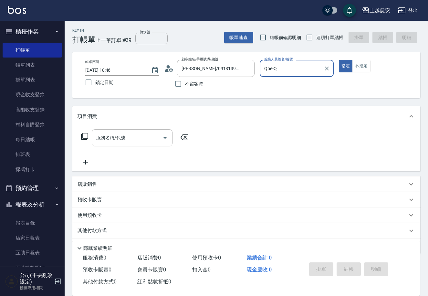
type input "Qbe-Q"
click at [360, 66] on button "不指定" at bounding box center [361, 66] width 18 height 13
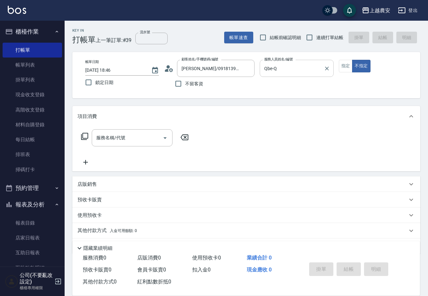
click at [307, 69] on input "Qbe-Q" at bounding box center [292, 68] width 58 height 11
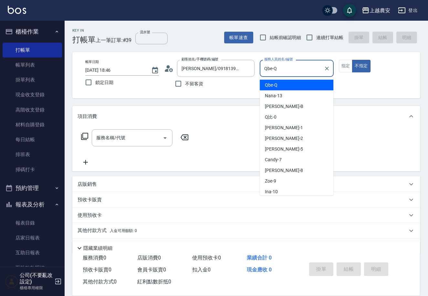
click at [332, 65] on div "Qbe-Q 服務人員姓名/編號" at bounding box center [297, 68] width 74 height 17
click at [330, 65] on div "Qbe-Q 服務人員姓名/編號" at bounding box center [297, 68] width 74 height 17
click at [326, 66] on icon "Clear" at bounding box center [327, 68] width 6 height 6
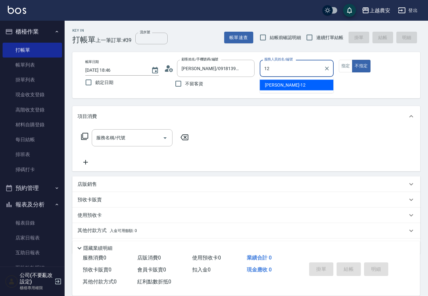
type input "Yoko-12"
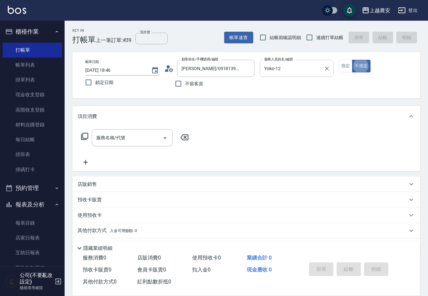
type button "false"
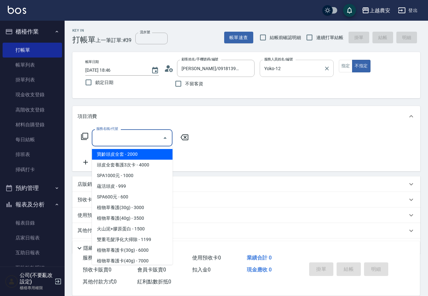
click at [147, 136] on input "服務名稱/代號" at bounding box center [127, 137] width 65 height 11
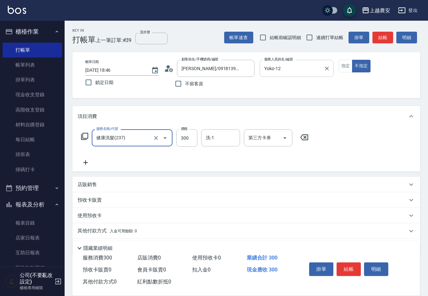
type input "健康洗髮(237)"
type input "500"
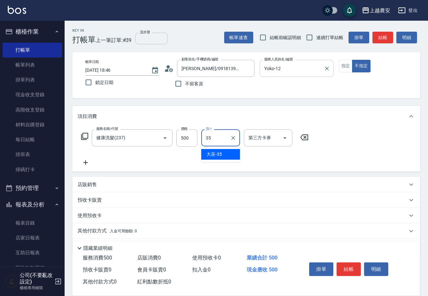
type input "大巫-35"
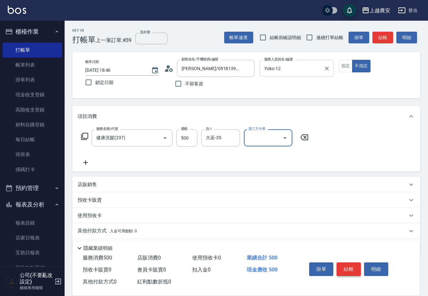
click at [343, 267] on button "結帳" at bounding box center [349, 269] width 24 height 14
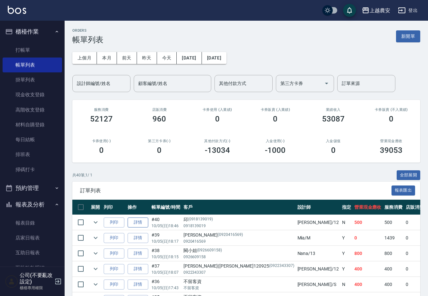
click at [130, 219] on link "詳情" at bounding box center [138, 222] width 21 height 10
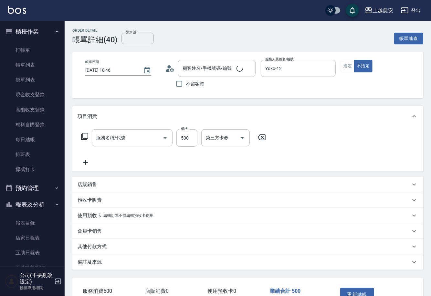
type input "2025/10/05 18:46"
type input "Yoko-12"
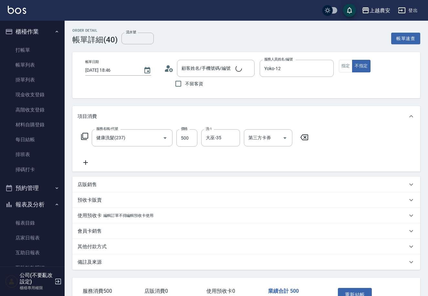
type input "健康洗髮(237)"
type input "邱/0918139019/0918139019"
click at [235, 135] on icon "Clear" at bounding box center [233, 138] width 6 height 6
type input "團團-27"
click at [349, 290] on button "重新結帳" at bounding box center [355, 295] width 34 height 14
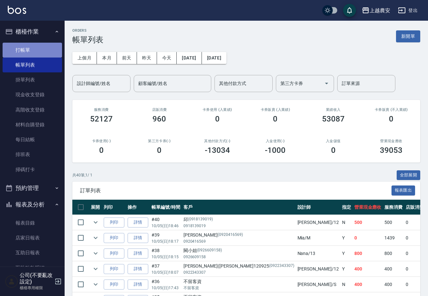
click at [43, 52] on link "打帳單" at bounding box center [32, 50] width 59 height 15
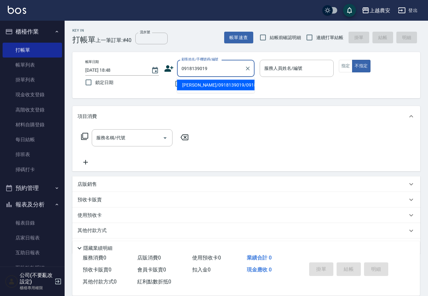
click at [229, 83] on li "邱/0918139019/0918139019" at bounding box center [216, 85] width 78 height 11
type input "邱/0918139019/0918139019"
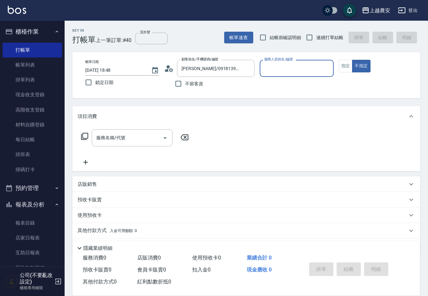
type input "Qbe-Q"
click at [330, 69] on icon "Clear" at bounding box center [327, 68] width 6 height 6
type input "Mia-M"
type button "false"
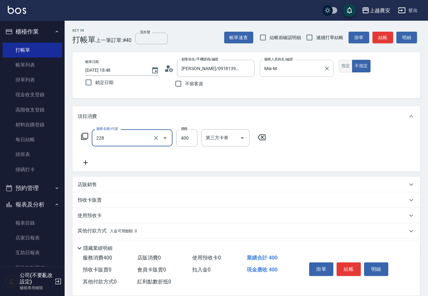
type input "洗髮(228)"
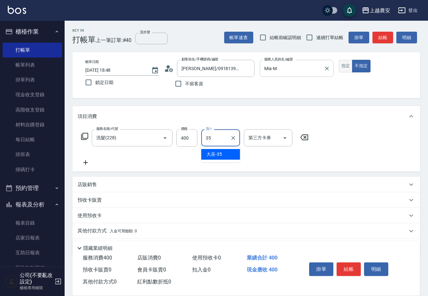
type input "大巫-35"
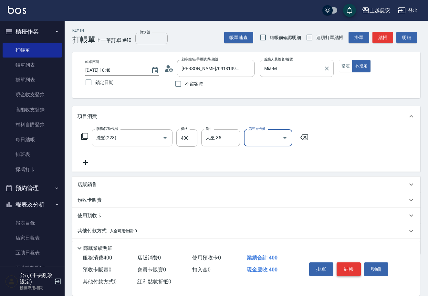
click at [340, 264] on button "結帳" at bounding box center [349, 269] width 24 height 14
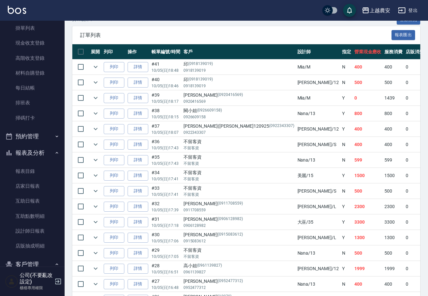
scroll to position [61, 0]
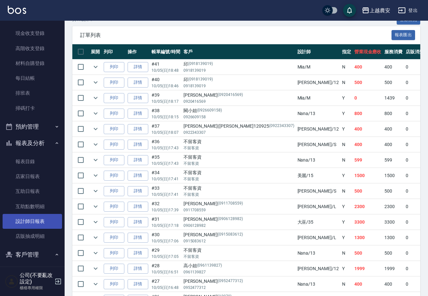
click at [21, 222] on link "設計師日報表" at bounding box center [32, 221] width 59 height 15
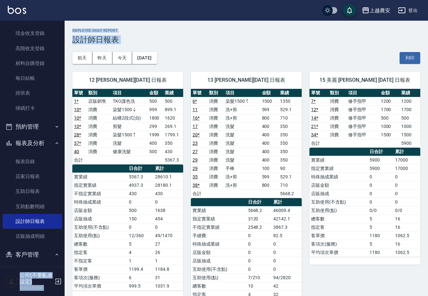
drag, startPoint x: 61, startPoint y: 94, endPoint x: 66, endPoint y: 85, distance: 9.8
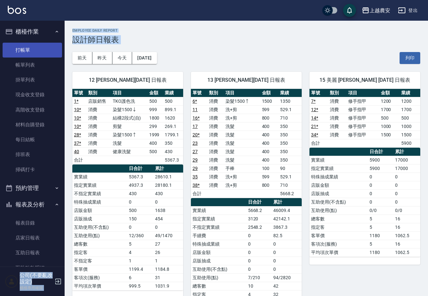
click at [17, 47] on link "打帳單" at bounding box center [32, 50] width 59 height 15
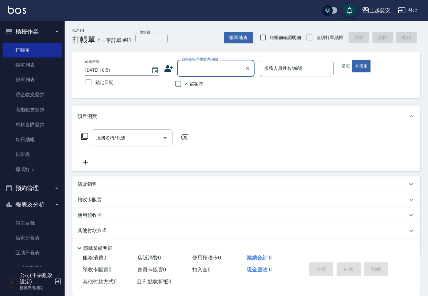
drag, startPoint x: 182, startPoint y: 84, endPoint x: 233, endPoint y: 70, distance: 53.2
click at [182, 84] on input "不留客資" at bounding box center [179, 84] width 14 height 14
checkbox input "true"
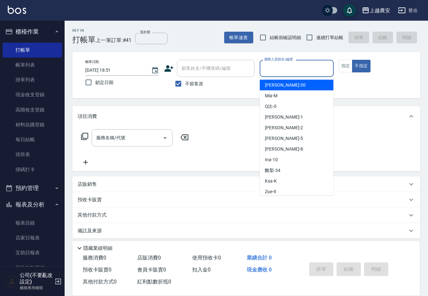
click at [301, 69] on input "服務人員姓名/編號" at bounding box center [297, 68] width 68 height 11
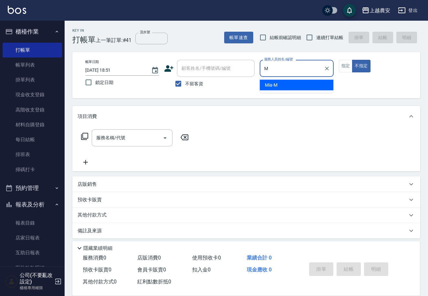
type input "Mia-M"
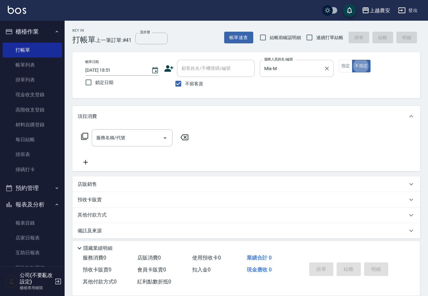
type button "false"
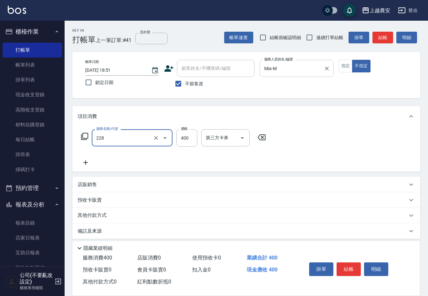
type input "洗髮(228)"
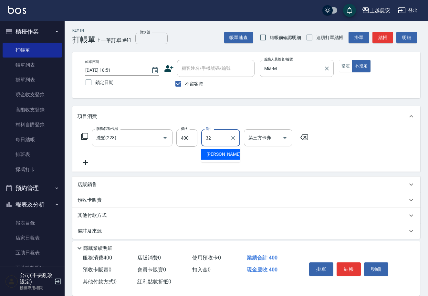
type input "林品妤-32"
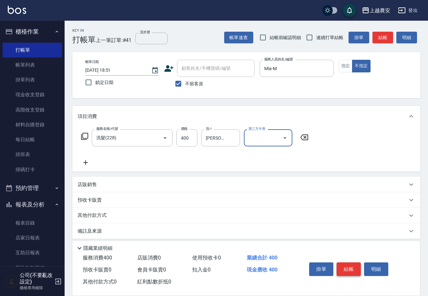
click at [353, 270] on button "結帳" at bounding box center [349, 269] width 24 height 14
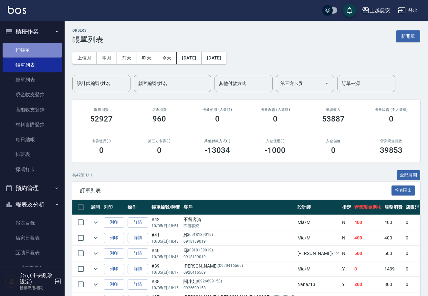
click at [57, 47] on link "打帳單" at bounding box center [32, 50] width 59 height 15
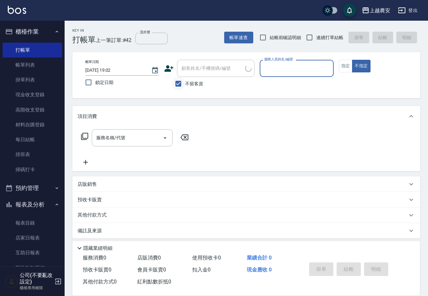
click at [180, 81] on input "不留客資" at bounding box center [179, 84] width 14 height 14
checkbox input "false"
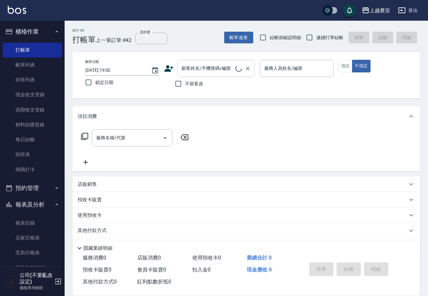
click at [193, 63] on input "顧客姓名/手機號碼/編號" at bounding box center [208, 68] width 56 height 11
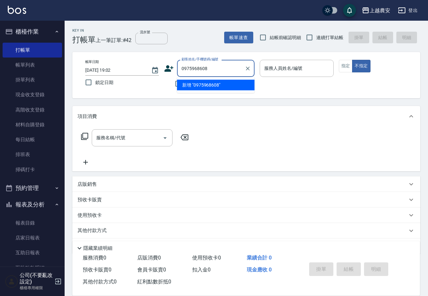
drag, startPoint x: 212, startPoint y: 69, endPoint x: 183, endPoint y: 68, distance: 29.4
click at [174, 70] on div "顧客姓名/手機號碼/編號 0975968608 顧客姓名/手機號碼/編號" at bounding box center [209, 68] width 90 height 17
type input "0975968608"
click at [170, 68] on icon at bounding box center [169, 69] width 10 height 10
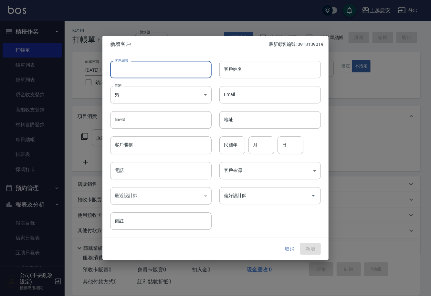
click at [173, 66] on input "客戶編號" at bounding box center [160, 69] width 101 height 17
paste input "0975968608"
type input "0975968608"
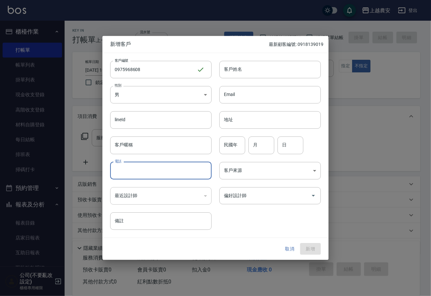
click at [206, 173] on input "電話" at bounding box center [160, 170] width 101 height 17
paste input "0975968608"
type input "0975968608"
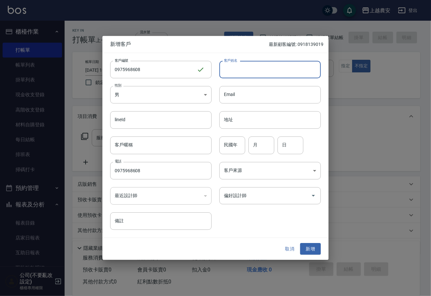
click at [275, 67] on input "客戶姓名" at bounding box center [269, 69] width 101 height 17
type input "X"
type input "林"
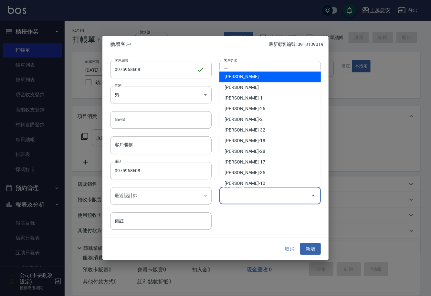
click at [248, 194] on input "偏好設計師" at bounding box center [265, 195] width 86 height 11
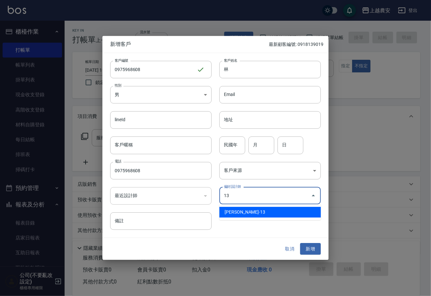
type input "[PERSON_NAME]"
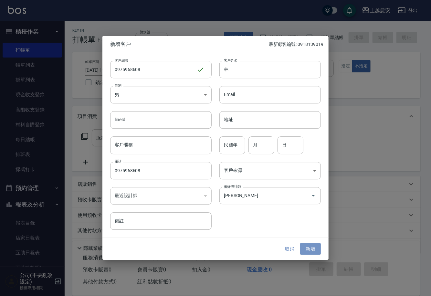
drag, startPoint x: 302, startPoint y: 245, endPoint x: 162, endPoint y: 159, distance: 164.7
click at [303, 245] on button "新增" at bounding box center [310, 249] width 21 height 12
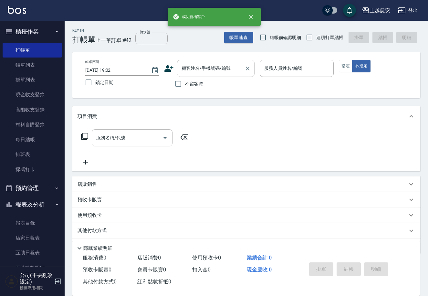
click at [178, 64] on div "顧客姓名/手機號碼/編號" at bounding box center [216, 68] width 78 height 17
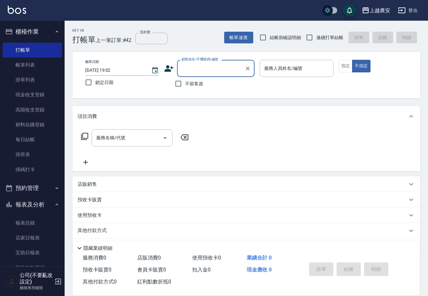
paste input "0975968608"
type input "0975968608"
click at [245, 70] on icon "Clear" at bounding box center [248, 68] width 6 height 6
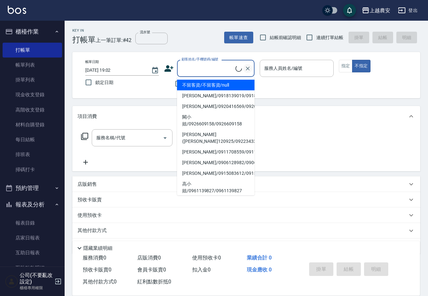
paste input "0975968608"
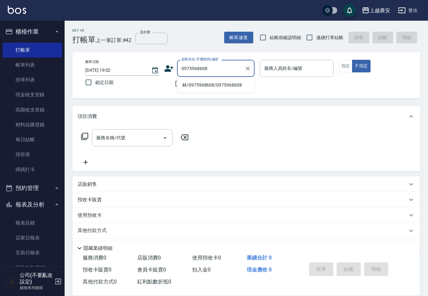
click at [213, 80] on li "林/0975968608/0975968608" at bounding box center [216, 85] width 78 height 11
type input "林/0975968608/0975968608"
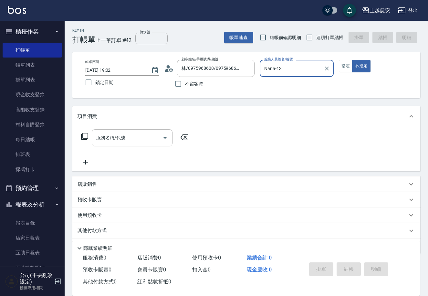
type input "Nana-13"
click at [148, 136] on input "服務名稱/代號" at bounding box center [127, 137] width 65 height 11
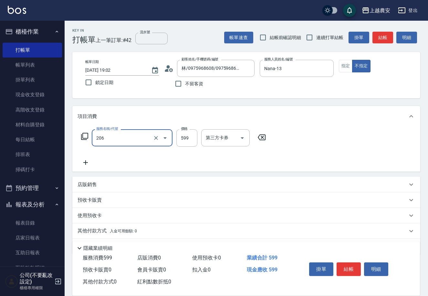
type input "洗+剪(206)"
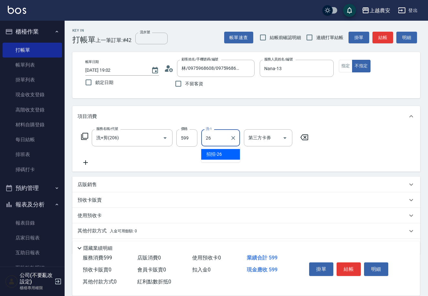
type input "招招-26"
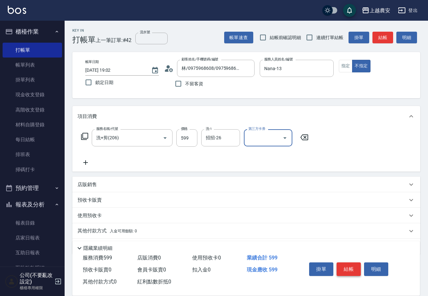
click at [346, 266] on button "結帳" at bounding box center [349, 269] width 24 height 14
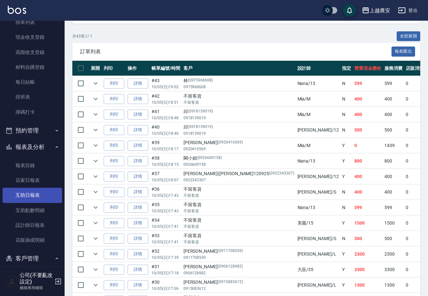
scroll to position [59, 0]
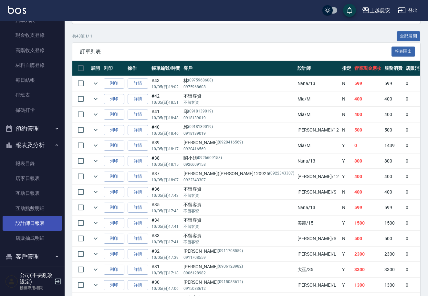
click at [42, 222] on link "設計師日報表" at bounding box center [32, 223] width 59 height 15
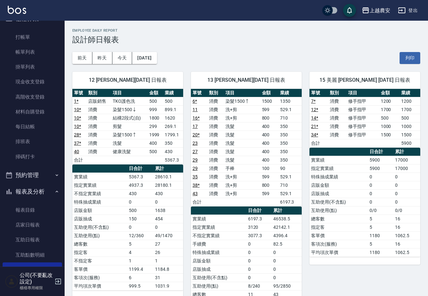
scroll to position [3, 0]
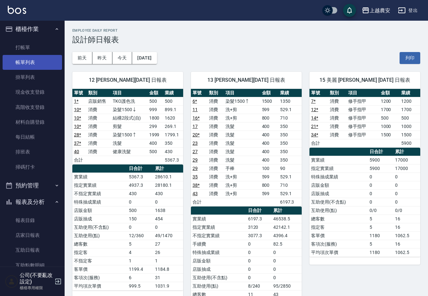
click at [37, 64] on link "帳單列表" at bounding box center [32, 62] width 59 height 15
click at [37, 61] on link "帳單列表" at bounding box center [32, 62] width 59 height 15
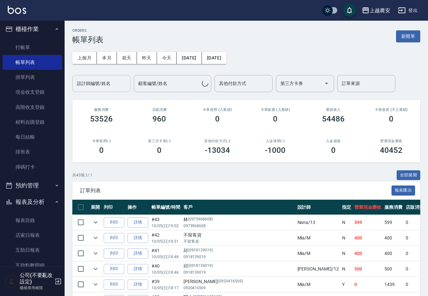
click at [114, 83] on input "設計師編號/姓名" at bounding box center [101, 83] width 52 height 11
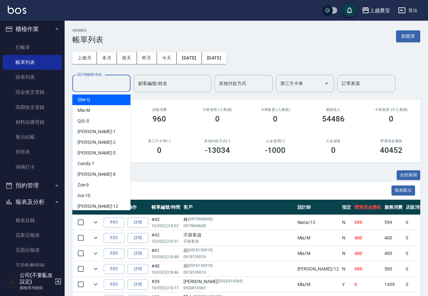
type input "ㄋ"
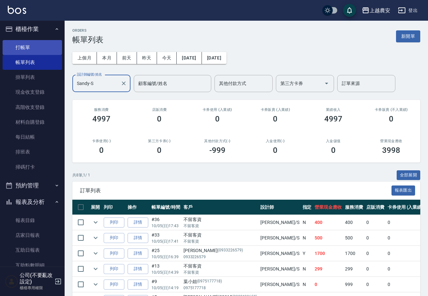
type input "Sandy-S"
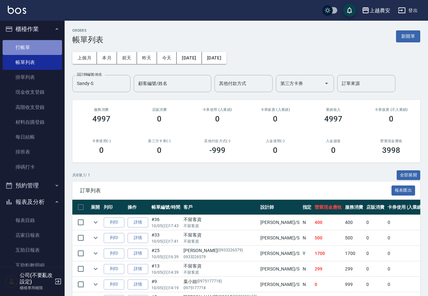
click at [45, 46] on link "打帳單" at bounding box center [32, 47] width 59 height 15
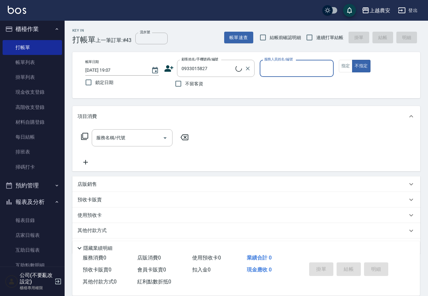
type input "王婕芸/0933015827/0933015827"
click at [345, 65] on button "指定" at bounding box center [346, 66] width 14 height 13
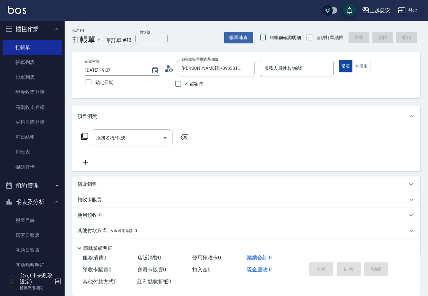
type button "true"
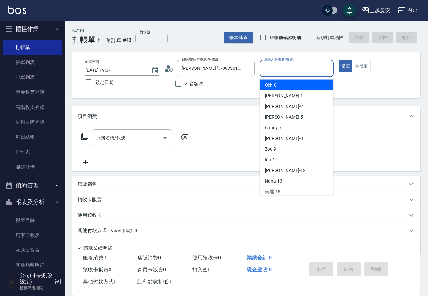
click at [320, 68] on input "服務人員姓名/編號" at bounding box center [297, 68] width 68 height 11
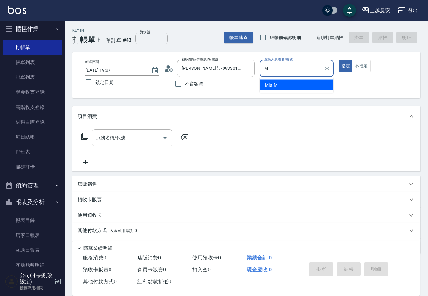
type input "Mia-M"
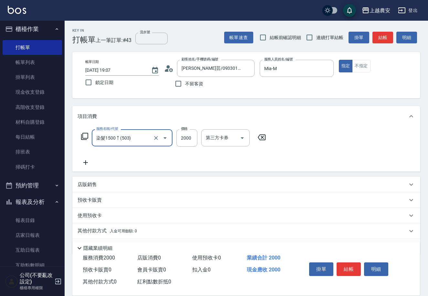
type input "染髮1500↑(503)"
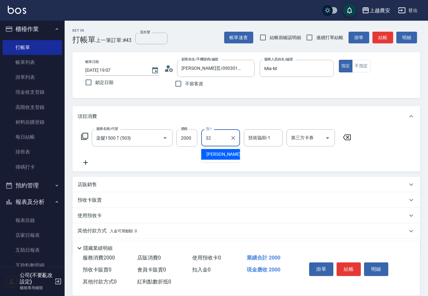
type input "林品妤-32"
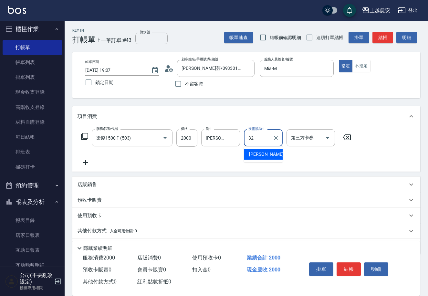
type input "林品妤-32"
click at [351, 260] on div "掛單 結帳 明細" at bounding box center [349, 270] width 84 height 20
click at [352, 262] on button "結帳" at bounding box center [349, 269] width 24 height 14
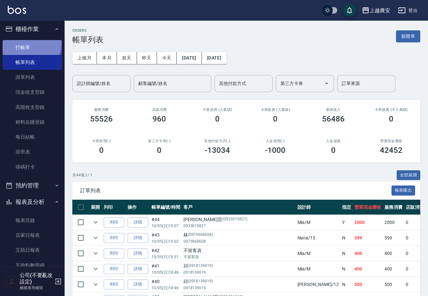
click at [24, 43] on link "打帳單" at bounding box center [32, 47] width 59 height 15
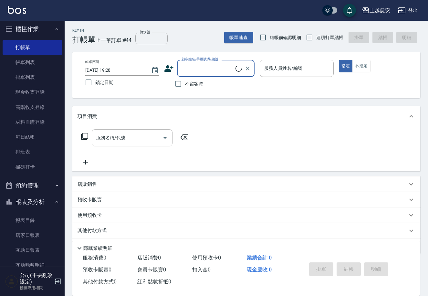
type input "X"
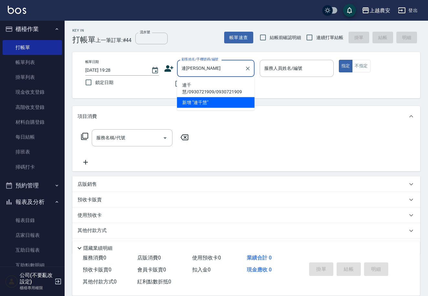
click at [188, 80] on li "連千慧/0930721909/0930721909" at bounding box center [216, 88] width 78 height 17
type input "連千慧/0930721909/0930721909"
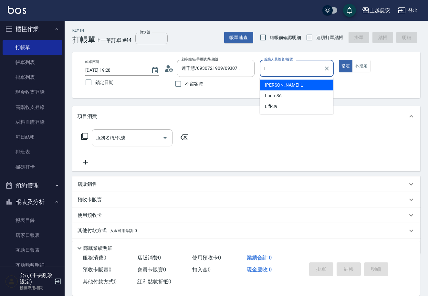
type input "[PERSON_NAME]"
type button "true"
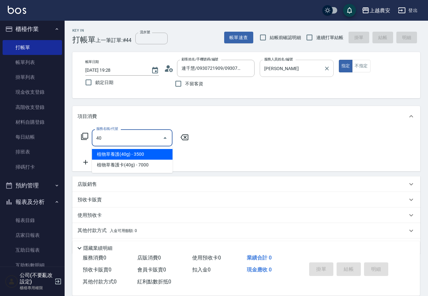
type input "4"
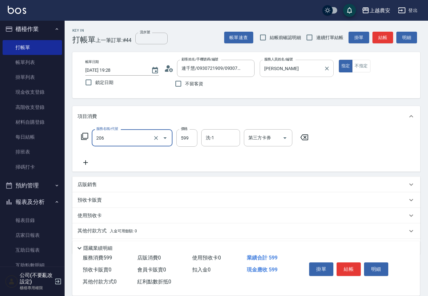
type input "洗+剪(206)"
type input "700"
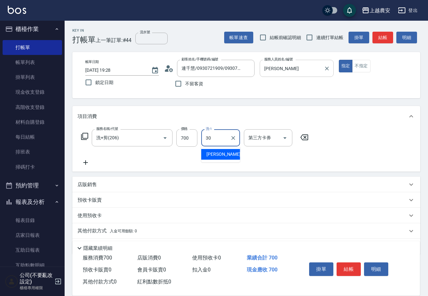
type input "珮珮-30"
click at [351, 267] on button "結帳" at bounding box center [349, 269] width 24 height 14
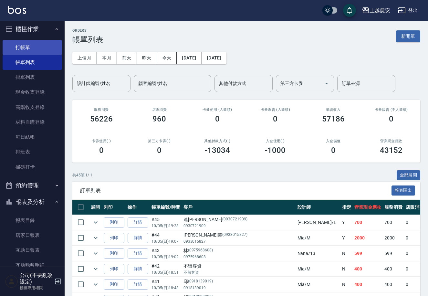
click at [28, 47] on link "打帳單" at bounding box center [32, 47] width 59 height 15
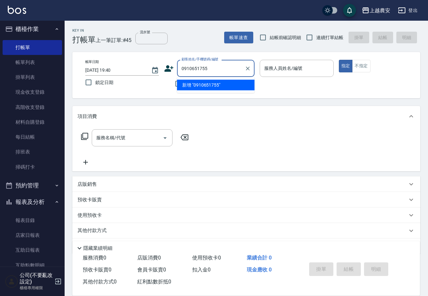
type input "0910651755"
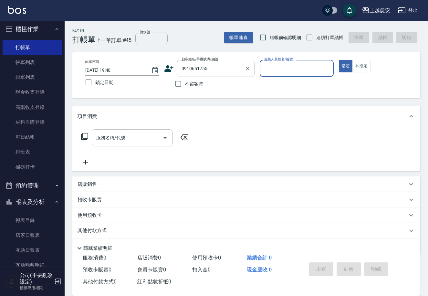
drag, startPoint x: 220, startPoint y: 72, endPoint x: 180, endPoint y: 70, distance: 40.1
click at [171, 72] on div "顧客姓名/手機號碼/編號 0910651755 顧客姓名/手機號碼/編號" at bounding box center [209, 68] width 90 height 17
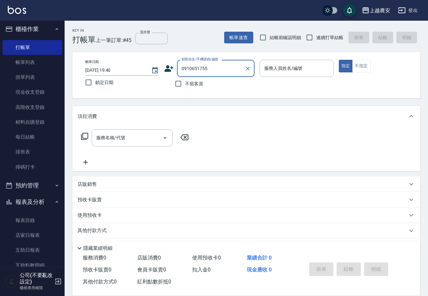
drag, startPoint x: 211, startPoint y: 67, endPoint x: 184, endPoint y: 70, distance: 27.0
click at [168, 74] on div "顧客姓名/手機號碼/編號 0910651755 顧客姓名/手機號碼/編號" at bounding box center [209, 68] width 90 height 17
click at [166, 68] on icon at bounding box center [169, 69] width 10 height 10
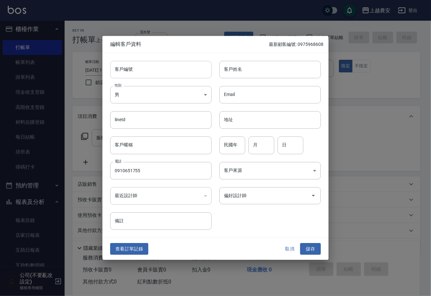
click at [173, 76] on input "客戶編號" at bounding box center [160, 69] width 101 height 17
paste input "0910651755"
type input "0910651755"
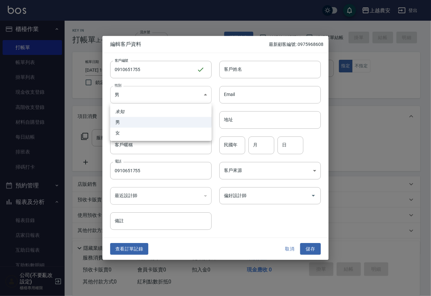
click at [166, 93] on body "上越農安 登出 櫃檯作業 打帳單 帳單列表 掛單列表 現金收支登錄 高階收支登錄 材料自購登錄 每日結帳 排班表 掃碼打卡 預約管理 預約管理 單日預約紀錄 …" at bounding box center [215, 157] width 431 height 315
click at [178, 131] on li "女" at bounding box center [160, 133] width 101 height 11
type input "[DEMOGRAPHIC_DATA]"
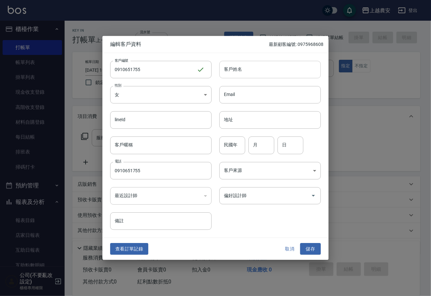
click at [276, 77] on input "客戶姓名" at bounding box center [269, 69] width 101 height 17
type input "[PERSON_NAME]"
drag, startPoint x: 249, startPoint y: 196, endPoint x: 253, endPoint y: 194, distance: 4.6
click at [253, 194] on input "偏好設計師" at bounding box center [265, 195] width 86 height 11
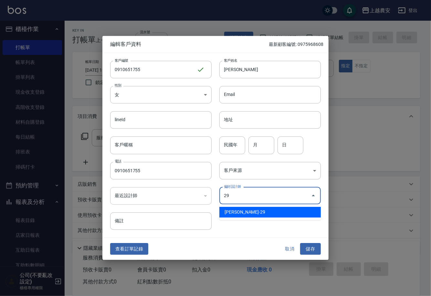
type input "[PERSON_NAME]"
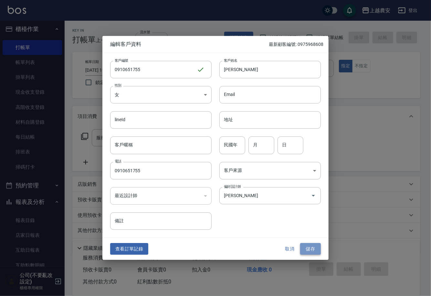
click at [308, 244] on button "儲存" at bounding box center [310, 249] width 21 height 12
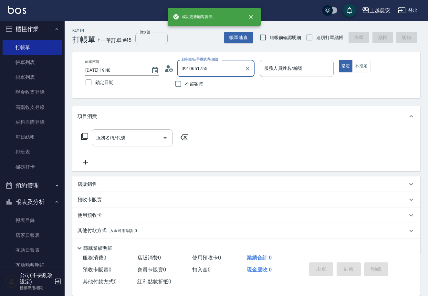
drag, startPoint x: 226, startPoint y: 69, endPoint x: 233, endPoint y: 68, distance: 6.1
click at [227, 68] on input "0910651755" at bounding box center [211, 68] width 62 height 11
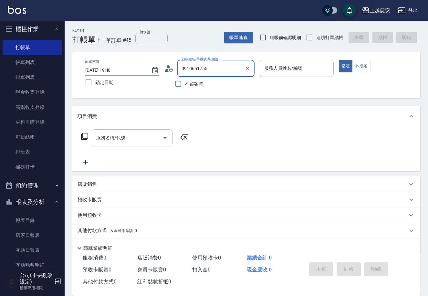
click at [250, 72] on div at bounding box center [247, 68] width 8 height 17
click at [246, 72] on button "Clear" at bounding box center [247, 68] width 9 height 9
click at [204, 71] on input "顧客姓名/手機號碼/編號" at bounding box center [211, 68] width 62 height 11
paste input "0910651755"
click at [212, 80] on li "劉小姐/0910651755/0910651755" at bounding box center [216, 85] width 78 height 11
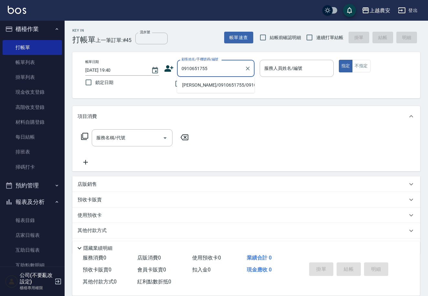
type input "劉小姐/0910651755/0910651755"
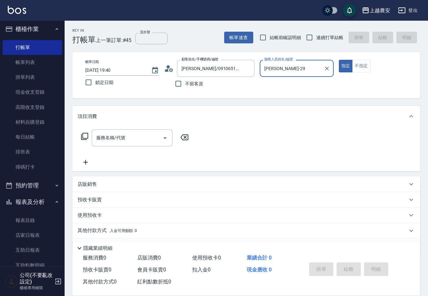
type input "楊馨茹-29"
click at [339, 60] on button "指定" at bounding box center [346, 66] width 14 height 13
type button "true"
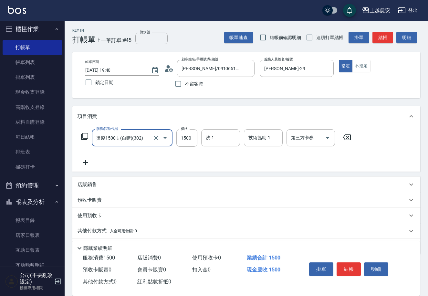
type input "燙髮1500↓(自購)(302)"
type input "1000"
click at [356, 267] on button "結帳" at bounding box center [349, 269] width 24 height 14
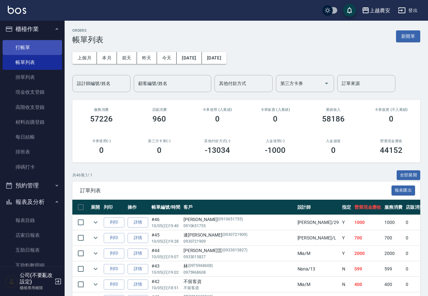
click at [18, 51] on link "打帳單" at bounding box center [32, 47] width 59 height 15
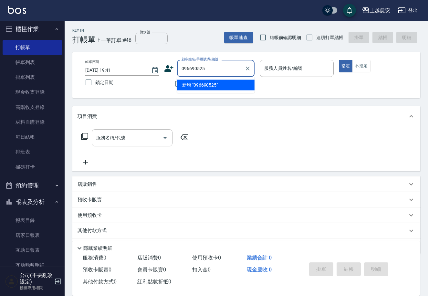
type input "0966905258"
drag, startPoint x: 212, startPoint y: 67, endPoint x: 179, endPoint y: 66, distance: 32.6
click at [169, 71] on div "顧客姓名/手機號碼/編號 0966905258 顧客姓名/手機號碼/編號" at bounding box center [209, 68] width 90 height 17
drag, startPoint x: 222, startPoint y: 69, endPoint x: 184, endPoint y: 67, distance: 38.2
click at [173, 71] on div "顧客姓名/手機號碼/編號 0966905258 顧客姓名/手機號碼/編號" at bounding box center [209, 68] width 90 height 17
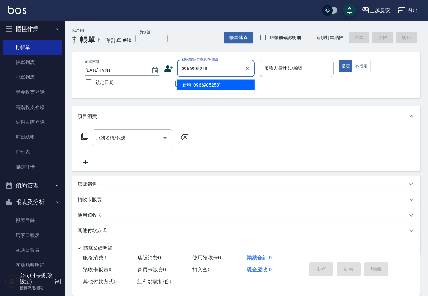
type input "0966905258"
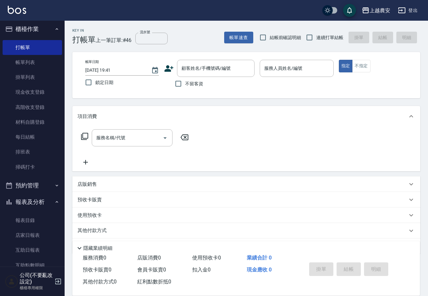
click at [172, 70] on icon at bounding box center [169, 69] width 10 height 10
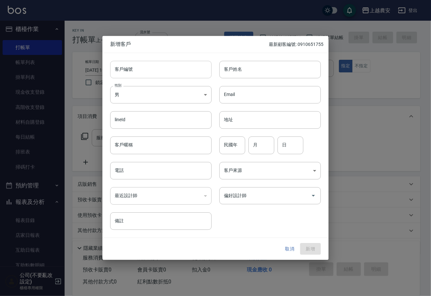
click at [136, 71] on input "客戶編號" at bounding box center [160, 69] width 101 height 17
paste input "0966905258"
type input "0966905258"
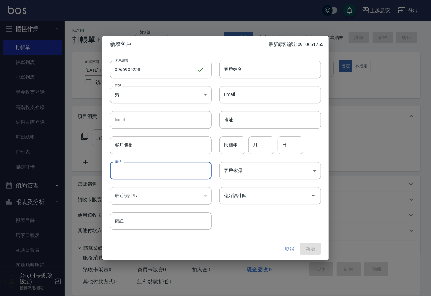
drag, startPoint x: 171, startPoint y: 174, endPoint x: 172, endPoint y: 169, distance: 4.9
click at [171, 173] on input "電話" at bounding box center [160, 170] width 101 height 17
paste input "0966905258"
type input "0966905258"
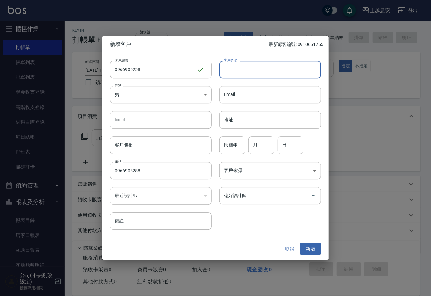
click at [249, 68] on input "客戶姓名" at bounding box center [269, 69] width 101 height 17
type input "[PERSON_NAME]先生"
drag, startPoint x: 250, startPoint y: 186, endPoint x: 263, endPoint y: 204, distance: 21.8
click at [253, 193] on div "偏好設計師 偏好設計師" at bounding box center [266, 191] width 109 height 25
click at [263, 204] on div "偏好設計師" at bounding box center [269, 195] width 101 height 17
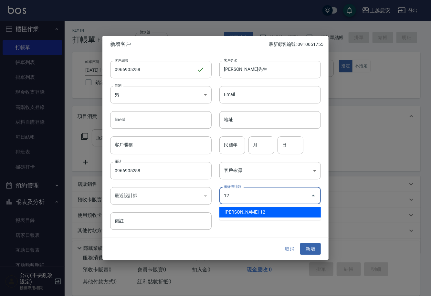
type input "[PERSON_NAME]"
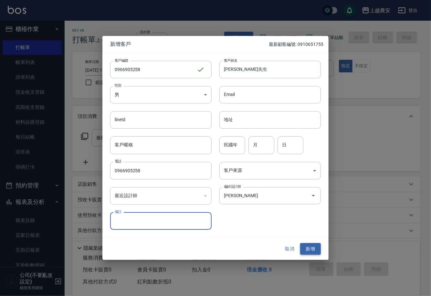
click at [308, 251] on button "新增" at bounding box center [310, 249] width 21 height 12
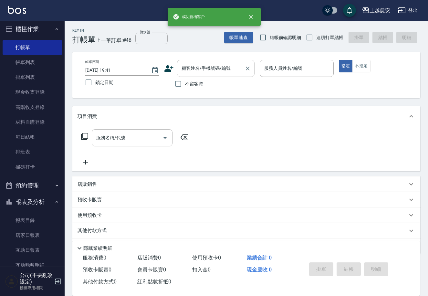
click at [190, 70] on div "顧客姓名/手機號碼/編號 顧客姓名/手機號碼/編號" at bounding box center [216, 68] width 78 height 17
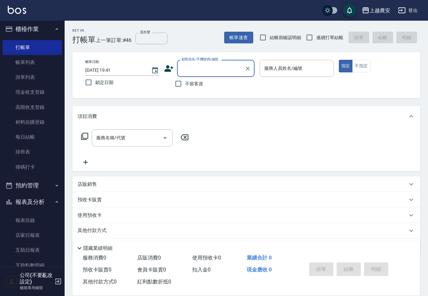
paste input "0966905258"
type input "0966905258"
click at [248, 66] on icon "Clear" at bounding box center [248, 68] width 6 height 6
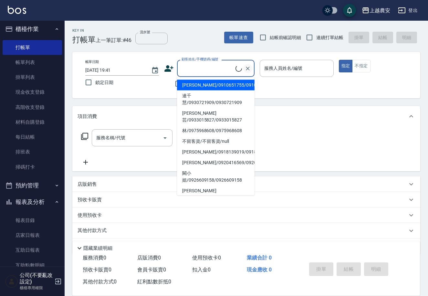
paste input "0966905258"
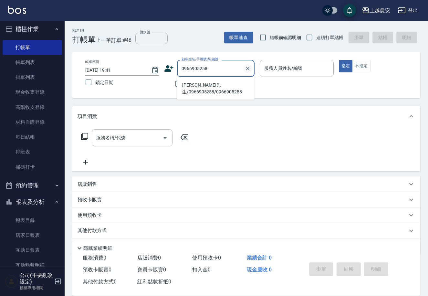
type input "吳先生/0966905258/0966905258"
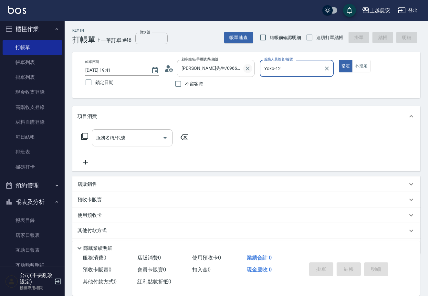
type input "Yoko-12"
click at [339, 60] on button "指定" at bounding box center [346, 66] width 14 height 13
type button "true"
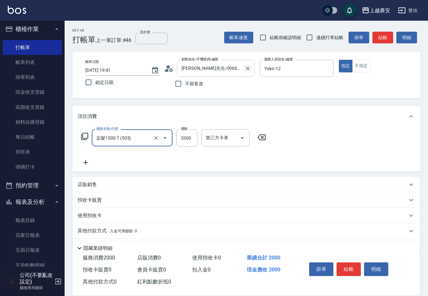
type input "染髮1500↑(503)"
type input "3000"
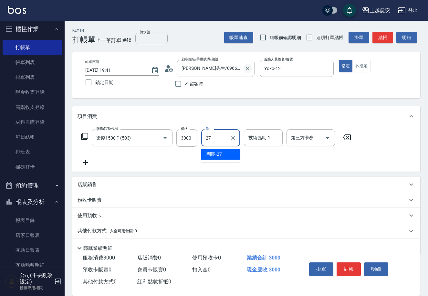
type input "團團-27"
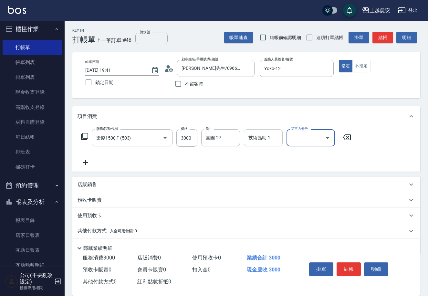
click at [248, 134] on div "技術協助-1 技術協助-1" at bounding box center [263, 137] width 39 height 17
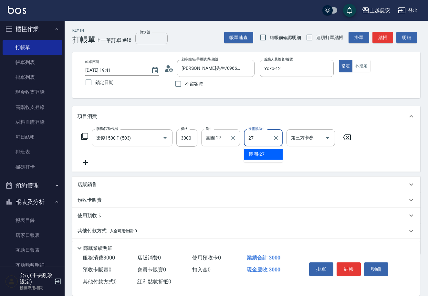
type input "團團-27"
click at [356, 267] on button "結帳" at bounding box center [349, 269] width 24 height 14
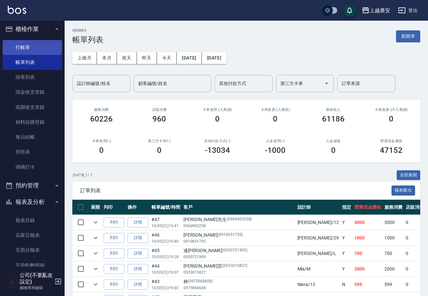
click at [36, 49] on link "打帳單" at bounding box center [32, 47] width 59 height 15
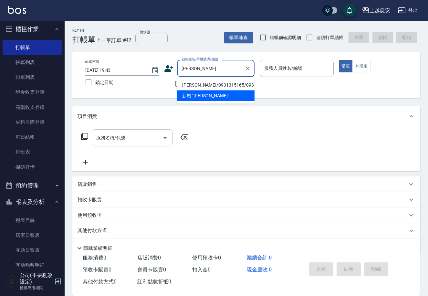
type input "陳麗容/0931315165/0931315165"
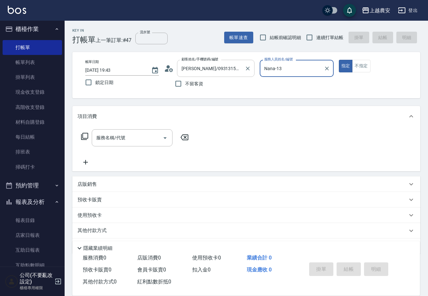
type input "Nana-13"
click at [339, 60] on button "指定" at bounding box center [346, 66] width 14 height 13
type button "true"
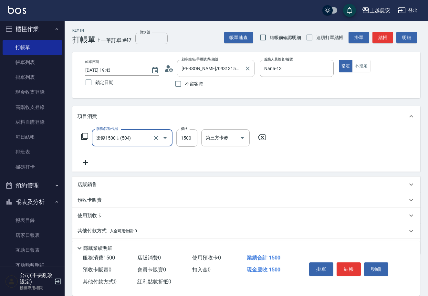
type input "染髮1500↓(504)"
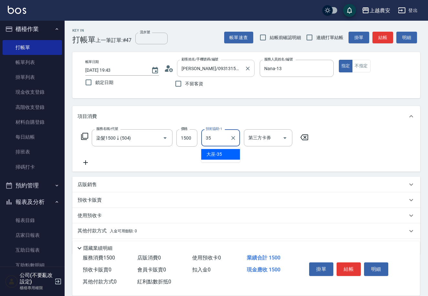
type input "大巫-35"
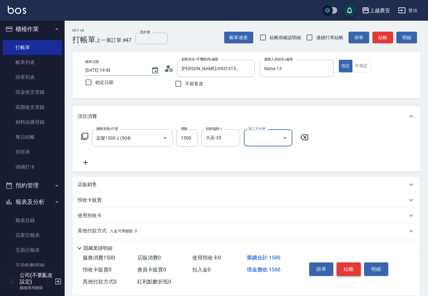
click at [345, 267] on button "結帳" at bounding box center [349, 269] width 24 height 14
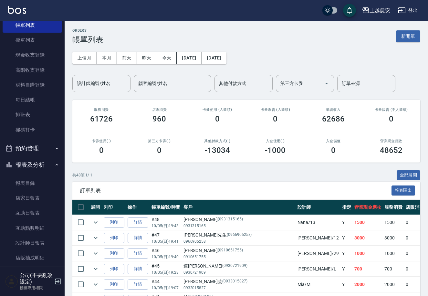
scroll to position [148, 0]
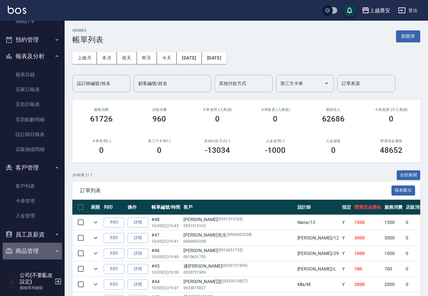
click at [33, 251] on button "商品管理" at bounding box center [32, 251] width 59 height 17
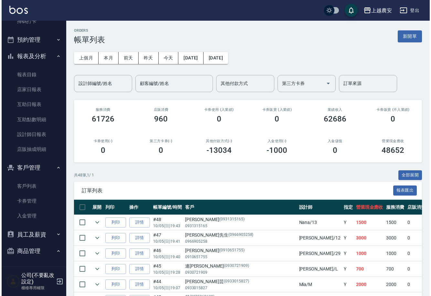
scroll to position [183, 0]
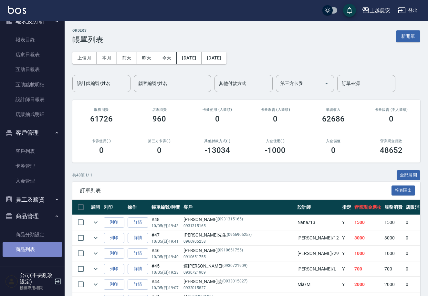
click at [41, 242] on link "商品列表" at bounding box center [32, 249] width 59 height 15
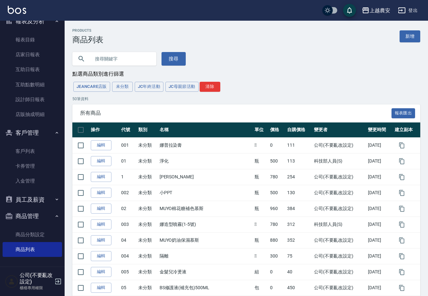
click at [117, 58] on input "text" at bounding box center [120, 58] width 61 height 17
type input "TKO"
click at [163, 53] on button "搜尋" at bounding box center [174, 59] width 24 height 14
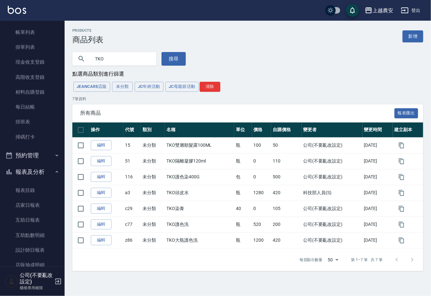
scroll to position [19, 0]
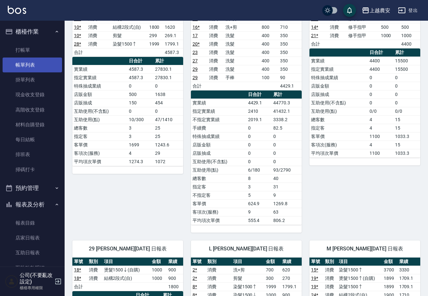
click at [50, 62] on link "帳單列表" at bounding box center [32, 65] width 59 height 15
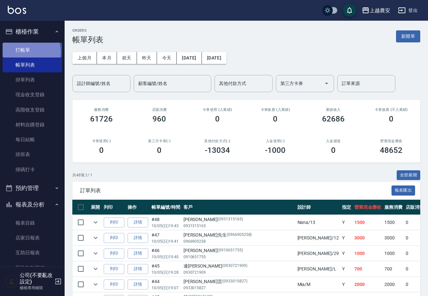
click at [23, 52] on link "打帳單" at bounding box center [32, 50] width 59 height 15
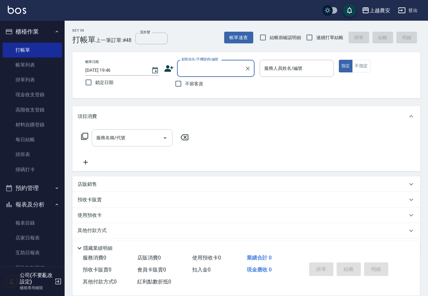
click at [133, 139] on input "服務名稱/代號" at bounding box center [127, 137] width 65 height 11
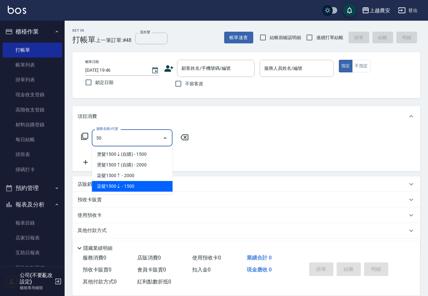
type input "50"
click at [261, 154] on div "服務名稱/代號 服務名稱/代號" at bounding box center [246, 149] width 348 height 45
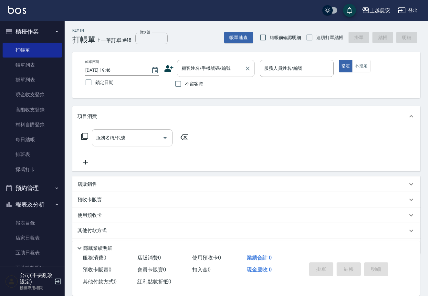
click at [210, 65] on div "顧客姓名/手機號碼/編號 顧客姓名/手機號碼/編號" at bounding box center [216, 68] width 78 height 17
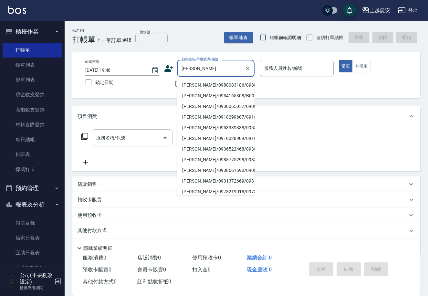
click at [230, 85] on li "楊小姐/0988083186/0988083186" at bounding box center [216, 85] width 78 height 11
type input "楊小姐/0988083186/0988083186"
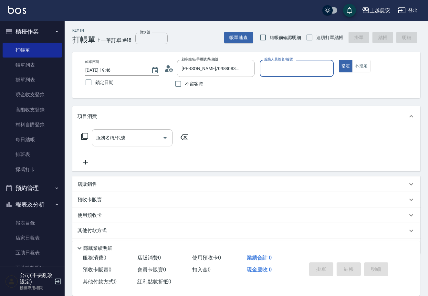
type input "Sandy-S"
click at [339, 60] on button "指定" at bounding box center [346, 66] width 14 height 13
type button "true"
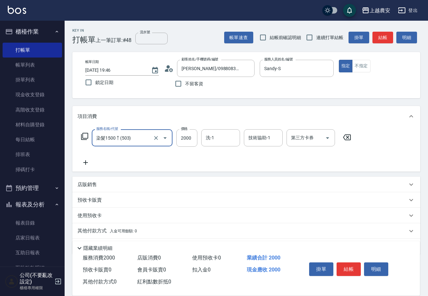
type input "染髮1500↑(503)"
type input "1800"
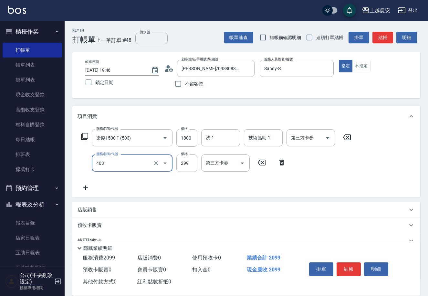
type input "剪髮(403)"
type input "400"
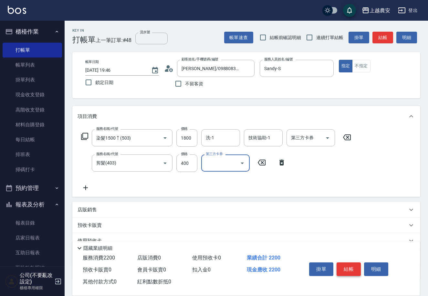
click at [351, 273] on button "結帳" at bounding box center [349, 269] width 24 height 14
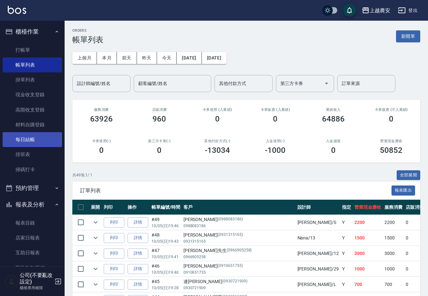
click at [42, 144] on link "每日結帳" at bounding box center [32, 139] width 59 height 15
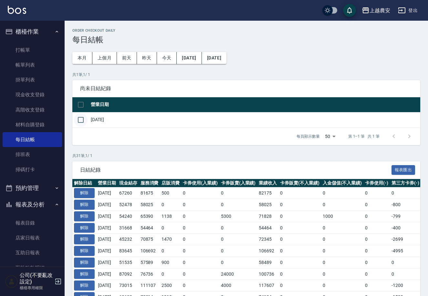
click at [80, 117] on input "checkbox" at bounding box center [81, 120] width 14 height 14
checkbox input "true"
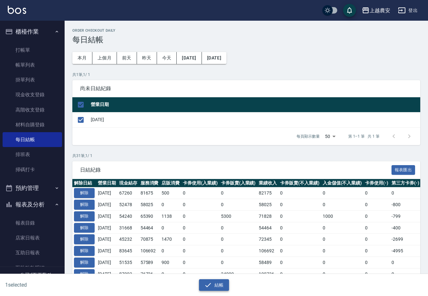
click at [223, 283] on button "結帳" at bounding box center [214, 285] width 30 height 12
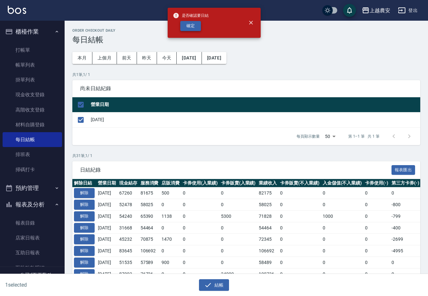
click at [196, 22] on button "確定" at bounding box center [190, 26] width 21 height 10
checkbox input "false"
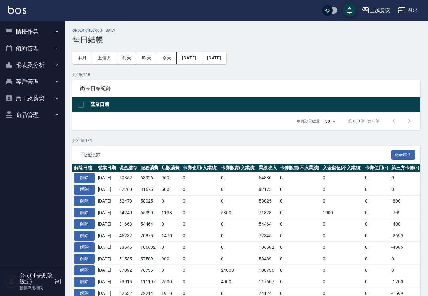
click at [41, 63] on button "報表及分析" at bounding box center [32, 65] width 59 height 17
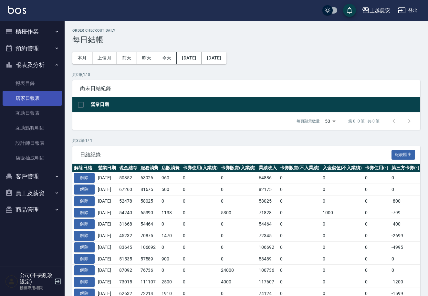
click at [52, 99] on link "店家日報表" at bounding box center [32, 98] width 59 height 15
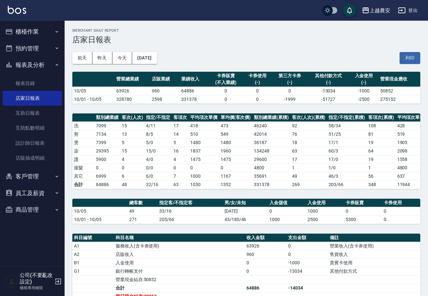
drag, startPoint x: 417, startPoint y: 59, endPoint x: 370, endPoint y: 246, distance: 192.5
click at [416, 59] on button "列印" at bounding box center [410, 58] width 21 height 12
drag, startPoint x: 34, startPoint y: 34, endPoint x: 42, endPoint y: 33, distance: 8.4
click at [35, 33] on button "櫃檯作業" at bounding box center [32, 31] width 59 height 17
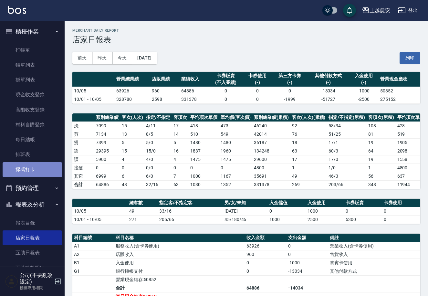
drag, startPoint x: 45, startPoint y: 171, endPoint x: 85, endPoint y: 149, distance: 45.7
click at [46, 171] on link "掃碼打卡" at bounding box center [32, 169] width 59 height 15
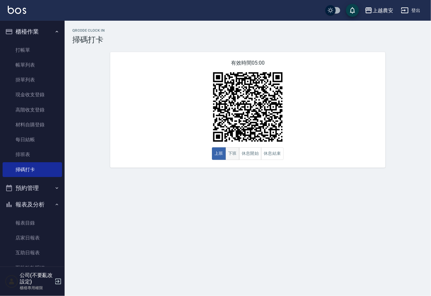
click at [230, 152] on button "下班" at bounding box center [232, 153] width 14 height 13
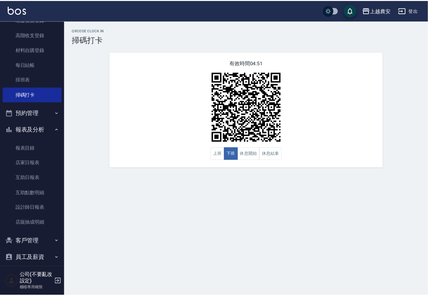
scroll to position [96, 0]
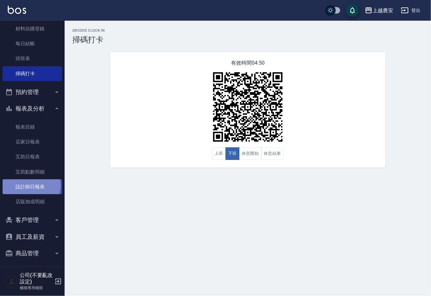
click at [27, 185] on link "設計師日報表" at bounding box center [32, 186] width 59 height 15
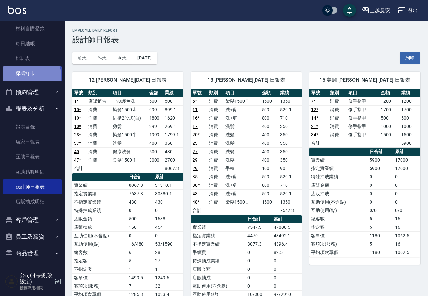
click at [27, 76] on link "掃碼打卡" at bounding box center [32, 73] width 59 height 15
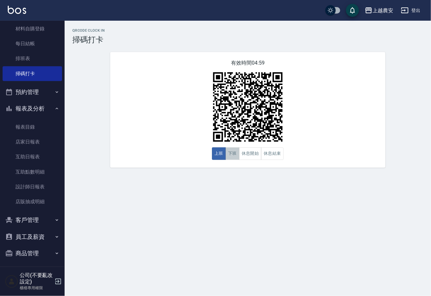
click at [237, 153] on button "下班" at bounding box center [232, 153] width 14 height 13
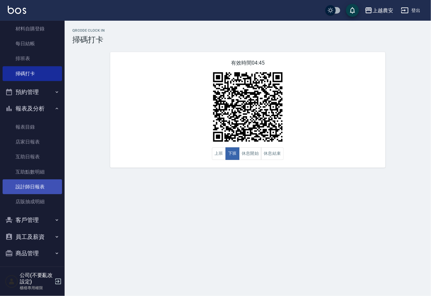
click at [41, 192] on link "設計師日報表" at bounding box center [32, 186] width 59 height 15
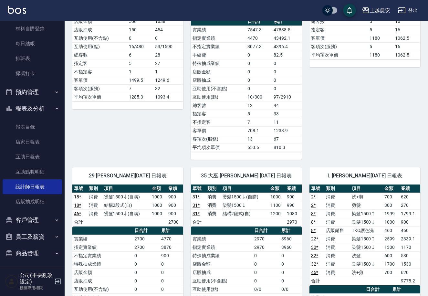
scroll to position [127, 0]
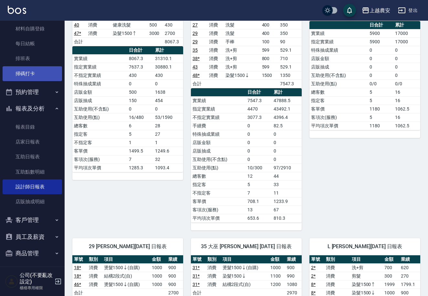
click at [41, 72] on link "掃碼打卡" at bounding box center [32, 73] width 59 height 15
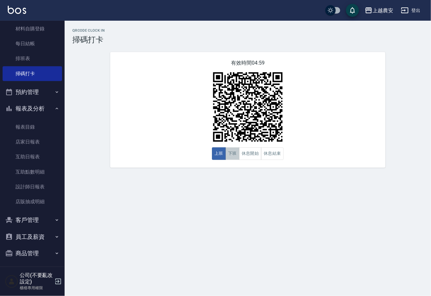
click at [229, 154] on button "下班" at bounding box center [232, 153] width 14 height 13
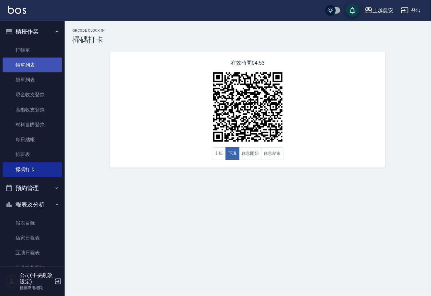
click at [31, 70] on link "帳單列表" at bounding box center [32, 65] width 59 height 15
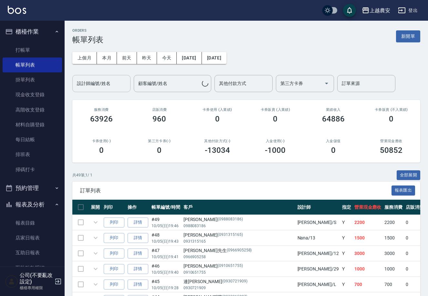
click at [116, 82] on input "設計師編號/姓名" at bounding box center [101, 83] width 52 height 11
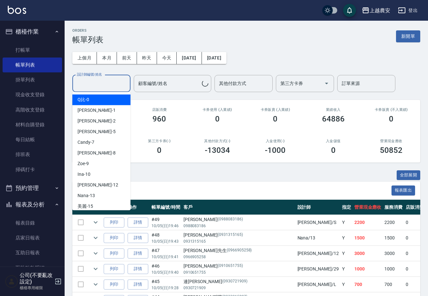
type input "ㄋ"
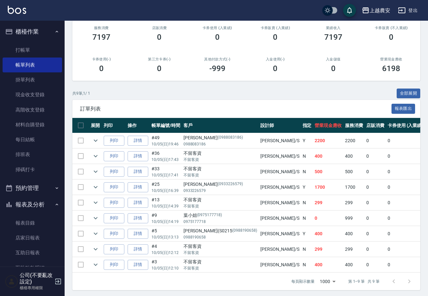
scroll to position [89, 0]
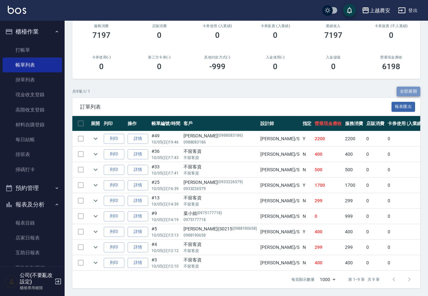
click at [415, 87] on button "全部展開" at bounding box center [409, 92] width 24 height 10
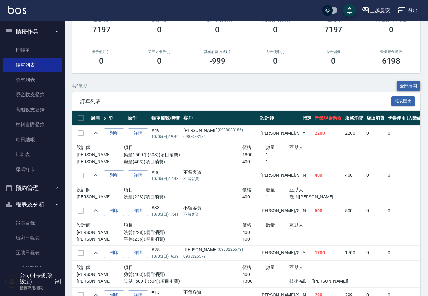
click at [416, 87] on button "全部展開" at bounding box center [409, 86] width 24 height 10
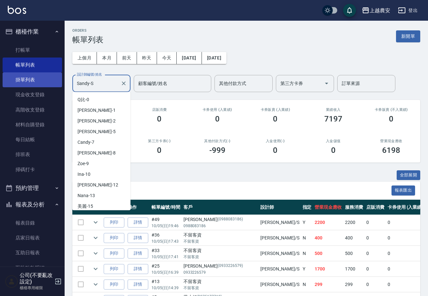
scroll to position [246, 0]
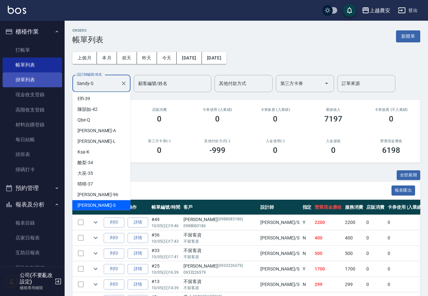
drag, startPoint x: 114, startPoint y: 85, endPoint x: 7, endPoint y: 85, distance: 106.3
click at [7, 85] on div "上越農安 登出 櫃檯作業 打帳單 帳單列表 掛單列表 現金收支登錄 高階收支登錄 材料自購登錄 每日結帳 排班表 掃碼打卡 預約管理 預約管理 單日預約紀錄 …" at bounding box center [214, 190] width 428 height 380
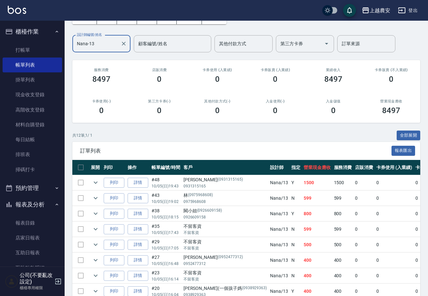
scroll to position [0, 0]
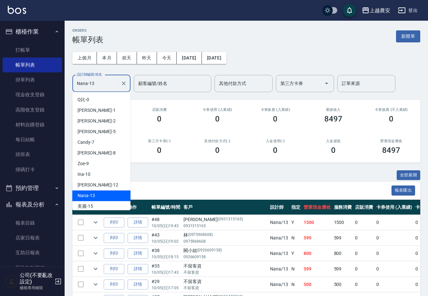
drag, startPoint x: 91, startPoint y: 90, endPoint x: 82, endPoint y: 92, distance: 8.6
click at [82, 92] on body "上越農安 登出 櫃檯作業 打帳單 帳單列表 掛單列表 現金收支登錄 高階收支登錄 材料自購登錄 每日結帳 排班表 掃碼打卡 預約管理 預約管理 單日預約紀錄 …" at bounding box center [214, 213] width 428 height 426
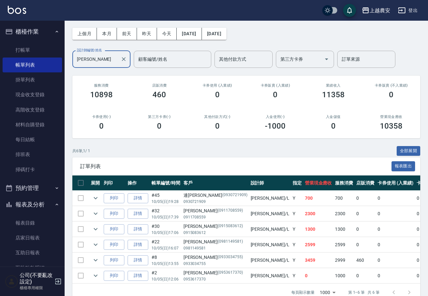
scroll to position [26, 0]
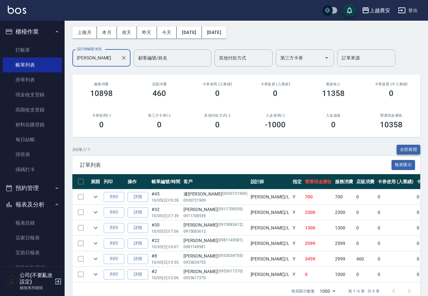
type input "[PERSON_NAME]"
click at [405, 146] on button "全部展開" at bounding box center [409, 150] width 24 height 10
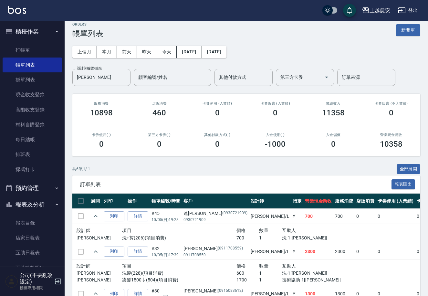
scroll to position [2, 0]
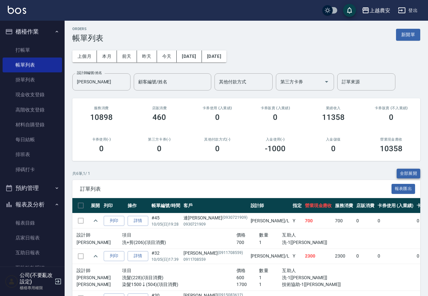
click at [416, 173] on button "全部展開" at bounding box center [409, 174] width 24 height 10
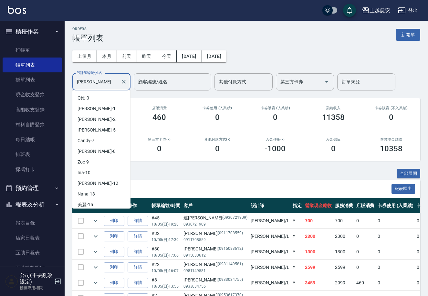
scroll to position [182, 0]
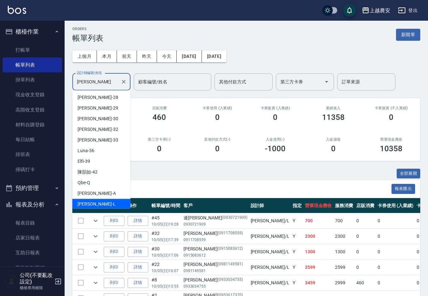
drag, startPoint x: 109, startPoint y: 82, endPoint x: 76, endPoint y: 81, distance: 33.0
click at [76, 81] on input "[PERSON_NAME]" at bounding box center [96, 81] width 43 height 11
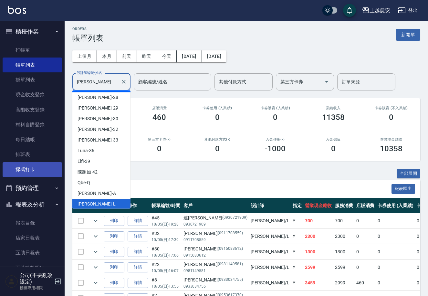
click at [26, 168] on link "掃碼打卡" at bounding box center [32, 169] width 59 height 15
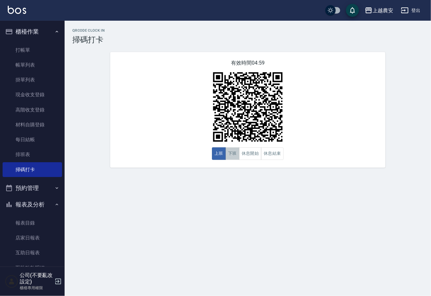
click at [229, 152] on button "下班" at bounding box center [232, 153] width 14 height 13
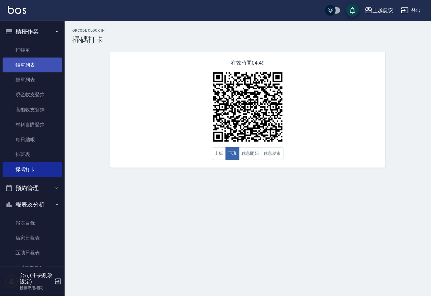
click at [38, 63] on link "帳單列表" at bounding box center [32, 65] width 59 height 15
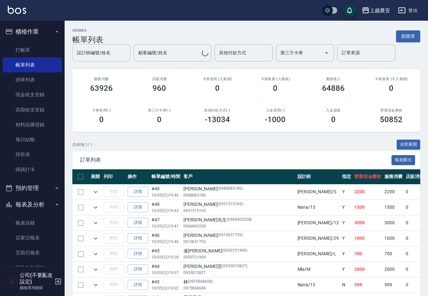
click at [109, 55] on div "設計師編號/姓名 設計師編號/姓名" at bounding box center [101, 52] width 58 height 17
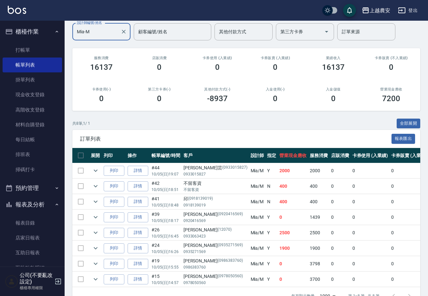
scroll to position [74, 0]
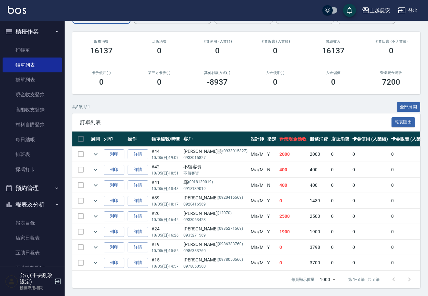
type input "Mia-M"
drag, startPoint x: 196, startPoint y: 253, endPoint x: 220, endPoint y: 253, distance: 23.9
click at [220, 257] on p "(0978050560)" at bounding box center [230, 260] width 25 height 7
copy p "(0978050560"
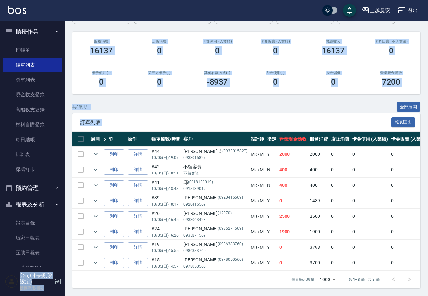
drag, startPoint x: 60, startPoint y: 158, endPoint x: 57, endPoint y: 185, distance: 27.4
click at [66, 218] on div "上越農安 登出 櫃檯作業 打帳單 帳單列表 掛單列表 現金收支登錄 高階收支登錄 材料自購登錄 每日結帳 排班表 掃碼打卡 預約管理 預約管理 單日預約紀錄 …" at bounding box center [214, 114] width 428 height 364
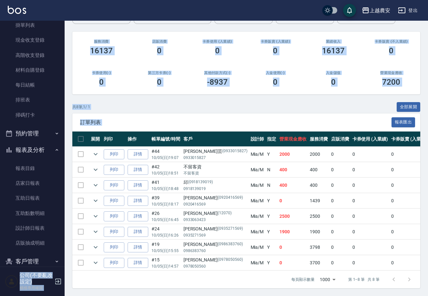
scroll to position [70, 0]
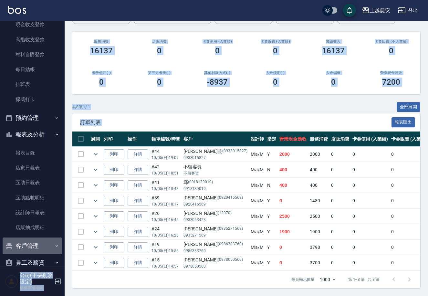
click at [39, 242] on button "客戶管理" at bounding box center [32, 245] width 59 height 17
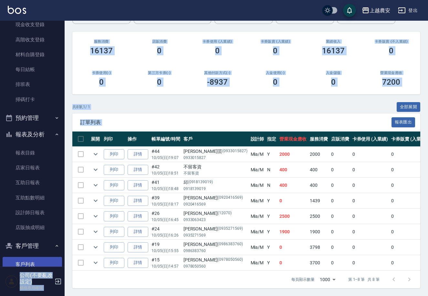
click at [42, 264] on link "客戶列表" at bounding box center [32, 264] width 59 height 15
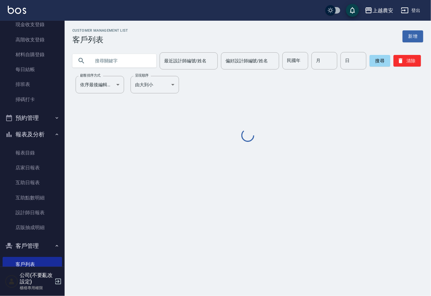
click at [112, 64] on input "text" at bounding box center [120, 60] width 61 height 17
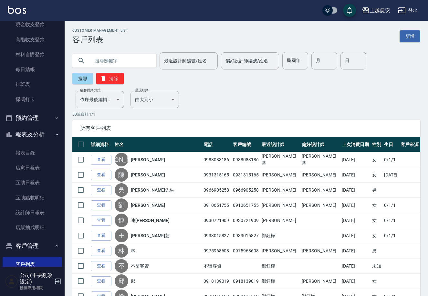
paste input "(0978050560"
click at [96, 62] on input "(0978050560" at bounding box center [120, 60] width 61 height 17
type input "0978050560"
click at [93, 73] on button "搜尋" at bounding box center [82, 79] width 21 height 12
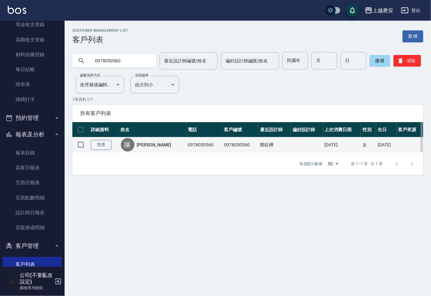
click at [100, 146] on link "查看" at bounding box center [101, 145] width 21 height 10
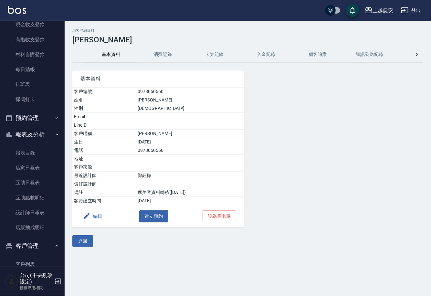
click at [157, 59] on button "消費記錄" at bounding box center [163, 55] width 52 height 16
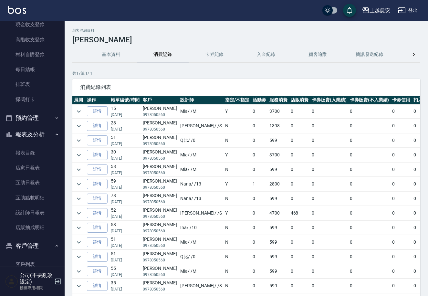
click at [157, 59] on button "消費記錄" at bounding box center [163, 55] width 52 height 16
click at [74, 125] on button "expand row" at bounding box center [79, 126] width 10 height 10
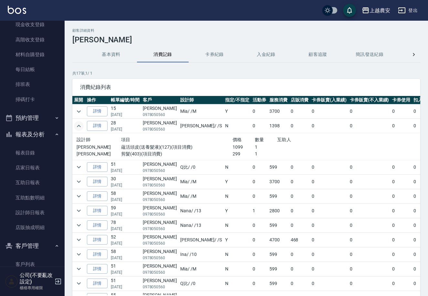
click at [74, 125] on button "expand row" at bounding box center [79, 126] width 10 height 10
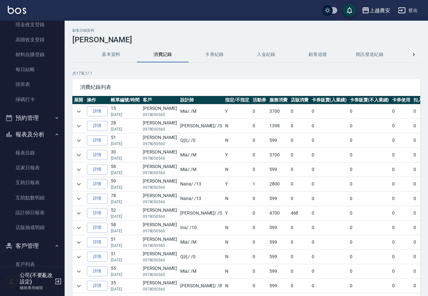
click at [81, 158] on icon "expand row" at bounding box center [79, 155] width 8 height 8
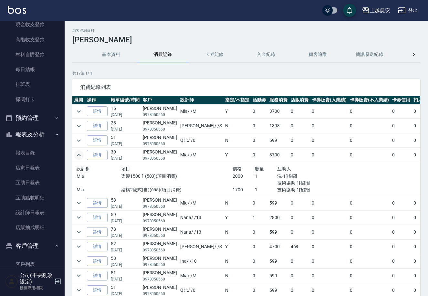
click at [81, 158] on icon "expand row" at bounding box center [79, 155] width 8 height 8
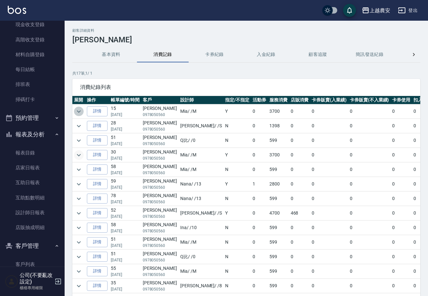
click at [81, 110] on icon "expand row" at bounding box center [79, 112] width 8 height 8
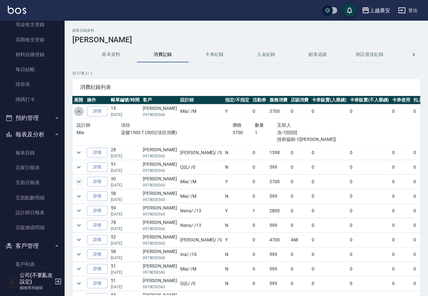
click at [81, 110] on icon "expand row" at bounding box center [79, 112] width 8 height 8
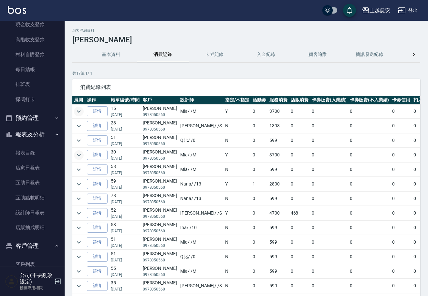
click at [82, 155] on icon "expand row" at bounding box center [79, 155] width 8 height 8
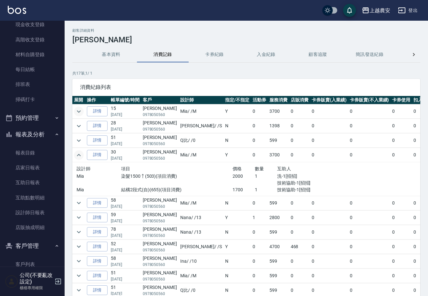
click at [82, 155] on icon "expand row" at bounding box center [79, 155] width 8 height 8
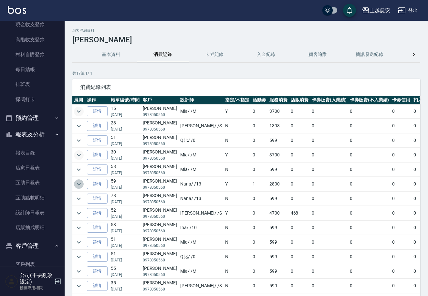
click at [81, 186] on icon "expand row" at bounding box center [79, 184] width 8 height 8
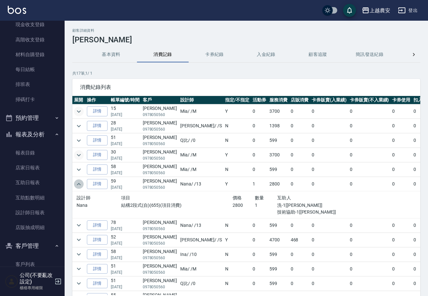
click at [81, 186] on icon "expand row" at bounding box center [79, 184] width 8 height 8
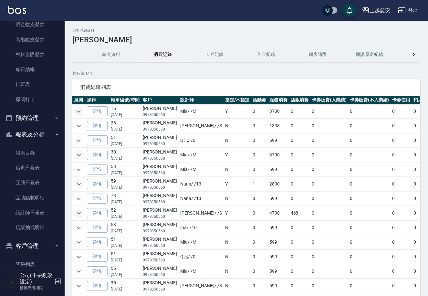
click at [82, 215] on icon "expand row" at bounding box center [79, 213] width 8 height 8
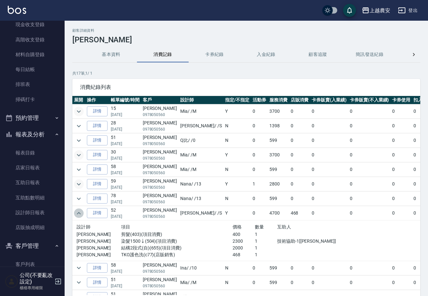
click at [82, 214] on icon "expand row" at bounding box center [79, 213] width 8 height 8
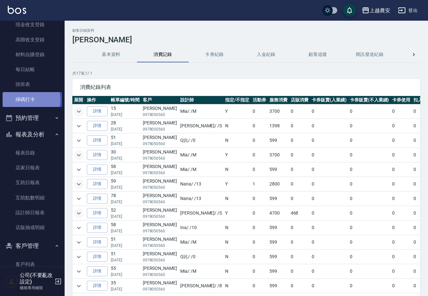
click at [26, 100] on link "掃碼打卡" at bounding box center [32, 99] width 59 height 15
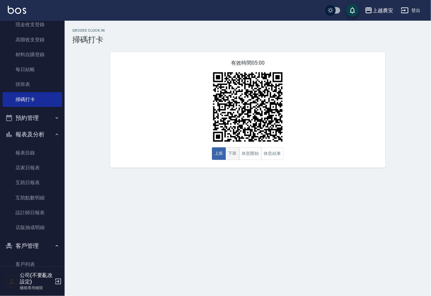
click at [238, 154] on button "下班" at bounding box center [232, 153] width 14 height 13
